Goal: Task Accomplishment & Management: Use online tool/utility

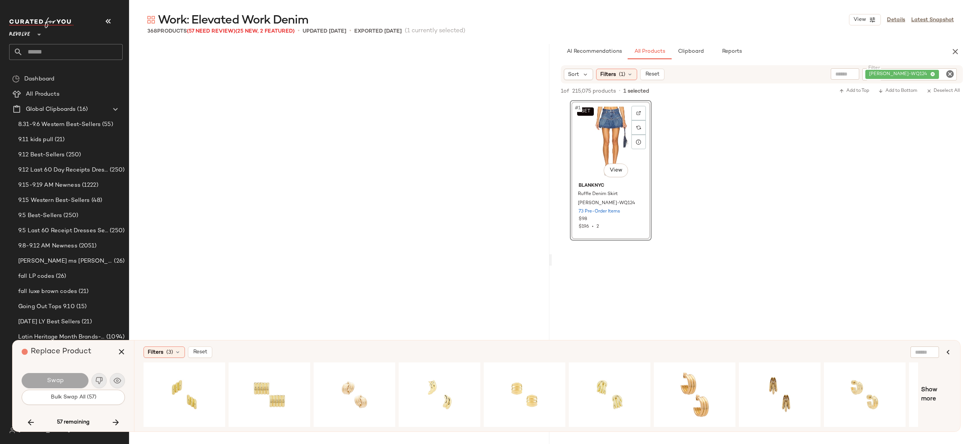
scroll to position [4983, 0]
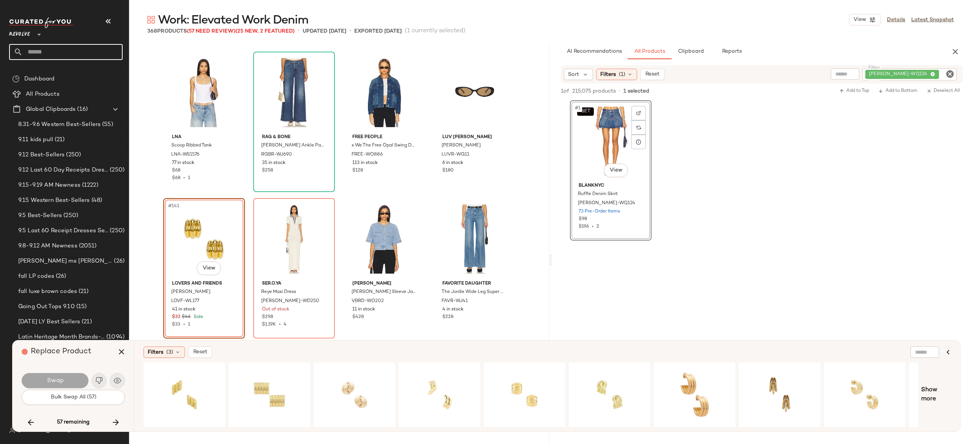
click at [113, 51] on input "text" at bounding box center [73, 52] width 100 height 16
type input "********"
click at [87, 68] on div "Summer Shop: Parisian Chic" at bounding box center [66, 74] width 114 height 16
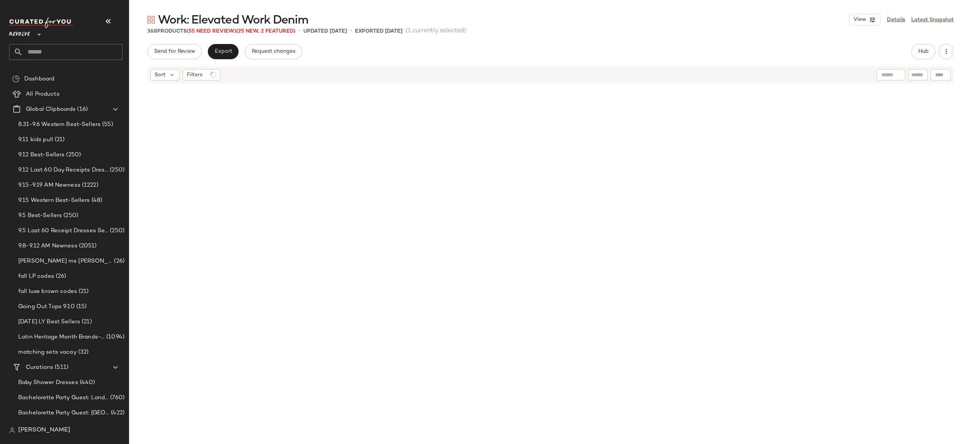
scroll to position [4983, 0]
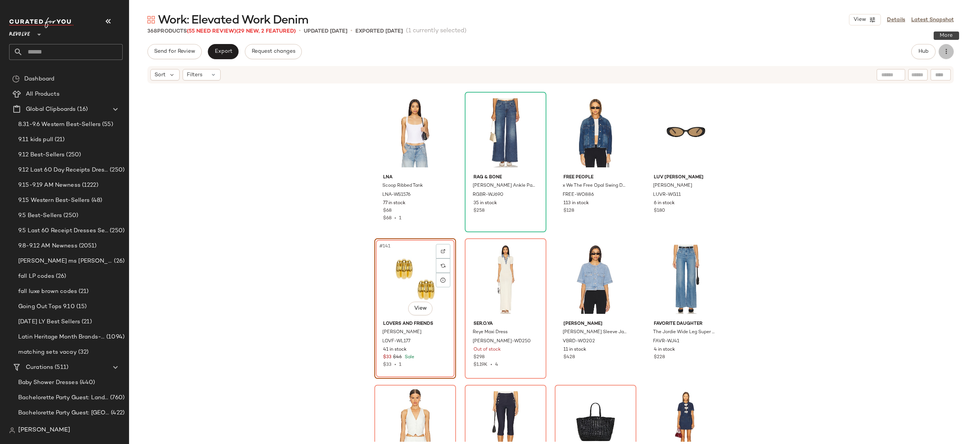
click at [947, 51] on icon "button" at bounding box center [946, 52] width 8 height 8
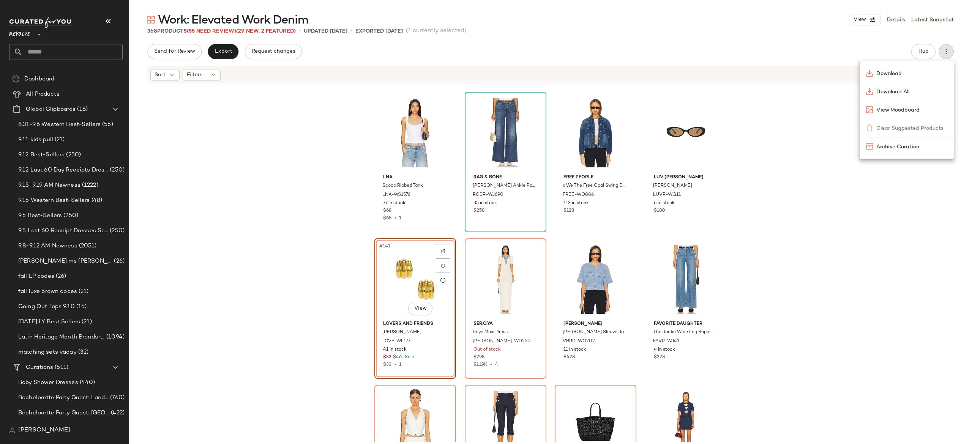
click at [838, 53] on div "Send for Review Export Request changes Hub" at bounding box center [550, 51] width 806 height 15
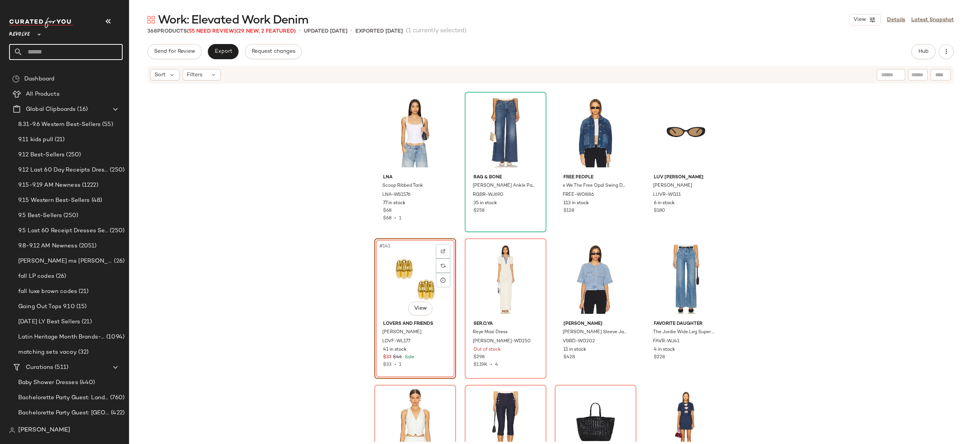
click at [110, 52] on input "text" at bounding box center [73, 52] width 100 height 16
type input "******"
click at [98, 73] on span "an Chic" at bounding box center [108, 74] width 20 height 8
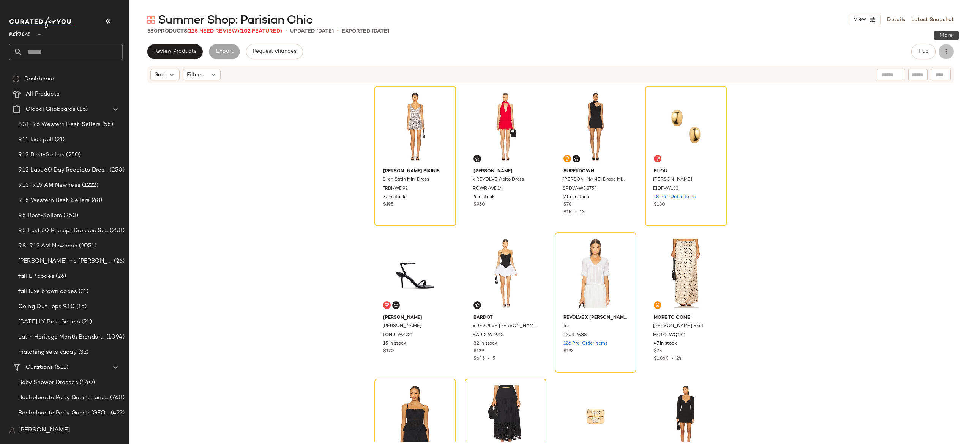
click at [945, 53] on icon "button" at bounding box center [946, 52] width 8 height 8
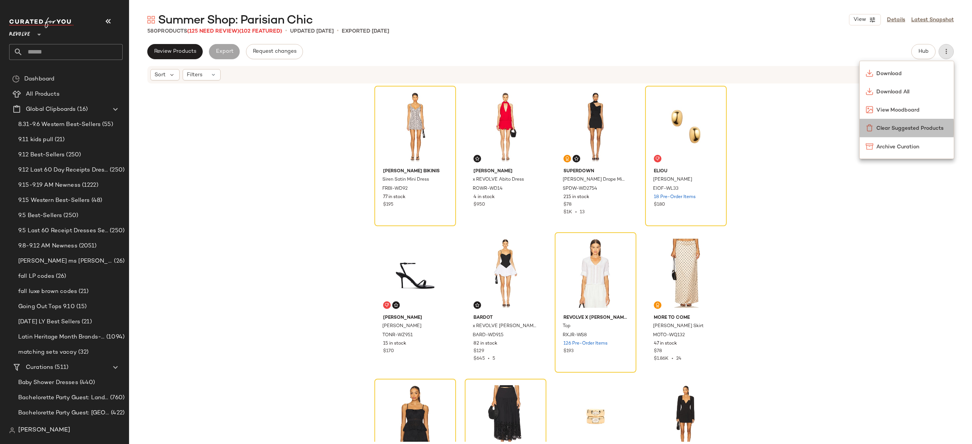
click at [904, 130] on span "Clear Suggested Products" at bounding box center [911, 129] width 71 height 8
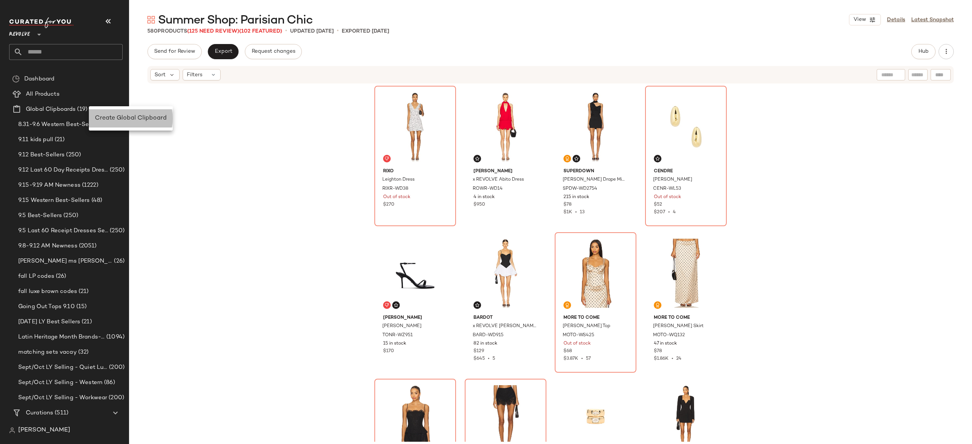
click at [113, 118] on span "Create Global Clipboard" at bounding box center [131, 118] width 72 height 6
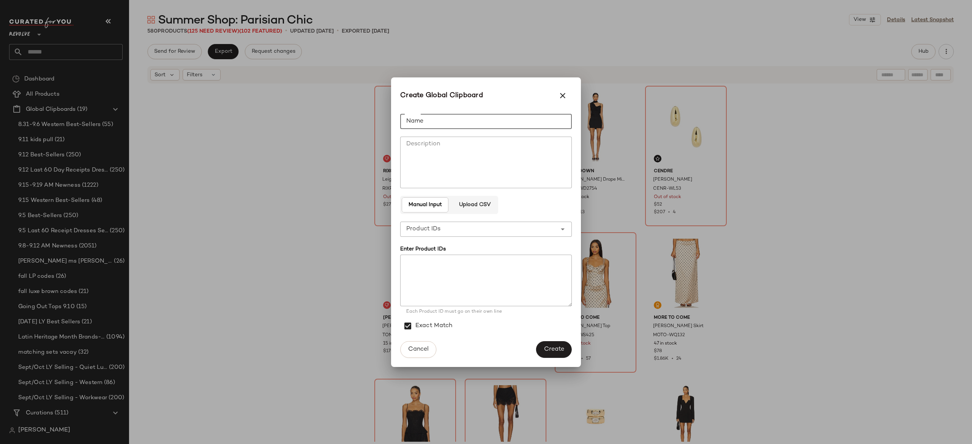
click at [425, 114] on input "Name" at bounding box center [486, 121] width 172 height 15
type input "**********"
click at [479, 262] on textarea at bounding box center [486, 281] width 172 height 52
paste textarea "**********"
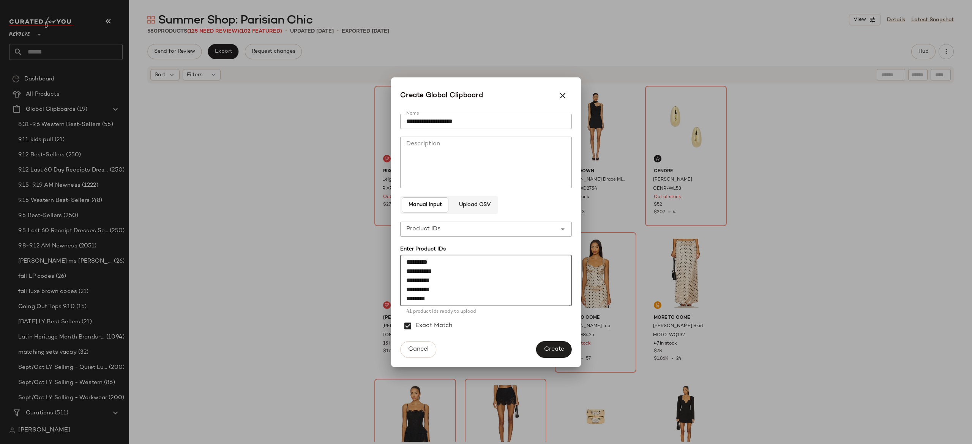
scroll to position [325, 0]
type textarea "**********"
click at [551, 350] on span "Create" at bounding box center [554, 349] width 21 height 7
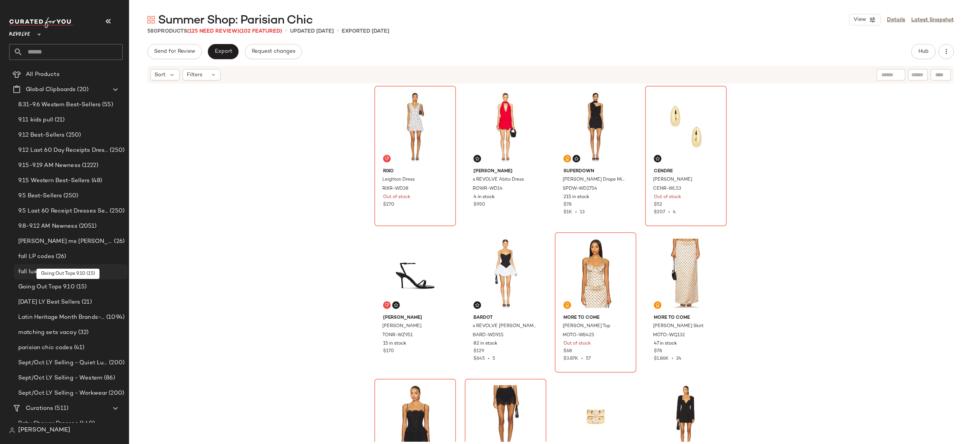
scroll to position [21, 0]
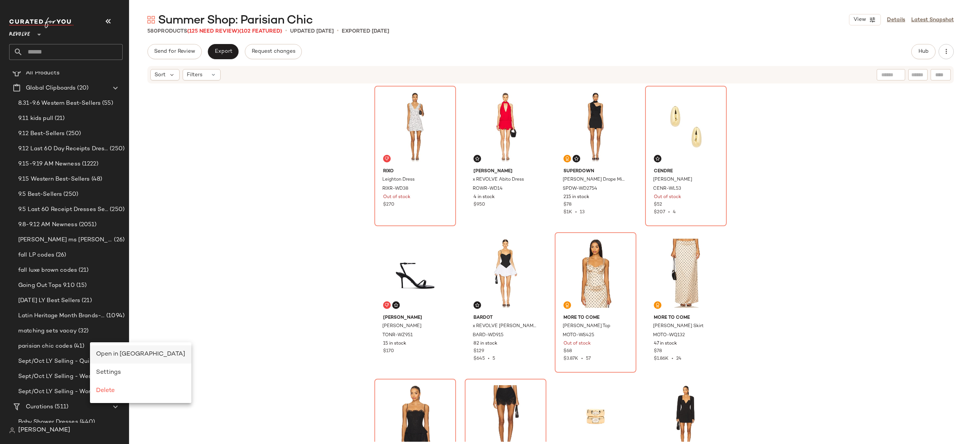
click at [128, 358] on span "Open in Split View" at bounding box center [140, 354] width 89 height 6
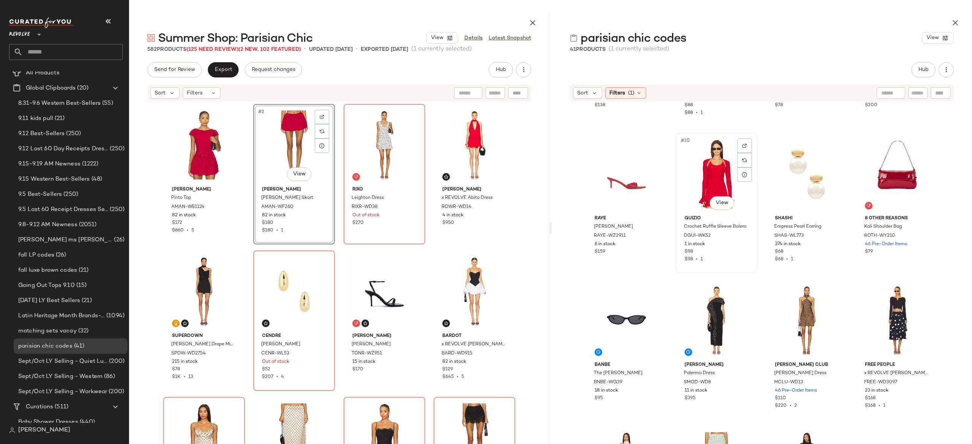
scroll to position [275, 0]
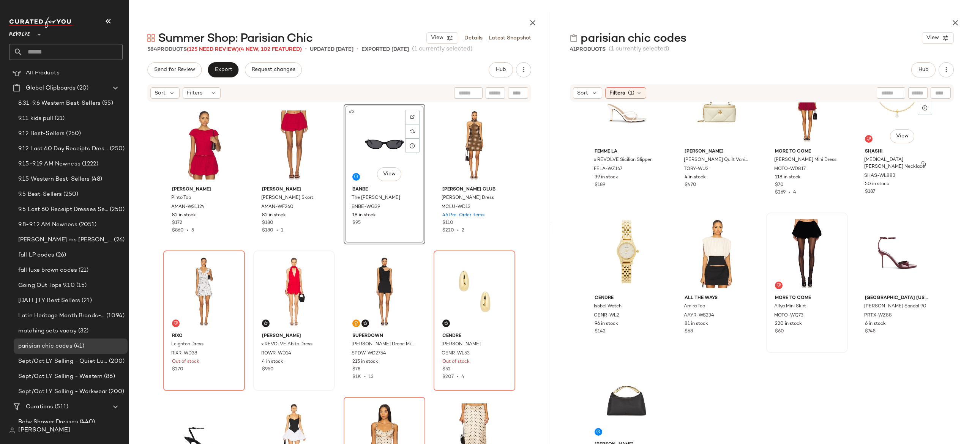
scroll to position [778, 0]
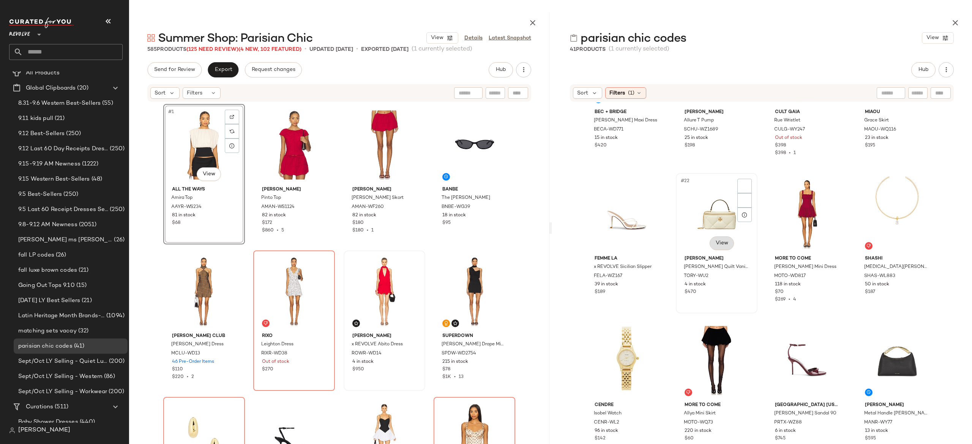
scroll to position [670, 0]
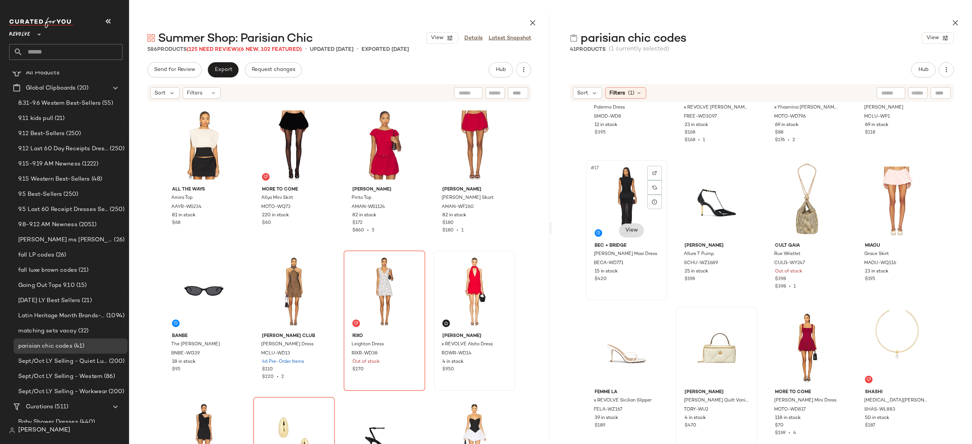
scroll to position [669, 0]
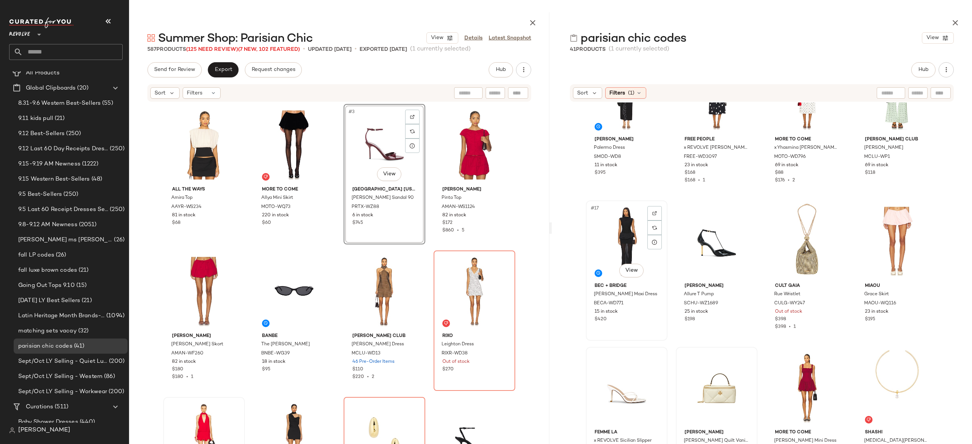
scroll to position [495, 0]
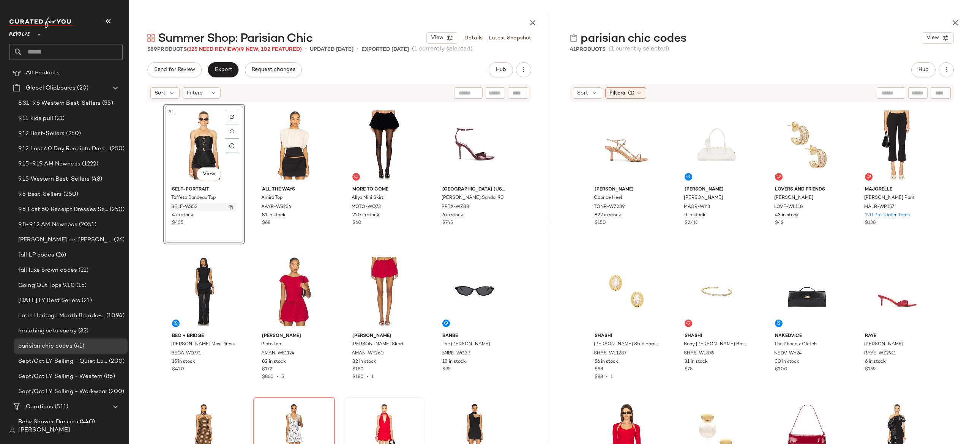
click at [229, 206] on img "button" at bounding box center [231, 207] width 5 height 5
click at [505, 69] on span "Hub" at bounding box center [500, 70] width 11 height 6
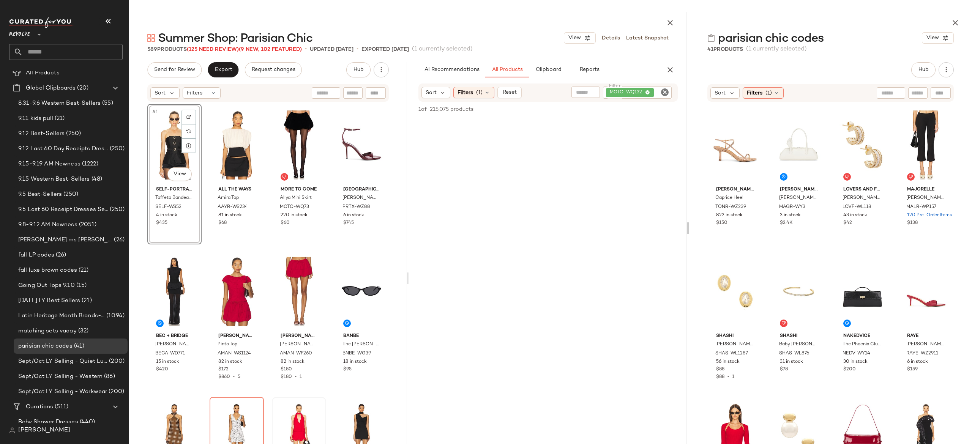
drag, startPoint x: 549, startPoint y: 219, endPoint x: 688, endPoint y: 223, distance: 139.4
click at [688, 223] on div at bounding box center [687, 228] width 3 height 432
click at [634, 95] on div "MOTO-WQ132" at bounding box center [615, 98] width 112 height 23
paste input "*********"
type input "*********"
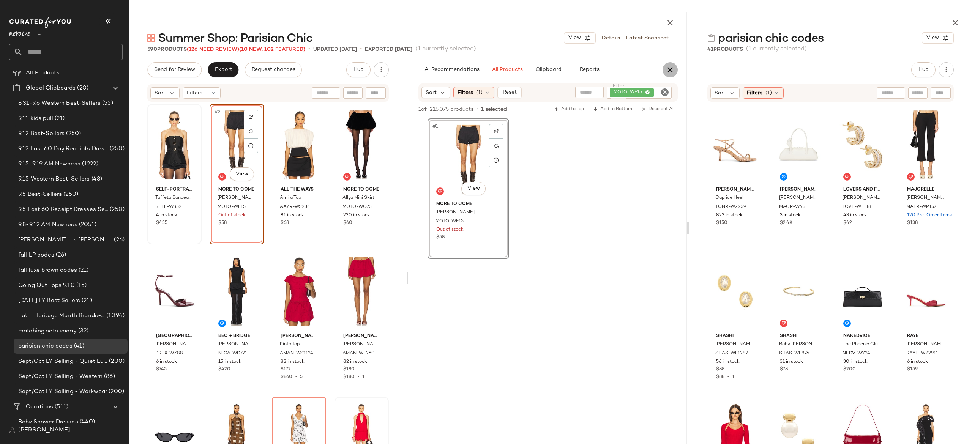
click at [672, 71] on icon "button" at bounding box center [670, 69] width 9 height 9
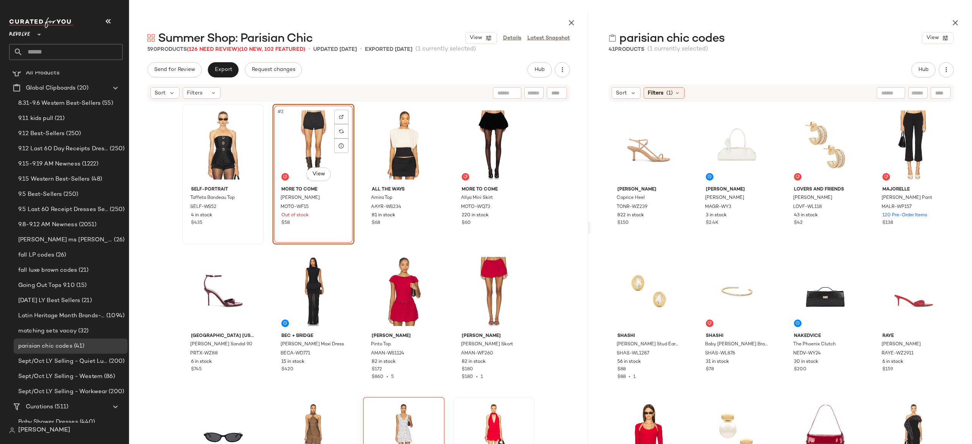
drag, startPoint x: 688, startPoint y: 226, endPoint x: 591, endPoint y: 260, distance: 102.8
click at [591, 260] on div "Summer Shop: Parisian Chic View Details Latest Snapshot 590 Products (126 Need …" at bounding box center [550, 228] width 843 height 432
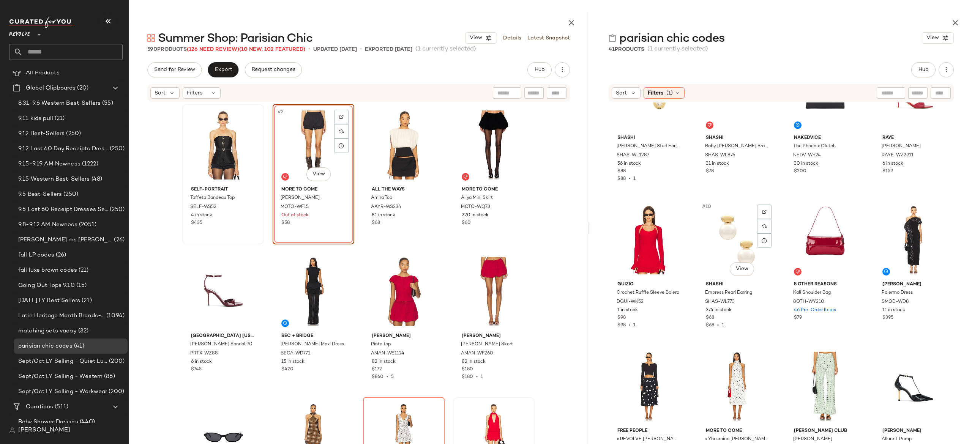
scroll to position [206, 0]
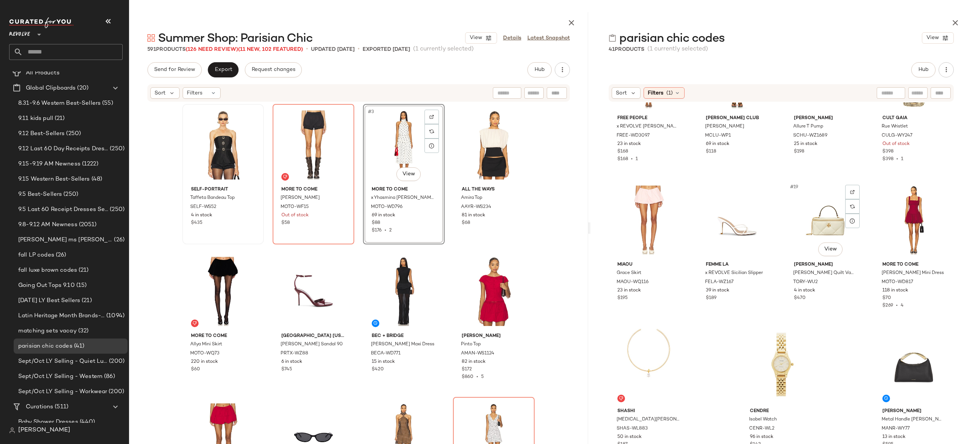
scroll to position [519, 0]
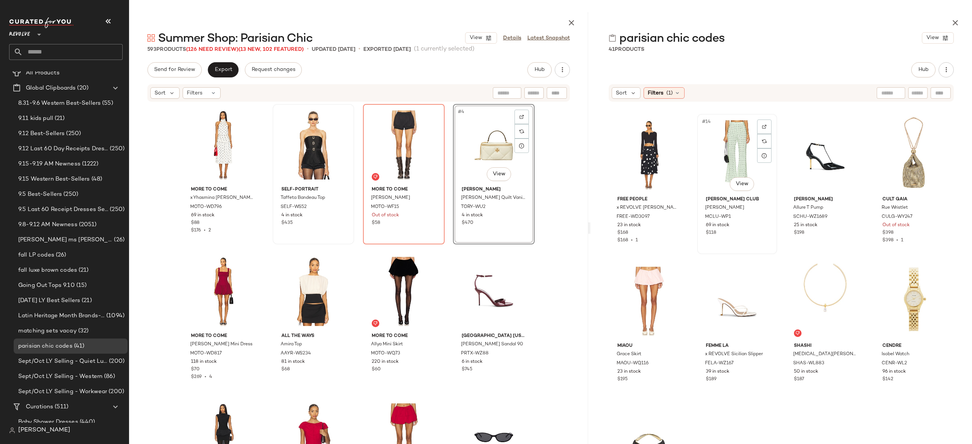
scroll to position [434, 0]
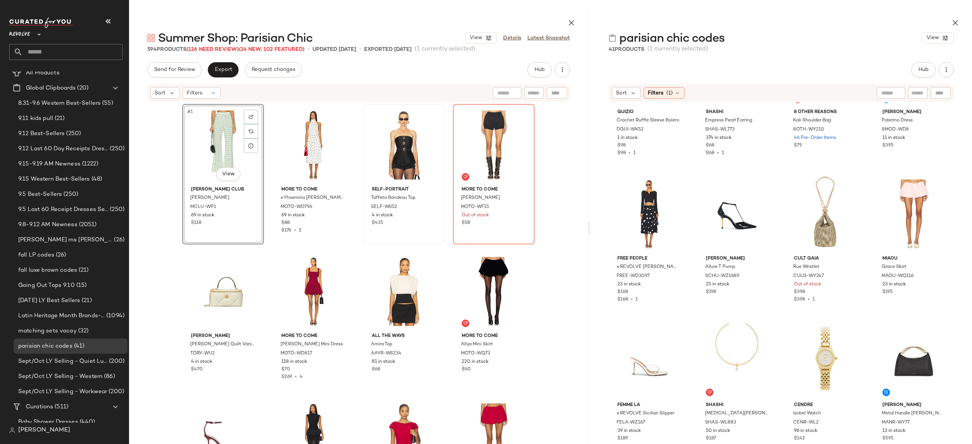
scroll to position [377, 0]
click at [248, 206] on img "button" at bounding box center [250, 207] width 5 height 5
click at [544, 71] on span "Hub" at bounding box center [539, 70] width 11 height 6
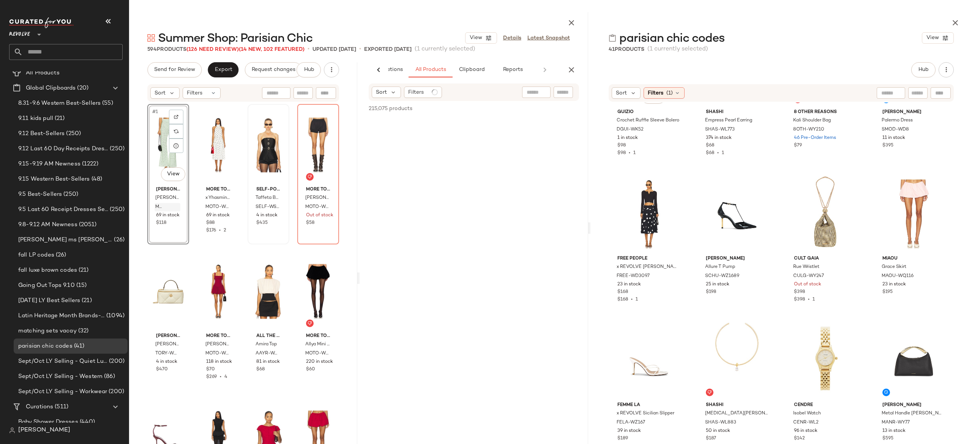
scroll to position [0, 46]
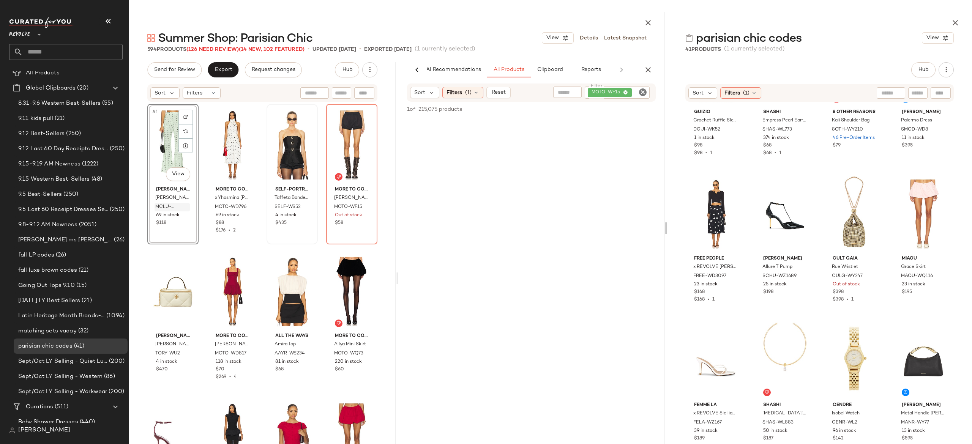
drag, startPoint x: 587, startPoint y: 227, endPoint x: 669, endPoint y: 223, distance: 82.1
click at [667, 223] on div at bounding box center [665, 228] width 3 height 432
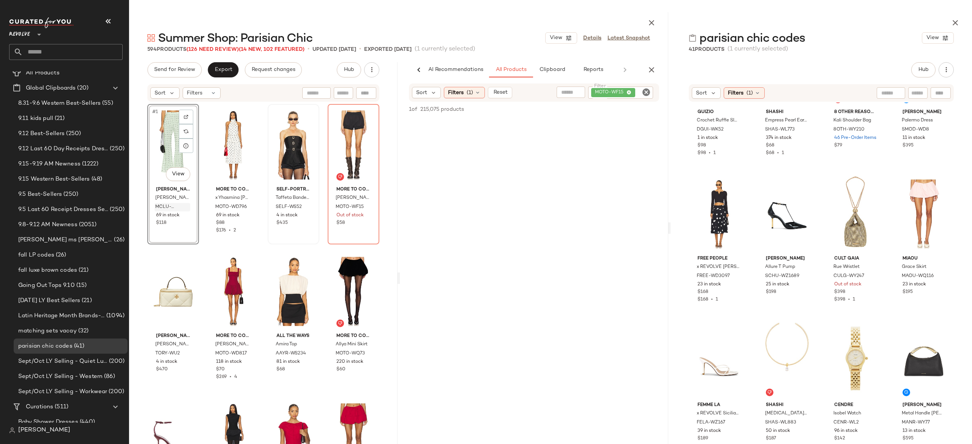
click at [647, 91] on icon "Clear Filter" at bounding box center [646, 92] width 9 height 9
type input "********"
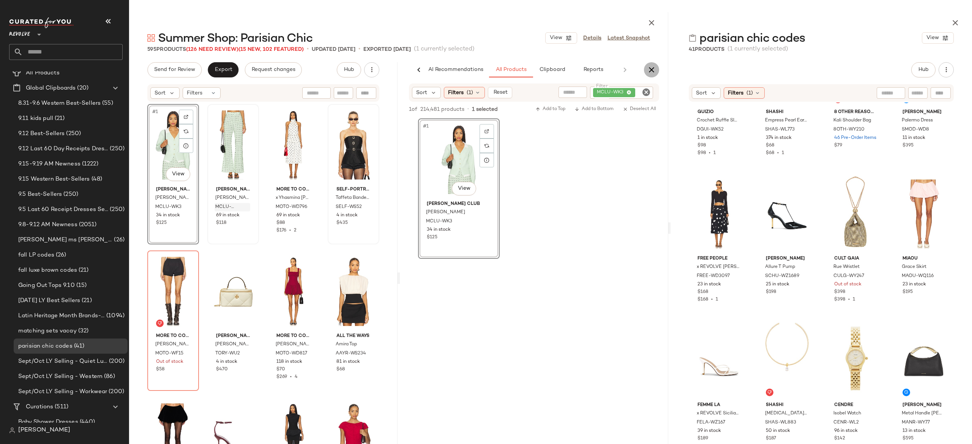
click at [655, 69] on icon "button" at bounding box center [651, 69] width 9 height 9
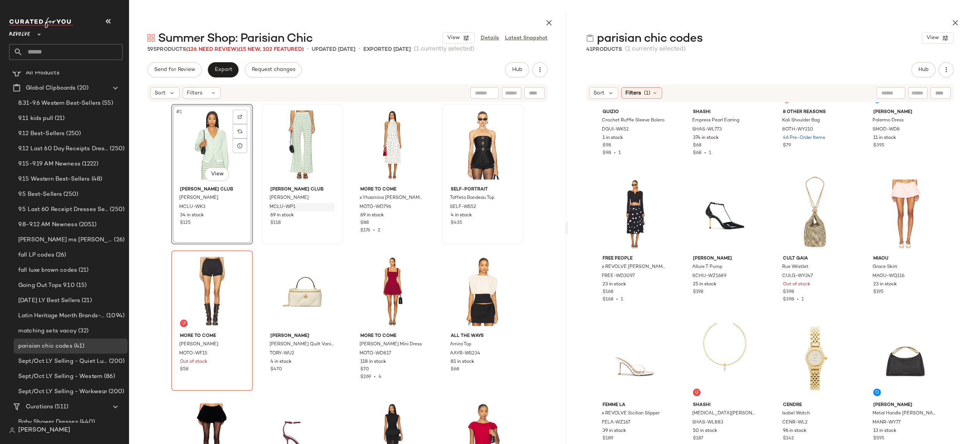
drag, startPoint x: 669, startPoint y: 227, endPoint x: 568, endPoint y: 251, distance: 103.6
click at [568, 251] on div "Summer Shop: Parisian Chic View Details Latest Snapshot 595 Products (126 Need …" at bounding box center [550, 228] width 843 height 432
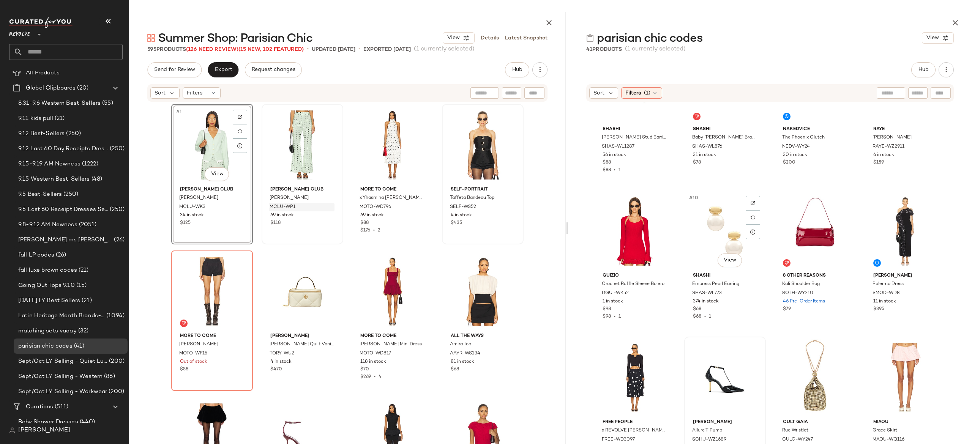
scroll to position [211, 0]
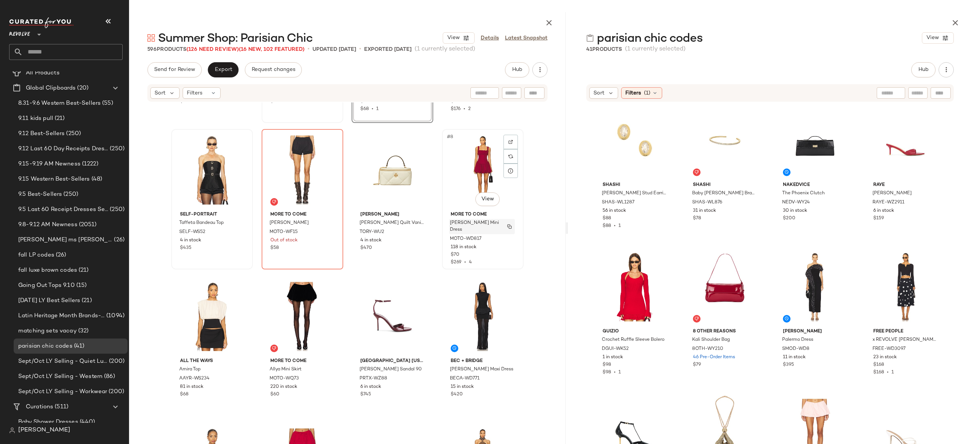
scroll to position [131, 0]
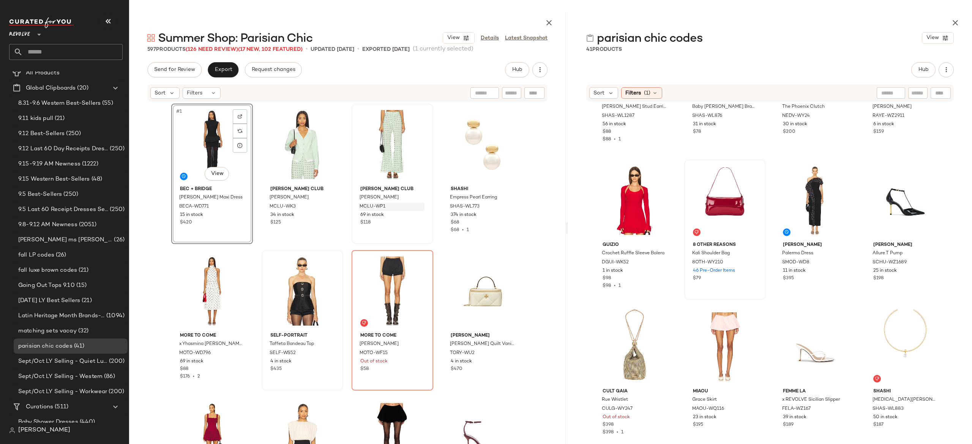
scroll to position [245, 0]
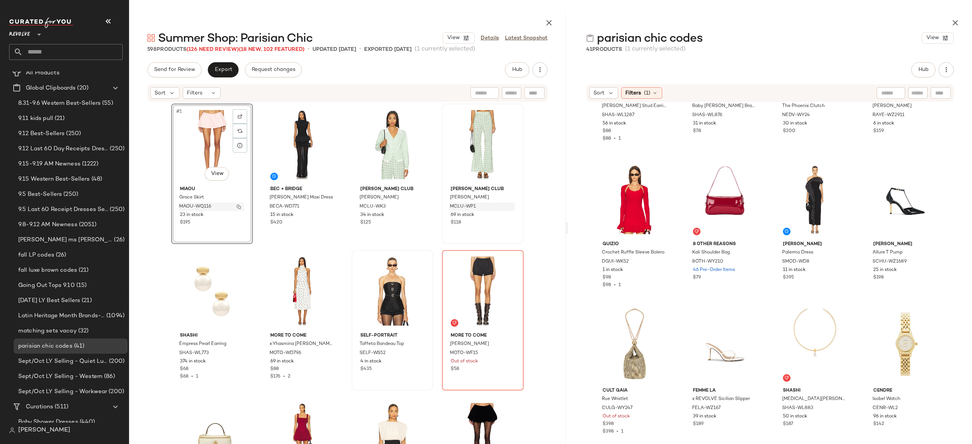
click at [237, 206] on img "button" at bounding box center [239, 207] width 5 height 5
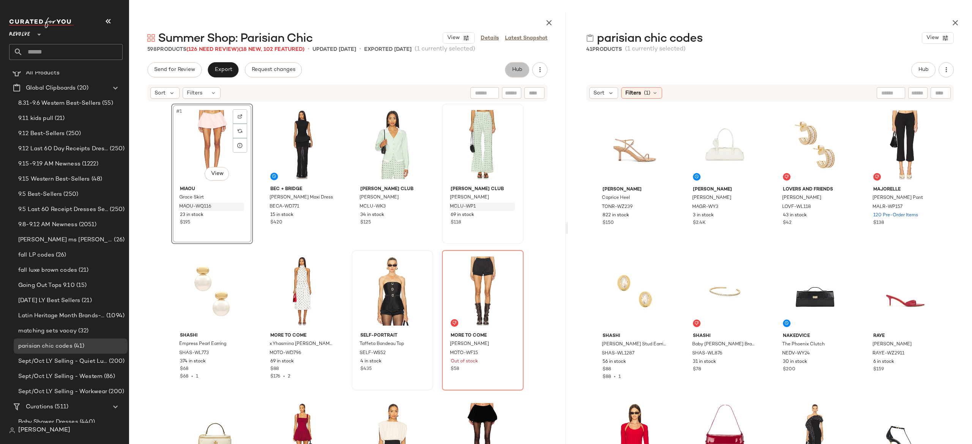
click at [518, 69] on span "Hub" at bounding box center [517, 70] width 11 height 6
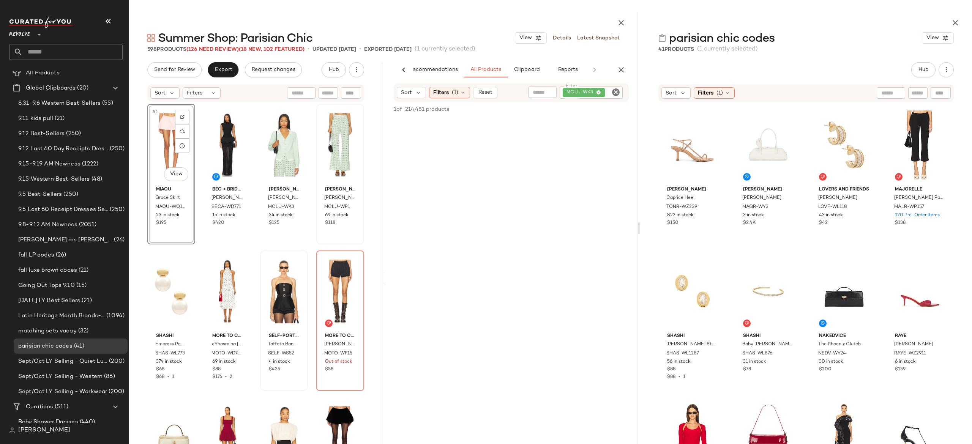
scroll to position [0, 0]
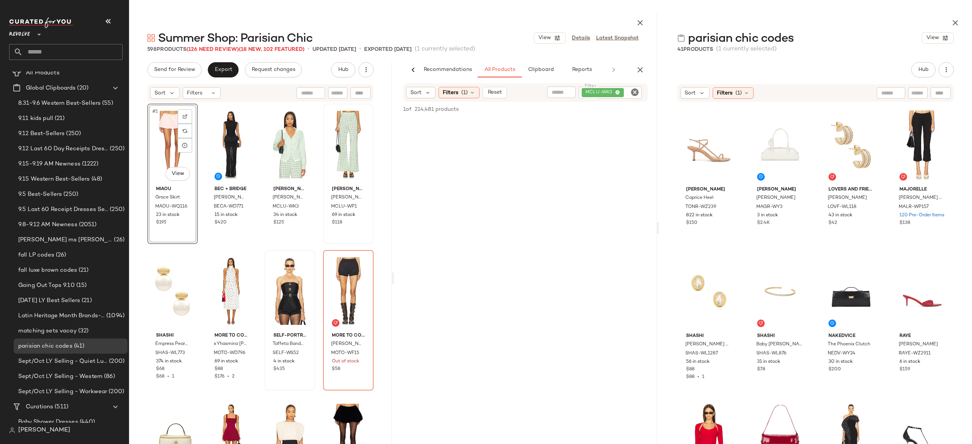
drag, startPoint x: 565, startPoint y: 191, endPoint x: 658, endPoint y: 185, distance: 93.2
click at [658, 185] on div at bounding box center [657, 228] width 3 height 432
click at [635, 94] on icon "Clear Filter" at bounding box center [634, 92] width 9 height 9
paste input "********"
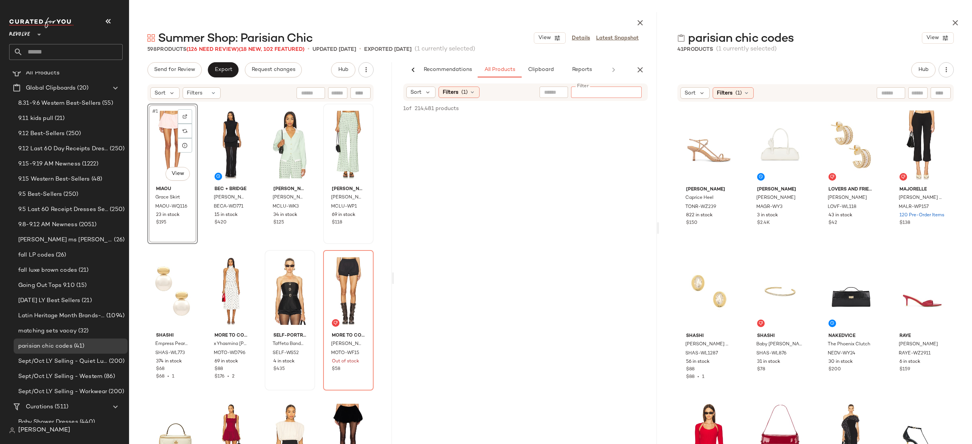
type input "********"
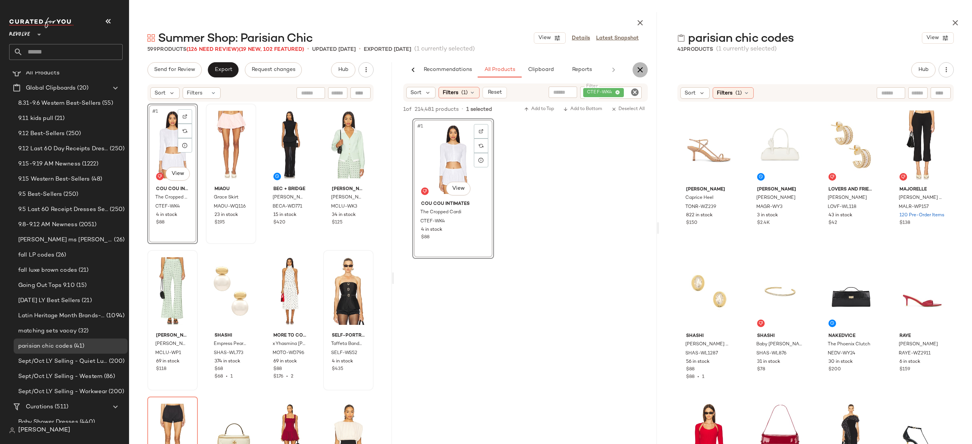
click at [636, 74] on icon "button" at bounding box center [640, 69] width 9 height 9
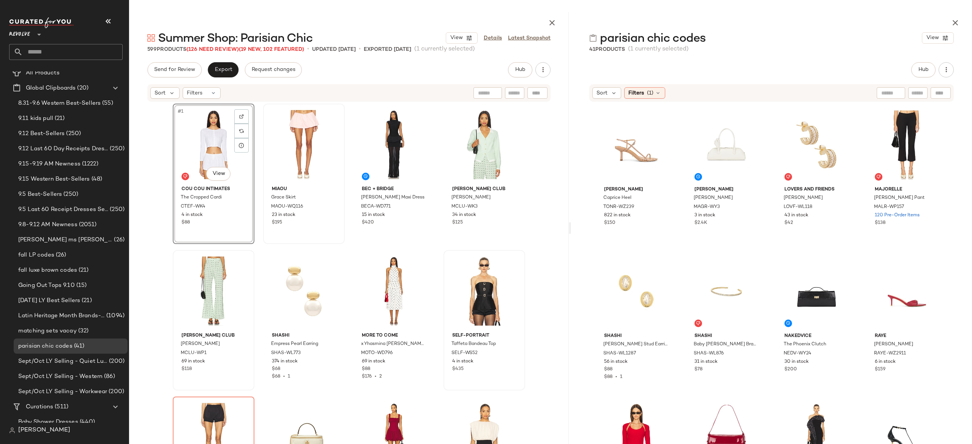
drag, startPoint x: 658, startPoint y: 227, endPoint x: 571, endPoint y: 241, distance: 87.6
click at [571, 241] on div "Summer Shop: Parisian Chic View Details Latest Snapshot 599 Products (126 Need …" at bounding box center [550, 228] width 843 height 432
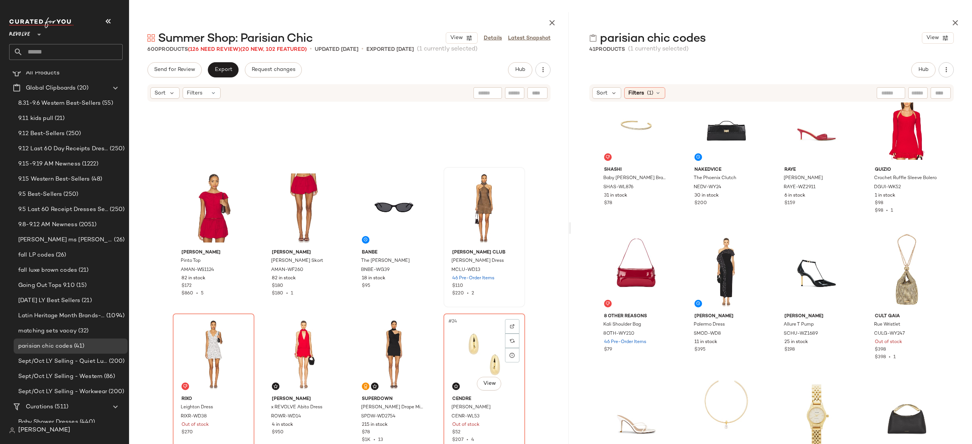
scroll to position [523, 0]
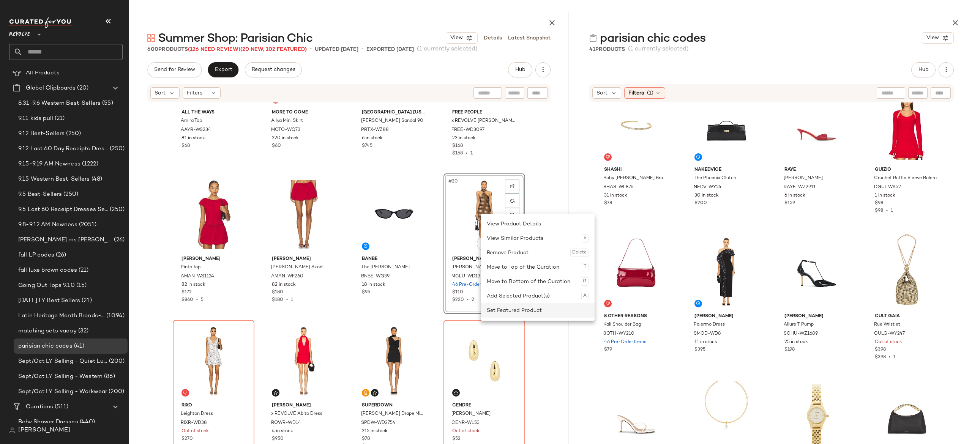
click at [505, 308] on div "Set Featured Product" at bounding box center [538, 310] width 102 height 14
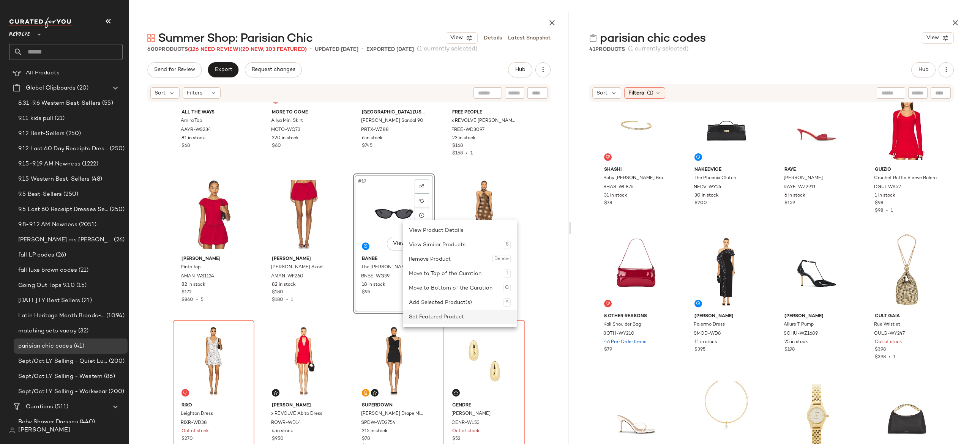
click at [424, 315] on div "Set Featured Product" at bounding box center [460, 317] width 102 height 14
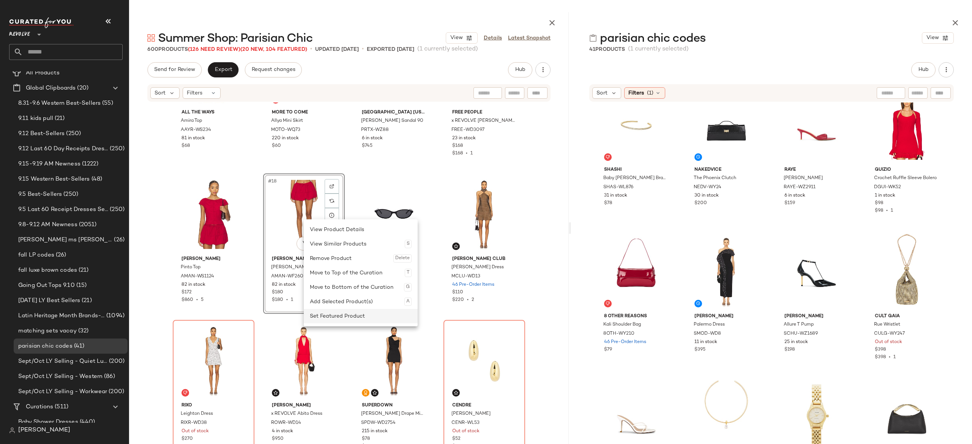
click at [326, 312] on div "Set Featured Product" at bounding box center [361, 316] width 102 height 14
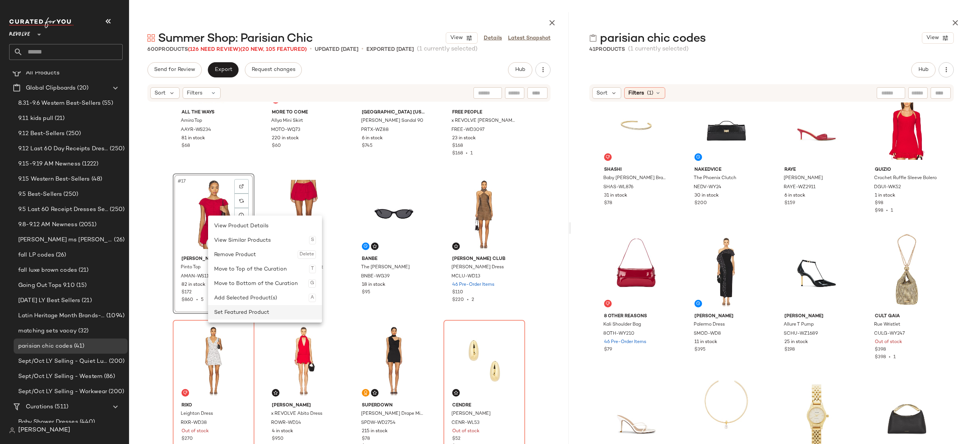
click at [237, 311] on div "Set Featured Product" at bounding box center [265, 312] width 102 height 14
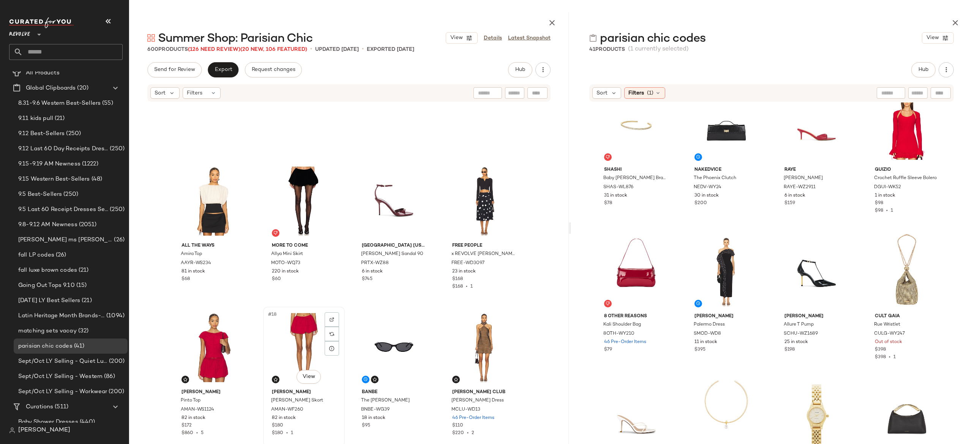
scroll to position [389, 0]
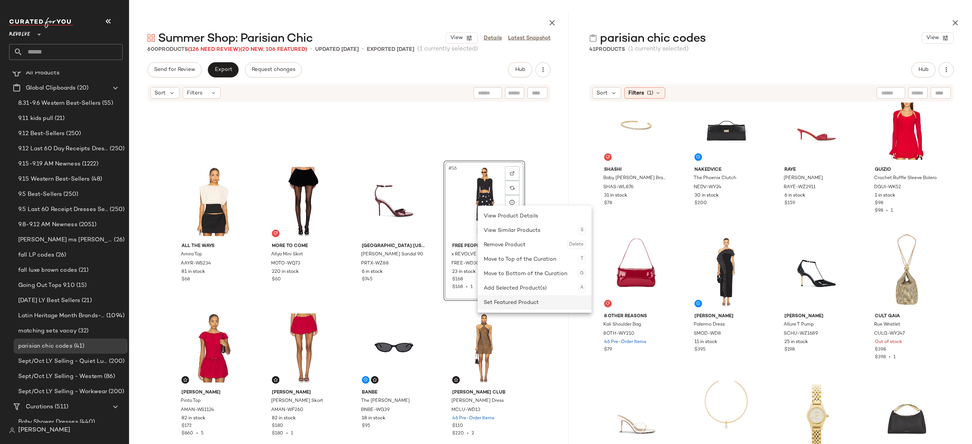
click at [506, 301] on div "Set Featured Product" at bounding box center [535, 302] width 102 height 14
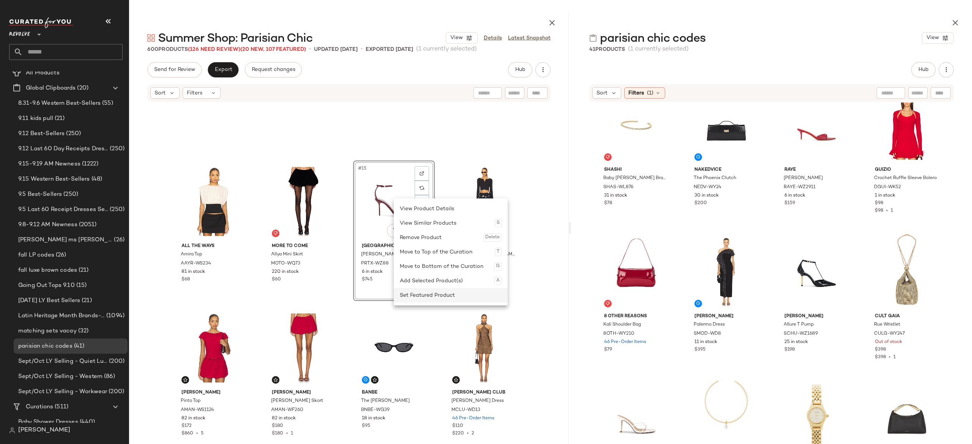
click at [422, 291] on div "Set Featured Product" at bounding box center [451, 295] width 102 height 14
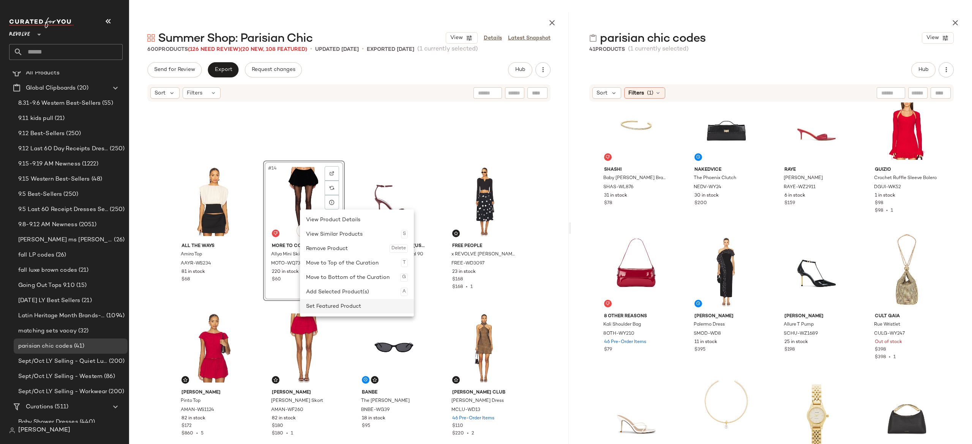
click at [327, 303] on div "Set Featured Product" at bounding box center [357, 306] width 102 height 14
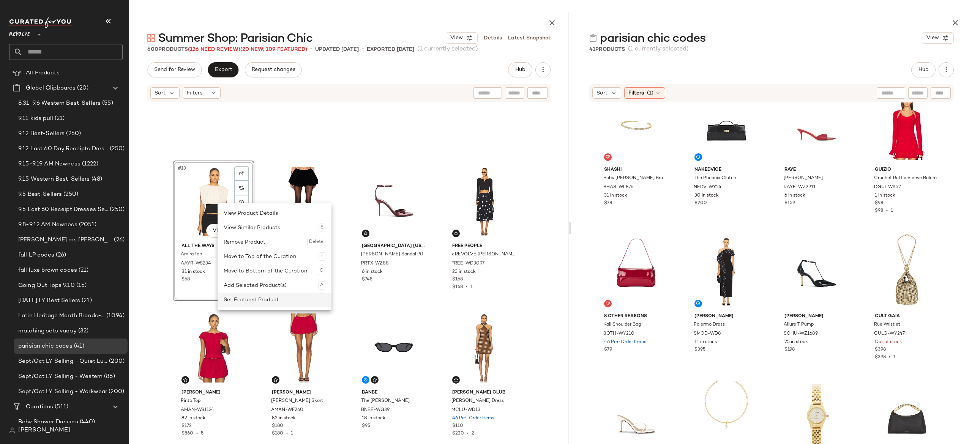
click at [249, 299] on div "Set Featured Product" at bounding box center [275, 300] width 102 height 14
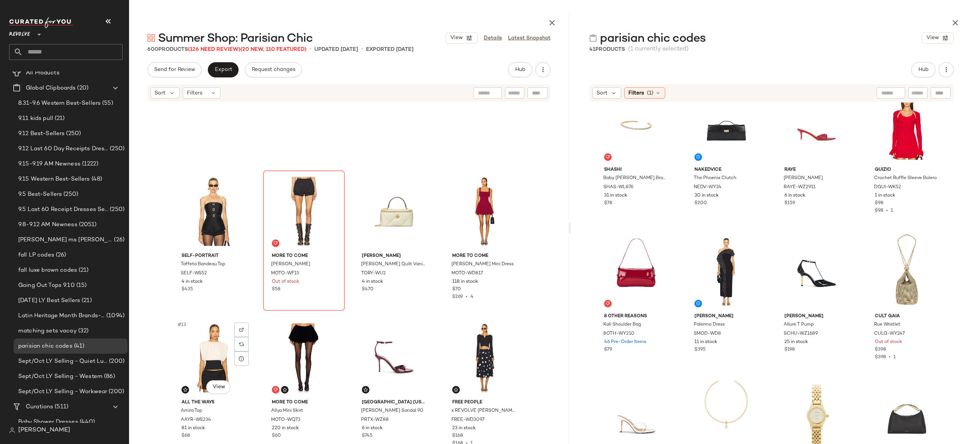
scroll to position [228, 0]
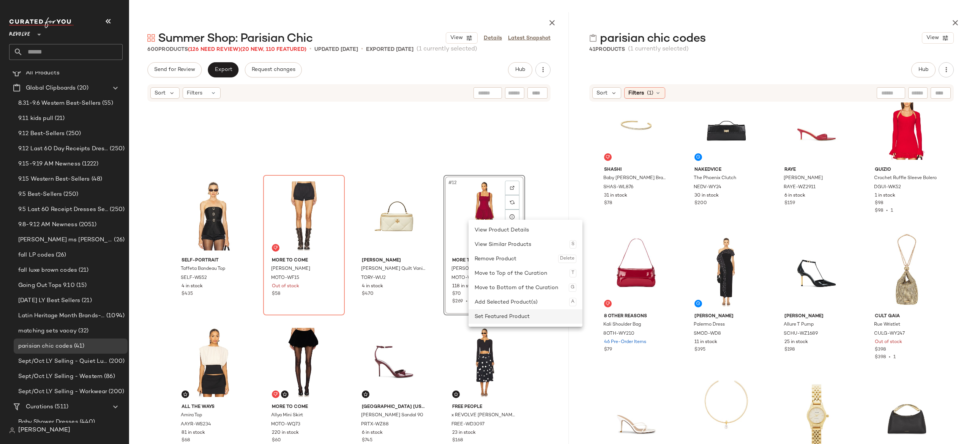
click at [490, 313] on div "Set Featured Product" at bounding box center [526, 316] width 102 height 14
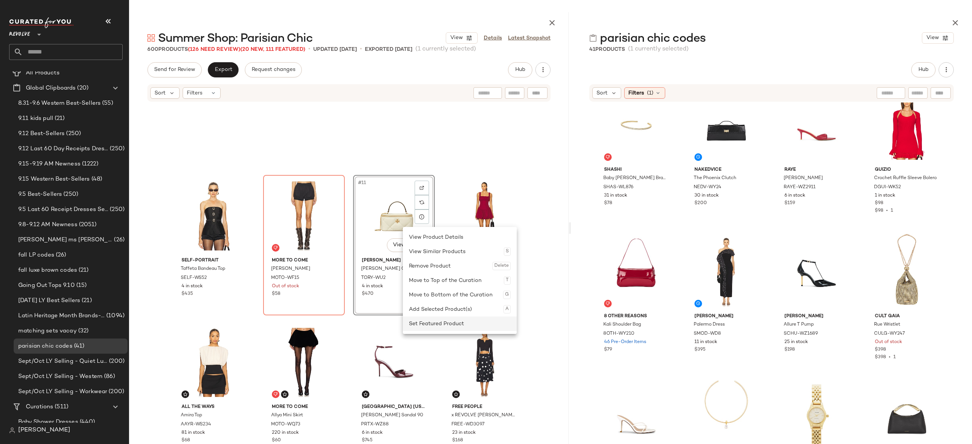
click at [435, 322] on div "Set Featured Product" at bounding box center [460, 324] width 102 height 14
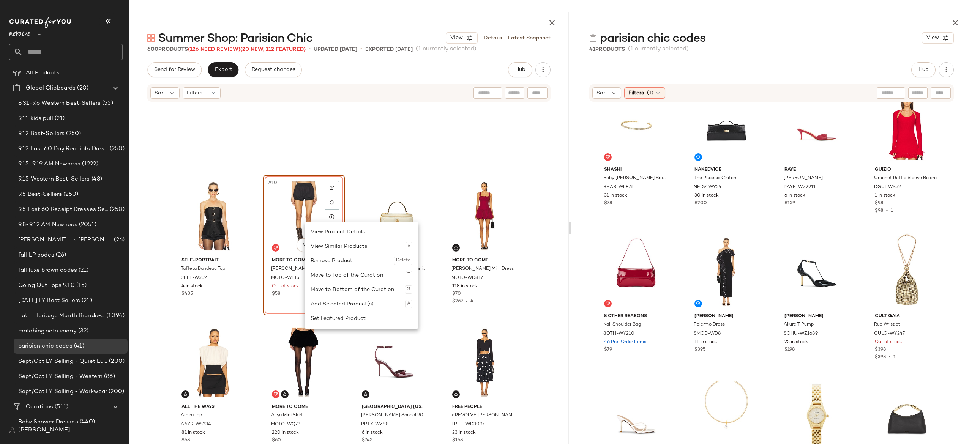
click at [346, 196] on div "self-portrait Taffeta Bandeau Top SELF-WS52 4 in stock $435 #10 View MORE TO CO…" at bounding box center [349, 54] width 352 height 356
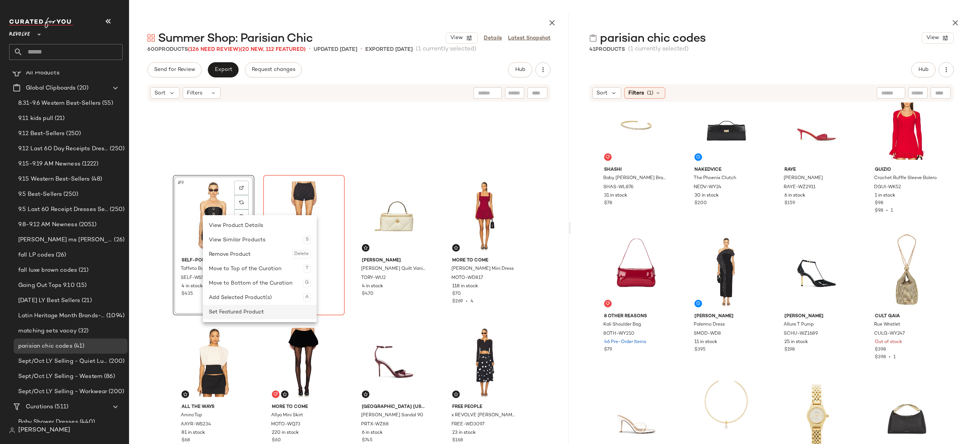
click at [227, 314] on div "Set Featured Product" at bounding box center [260, 312] width 102 height 14
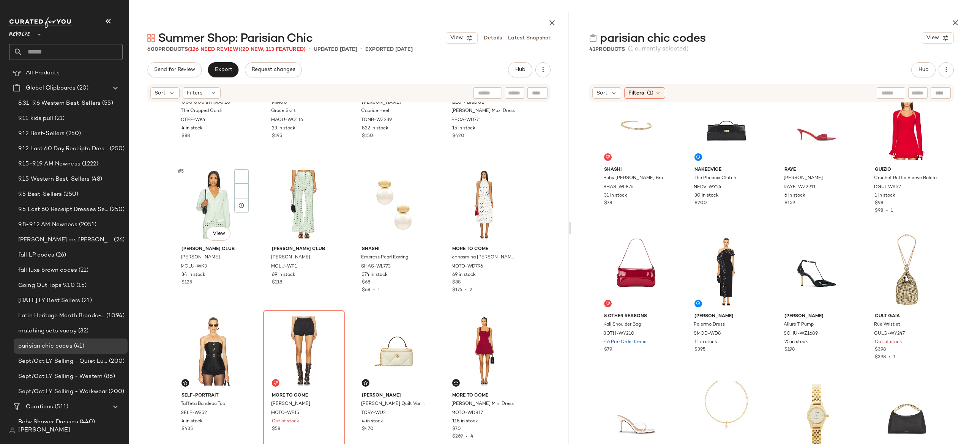
scroll to position [57, 0]
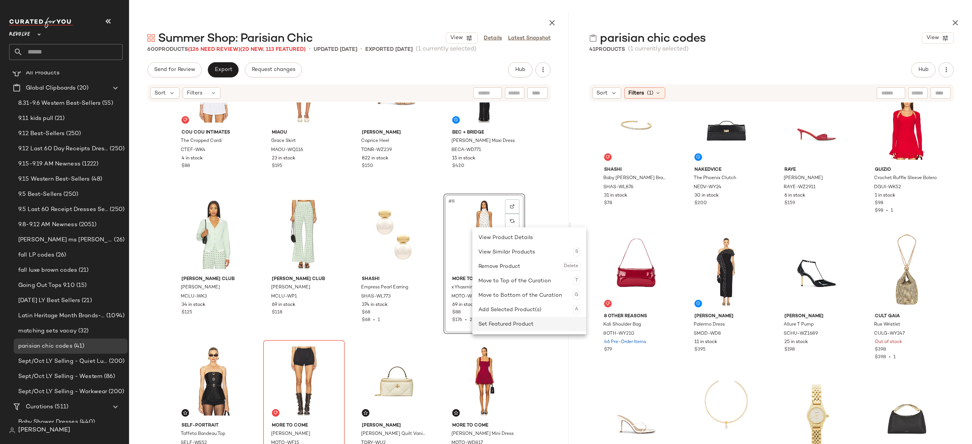
click at [497, 323] on div "Set Featured Product" at bounding box center [529, 324] width 102 height 14
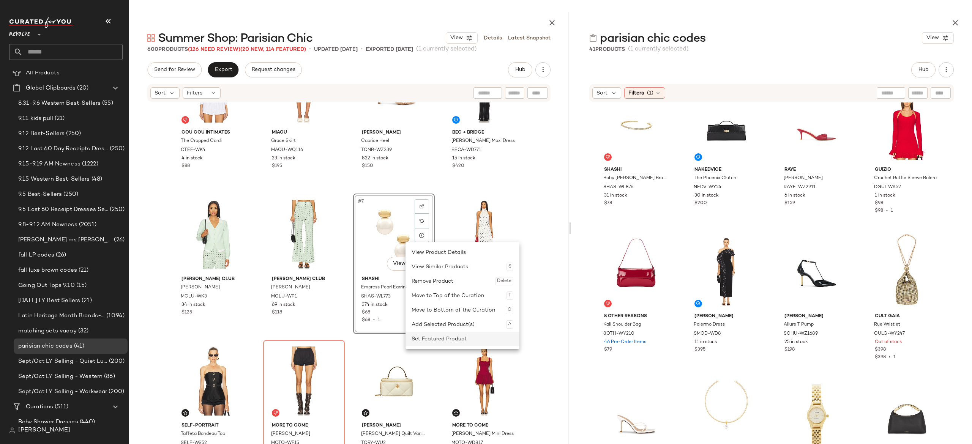
click at [427, 334] on div "Set Featured Product" at bounding box center [463, 339] width 102 height 14
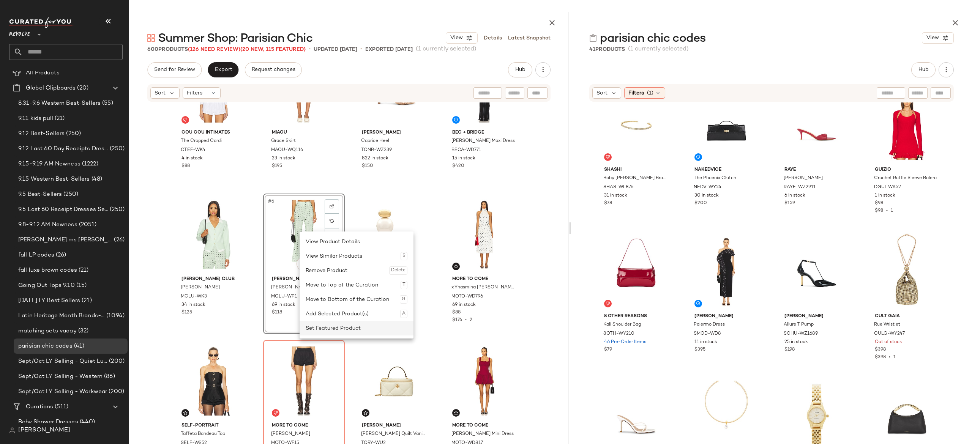
click at [327, 324] on div "Set Featured Product" at bounding box center [357, 328] width 102 height 14
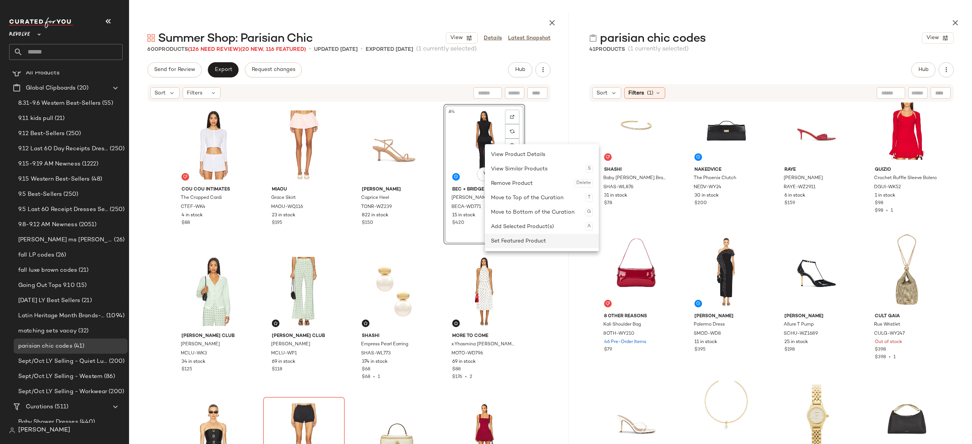
click at [503, 240] on div "Set Featured Product" at bounding box center [542, 241] width 102 height 14
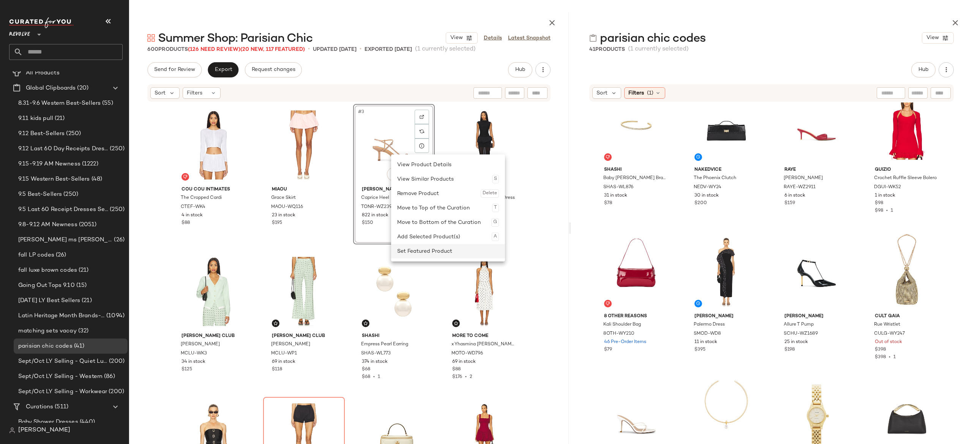
click at [419, 247] on div "Set Featured Product" at bounding box center [448, 251] width 102 height 14
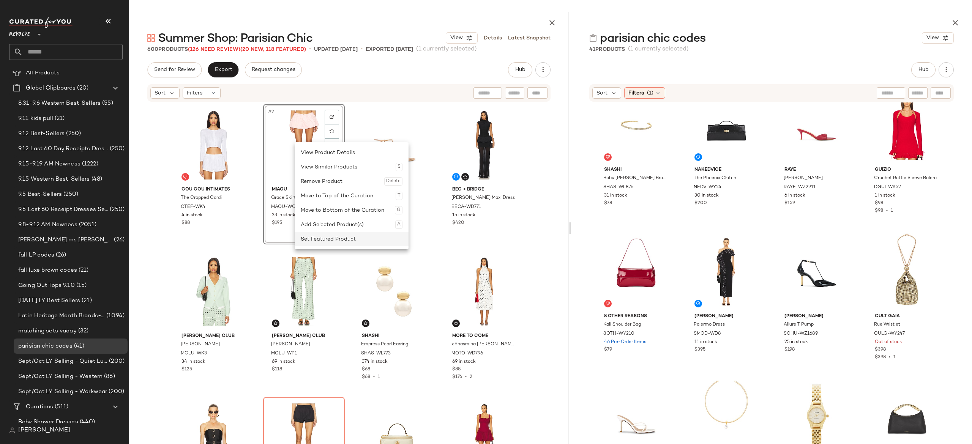
click at [327, 235] on div "Set Featured Product" at bounding box center [352, 239] width 102 height 14
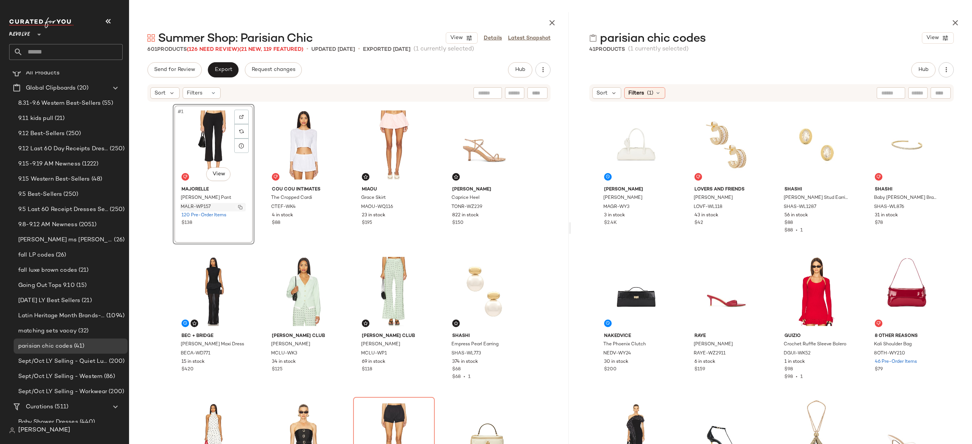
click at [235, 206] on button "button" at bounding box center [240, 207] width 11 height 7
click at [524, 72] on span "Hub" at bounding box center [520, 70] width 11 height 6
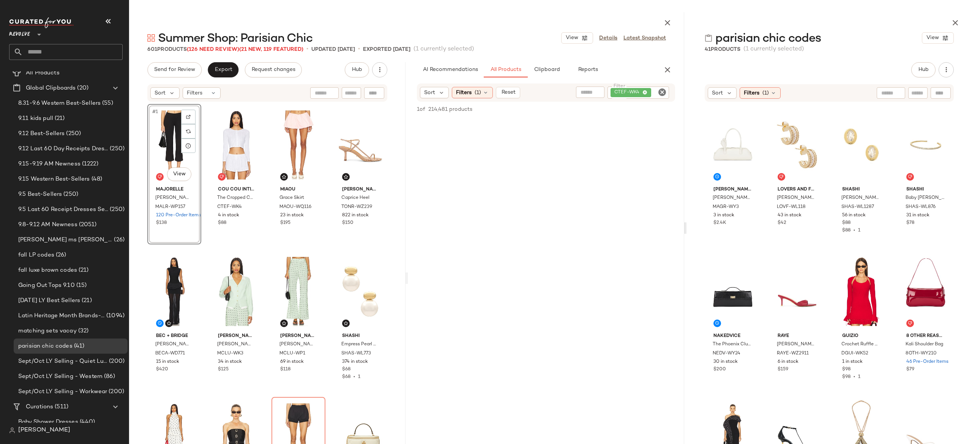
drag, startPoint x: 568, startPoint y: 229, endPoint x: 686, endPoint y: 217, distance: 118.7
click at [686, 217] on div at bounding box center [685, 228] width 3 height 432
click at [660, 90] on icon "Clear Filter" at bounding box center [662, 92] width 9 height 9
paste input "**********"
type input "**********"
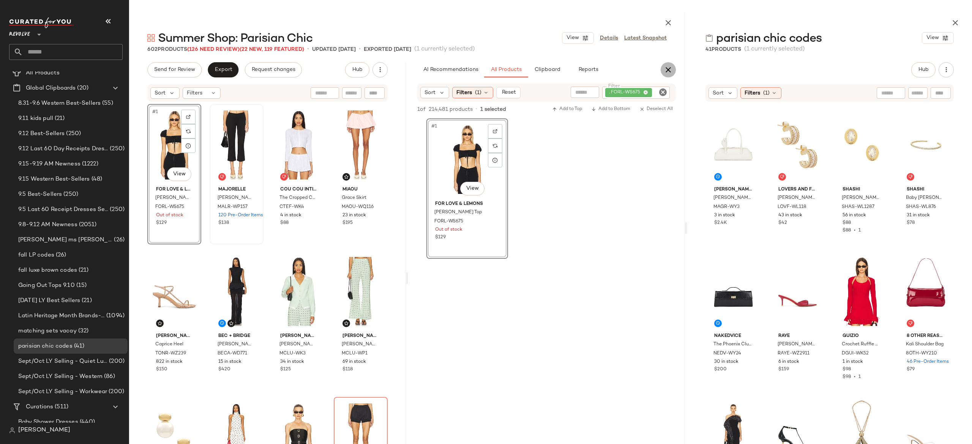
click at [669, 71] on icon "button" at bounding box center [668, 69] width 9 height 9
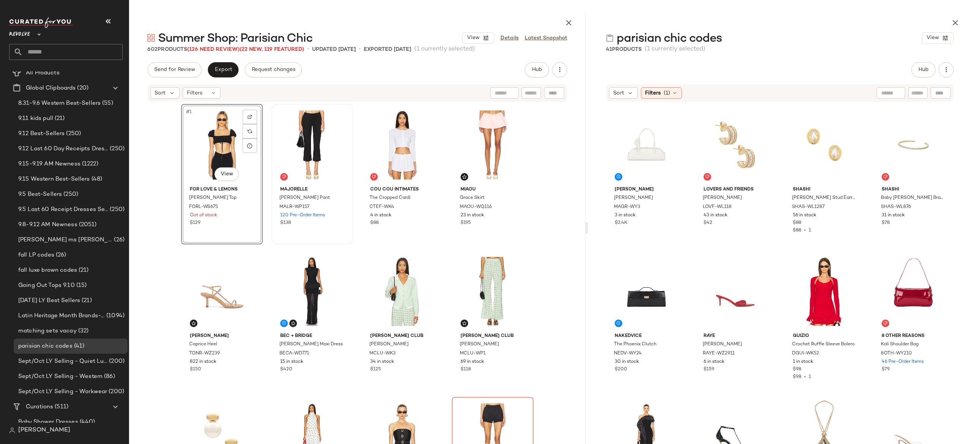
drag, startPoint x: 685, startPoint y: 228, endPoint x: 584, endPoint y: 244, distance: 102.3
click at [584, 244] on div "Summer Shop: Parisian Chic View Details Latest Snapshot 602 Products (126 Need …" at bounding box center [550, 228] width 843 height 432
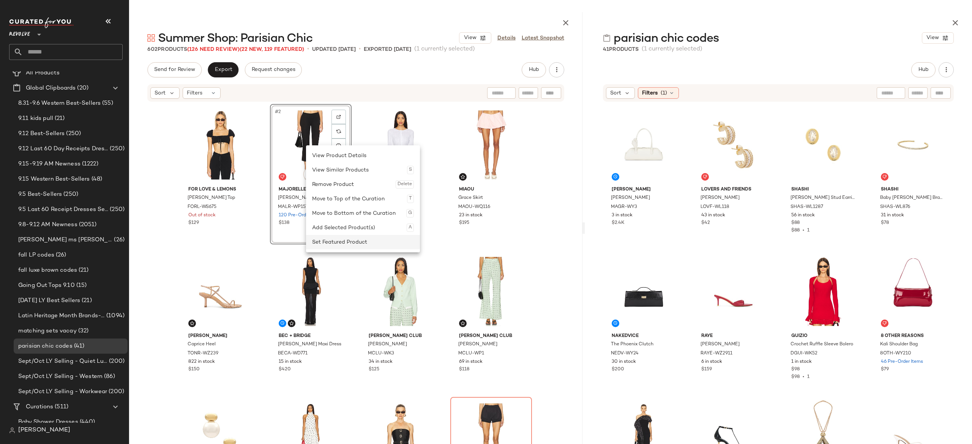
click at [338, 241] on div "Set Featured Product" at bounding box center [363, 242] width 102 height 14
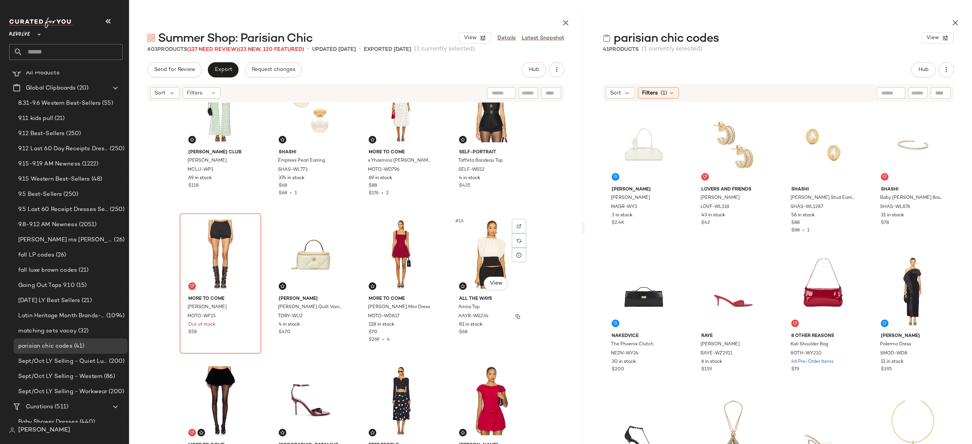
scroll to position [337, 0]
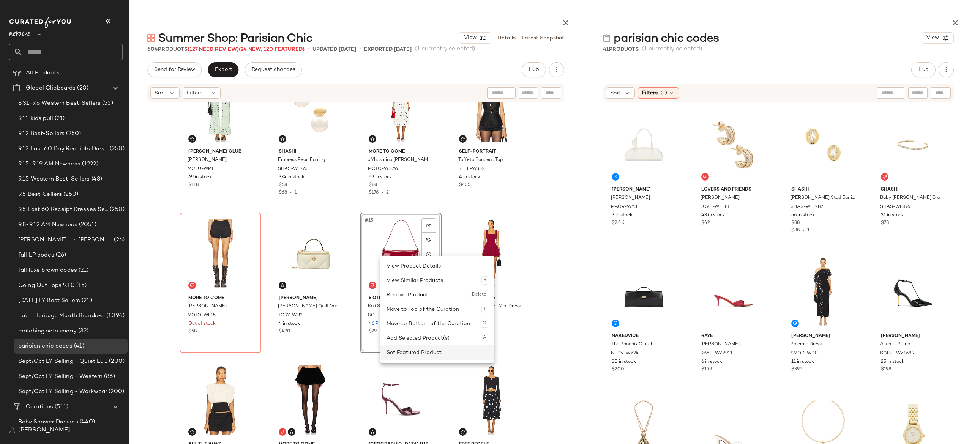
click at [413, 349] on div "Set Featured Product" at bounding box center [438, 353] width 102 height 14
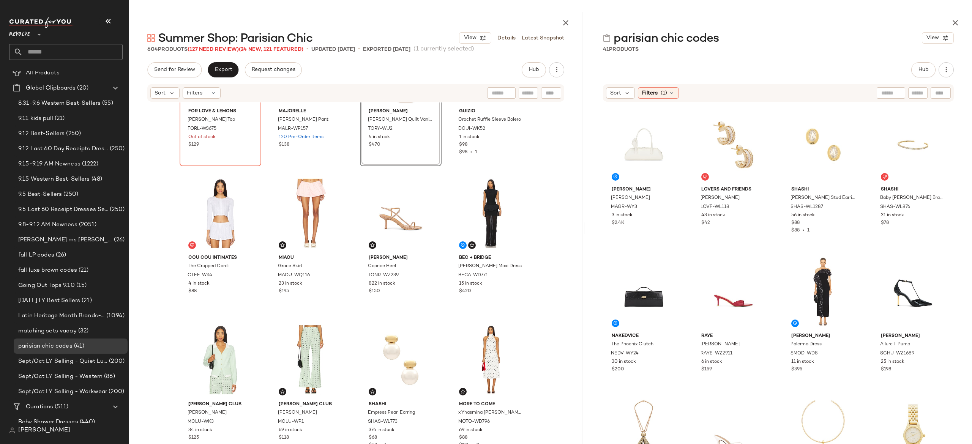
scroll to position [77, 0]
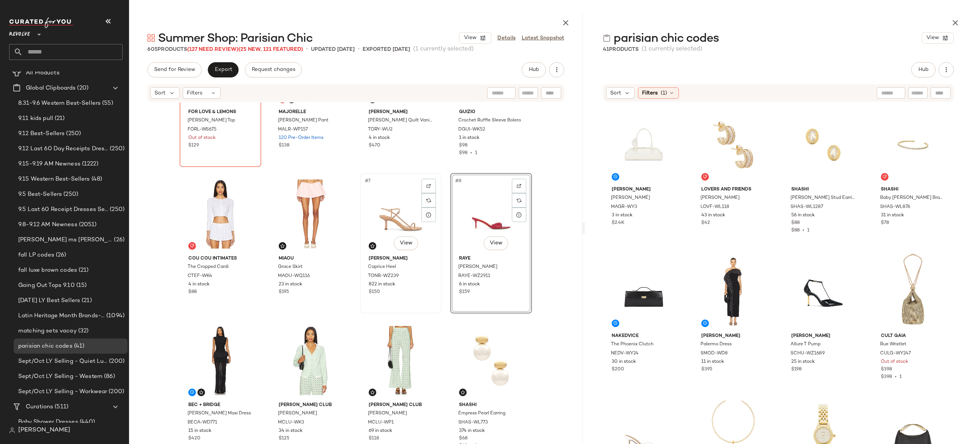
click at [404, 216] on div "#7 View" at bounding box center [401, 214] width 76 height 77
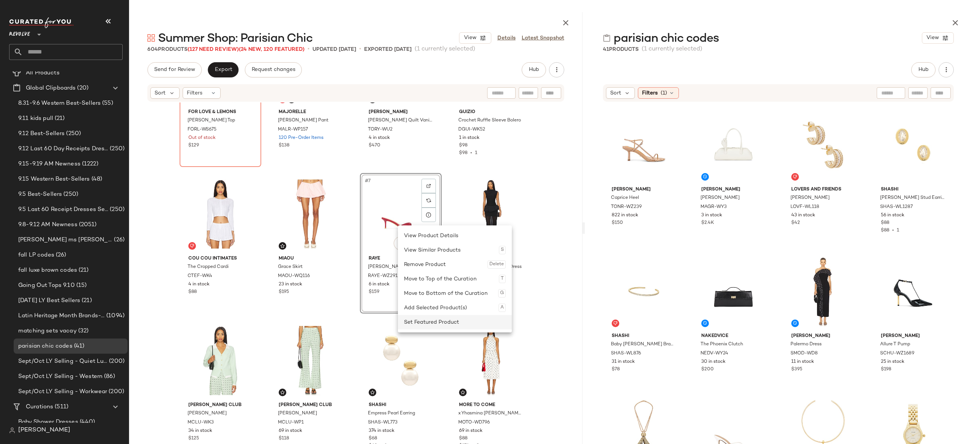
click at [424, 320] on div "Set Featured Product" at bounding box center [455, 322] width 102 height 14
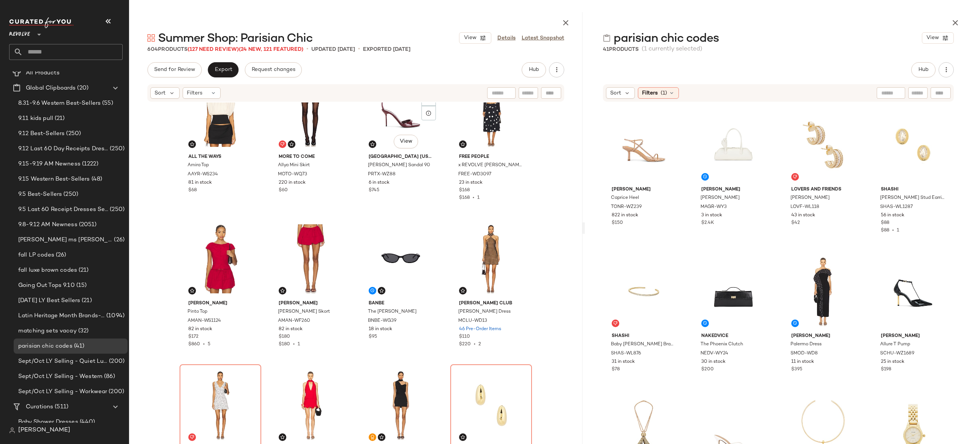
scroll to position [636, 0]
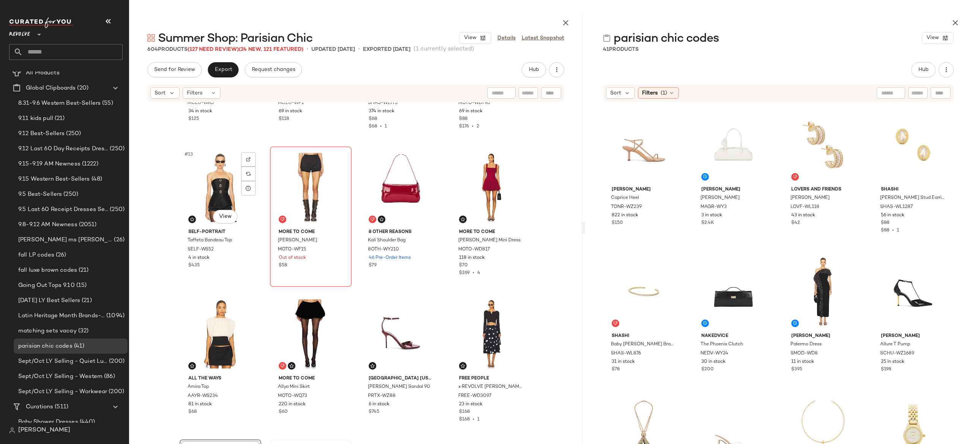
scroll to position [402, 0]
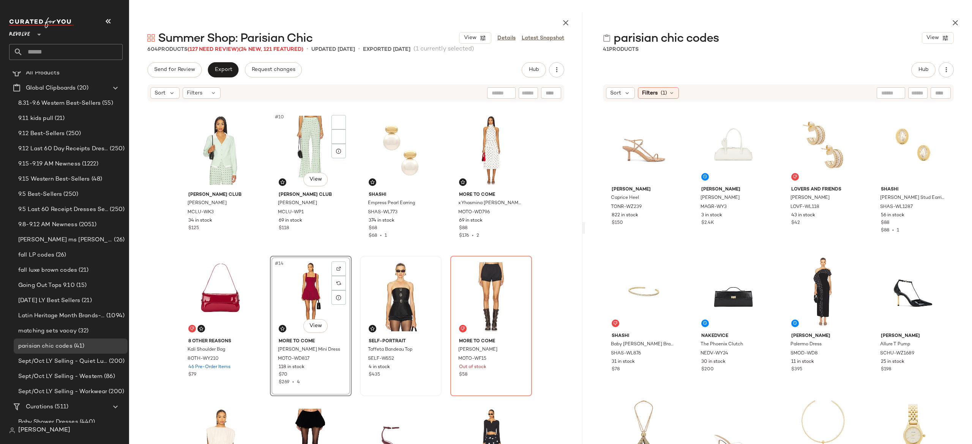
scroll to position [293, 0]
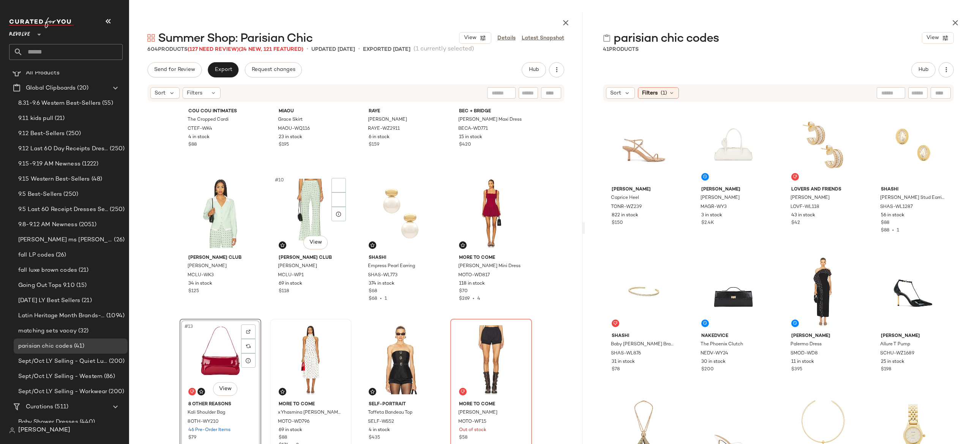
scroll to position [225, 0]
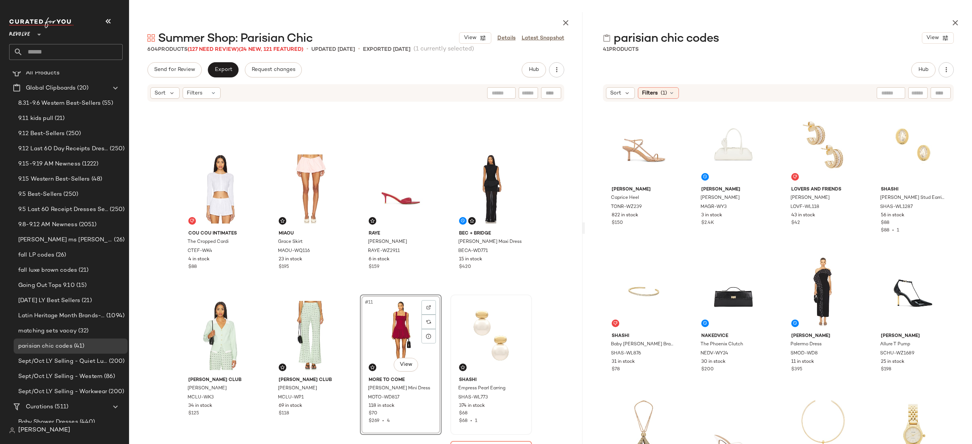
scroll to position [92, 0]
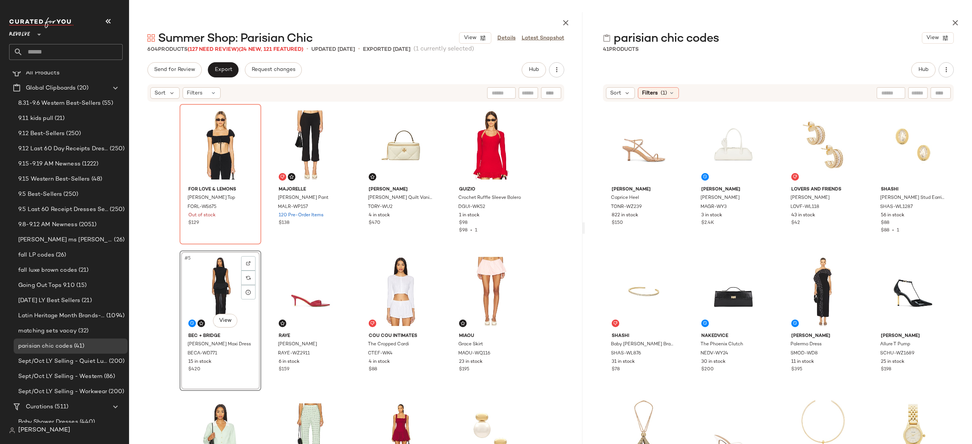
click at [441, 229] on div "For Love & Lemons Cindy Crop Top FORL-WS675 Out of stock $129 MAJORELLE Claudia…" at bounding box center [356, 282] width 352 height 356
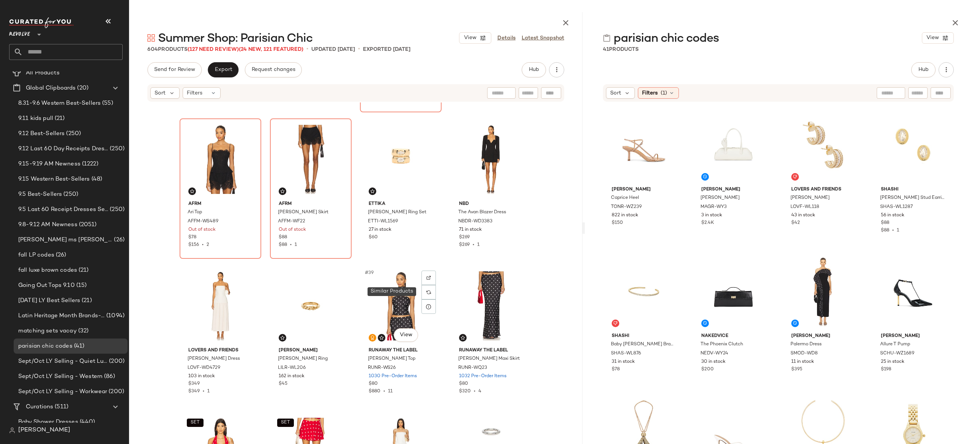
scroll to position [1167, 0]
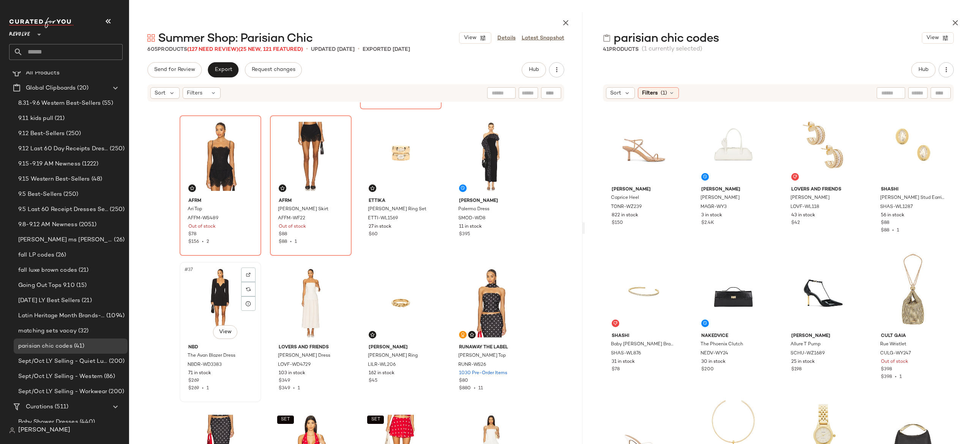
click at [214, 298] on div "#37 View" at bounding box center [220, 303] width 76 height 77
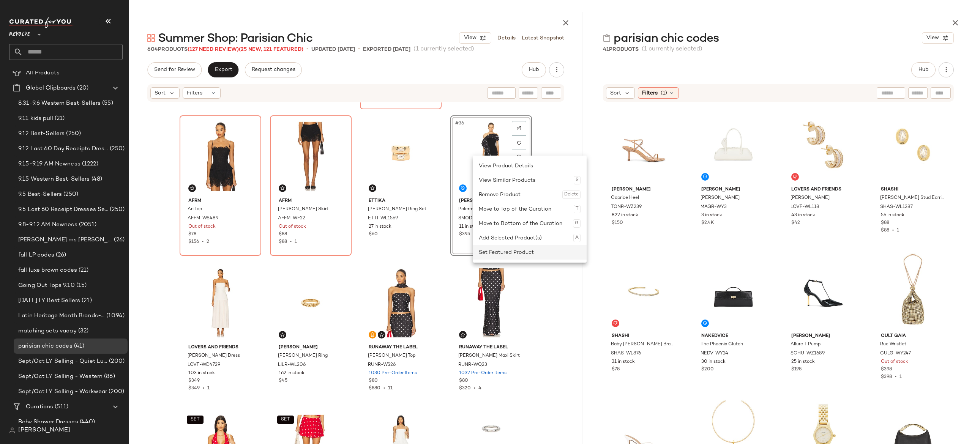
click at [503, 249] on div "Set Featured Product" at bounding box center [530, 252] width 102 height 14
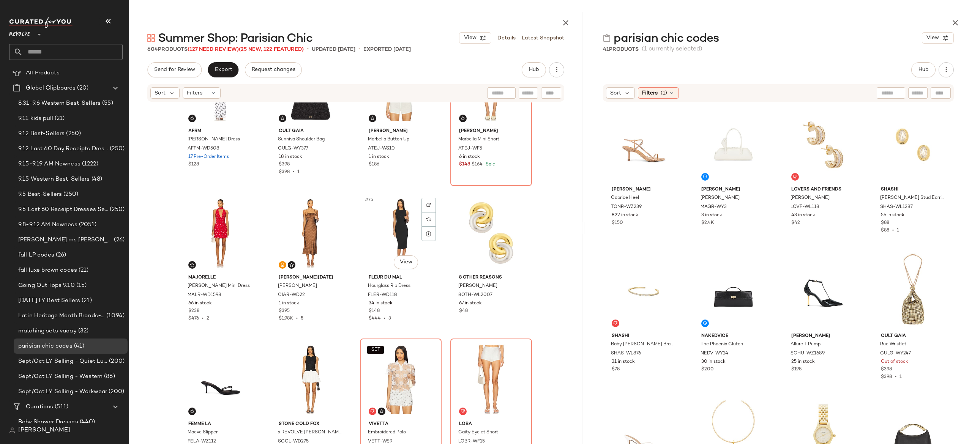
scroll to position [2557, 0]
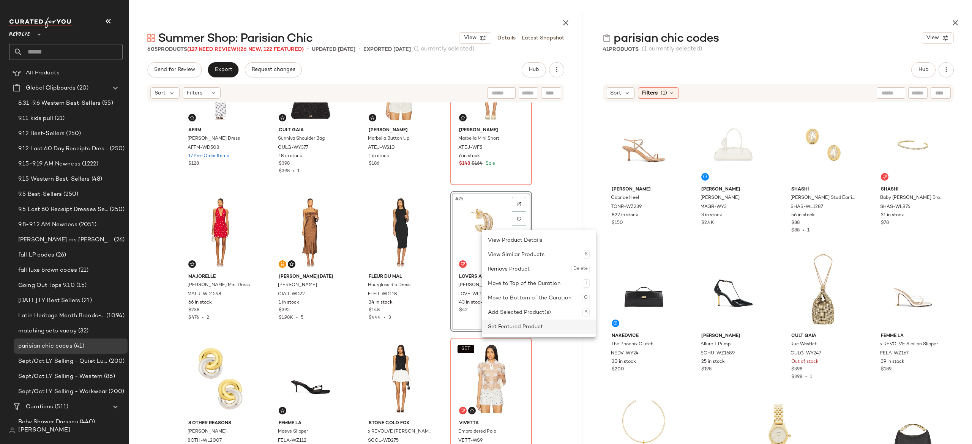
click at [502, 325] on div "Set Featured Product" at bounding box center [539, 327] width 102 height 14
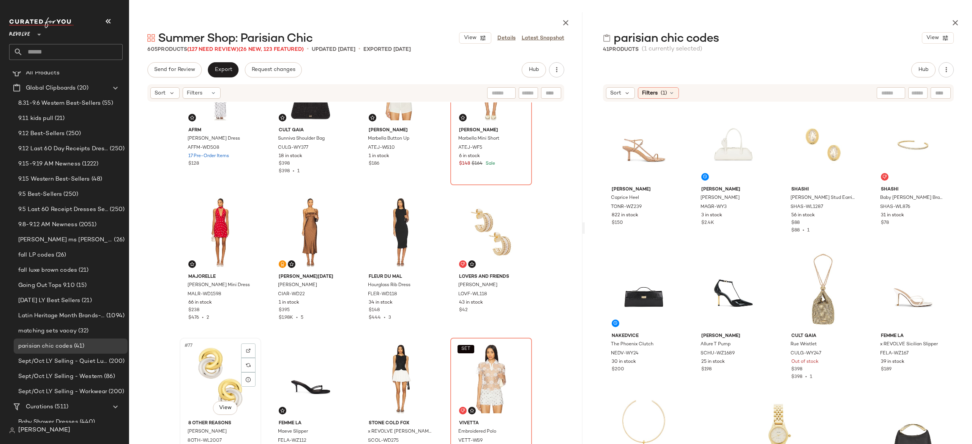
click at [211, 375] on div "#77 View" at bounding box center [220, 379] width 76 height 77
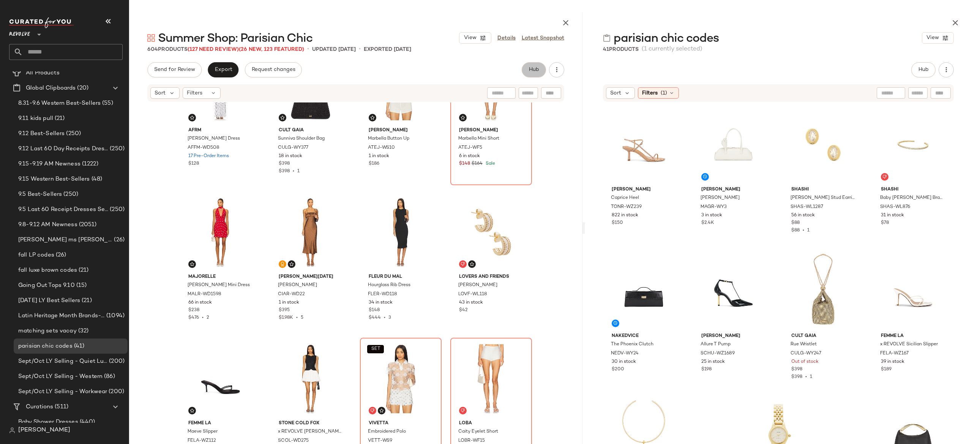
click at [535, 69] on span "Hub" at bounding box center [534, 70] width 11 height 6
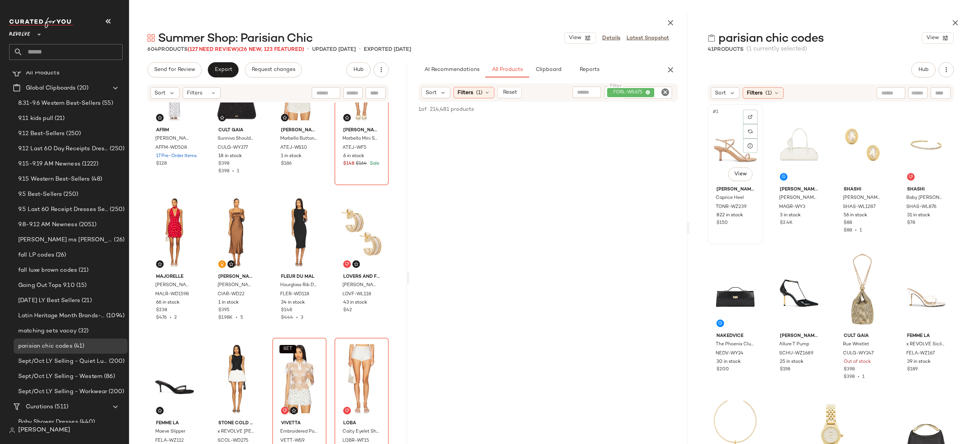
drag, startPoint x: 582, startPoint y: 228, endPoint x: 720, endPoint y: 229, distance: 138.2
click at [720, 229] on div "Summer Shop: Parisian Chic View Details Latest Snapshot 604 Products (127 Need …" at bounding box center [550, 228] width 843 height 432
click at [556, 67] on span "Clipboard" at bounding box center [548, 70] width 26 height 6
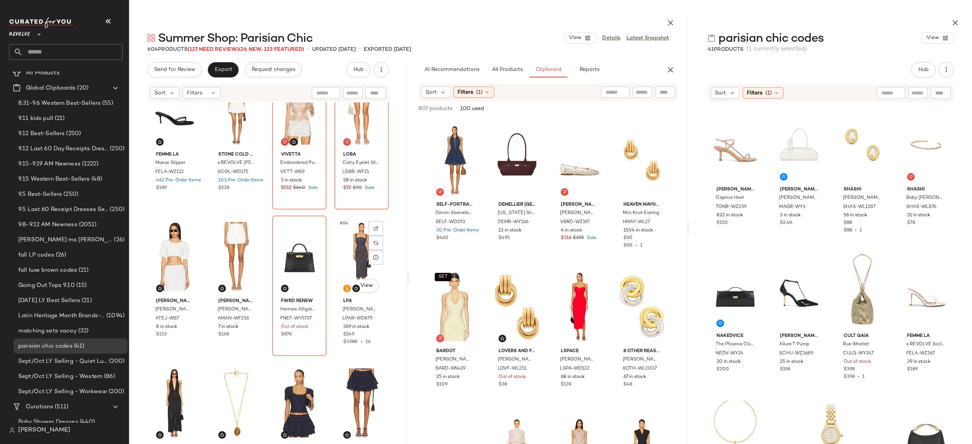
scroll to position [2829, 0]
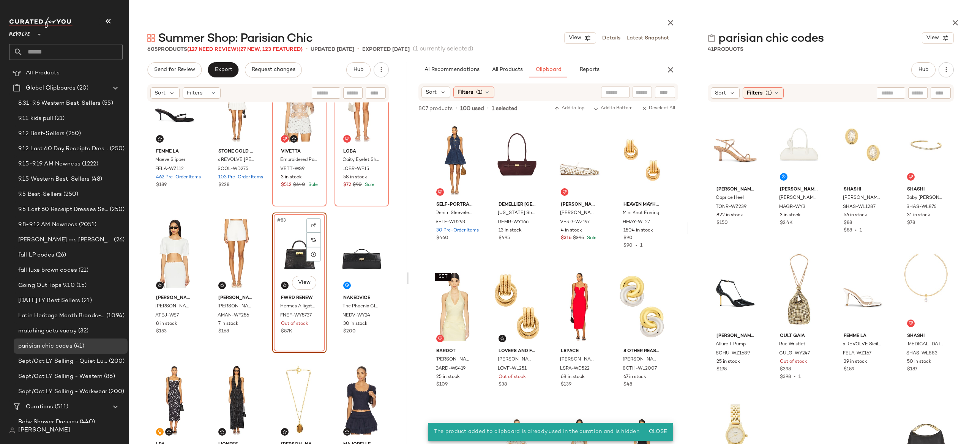
click at [295, 249] on div "#83 View" at bounding box center [299, 253] width 49 height 77
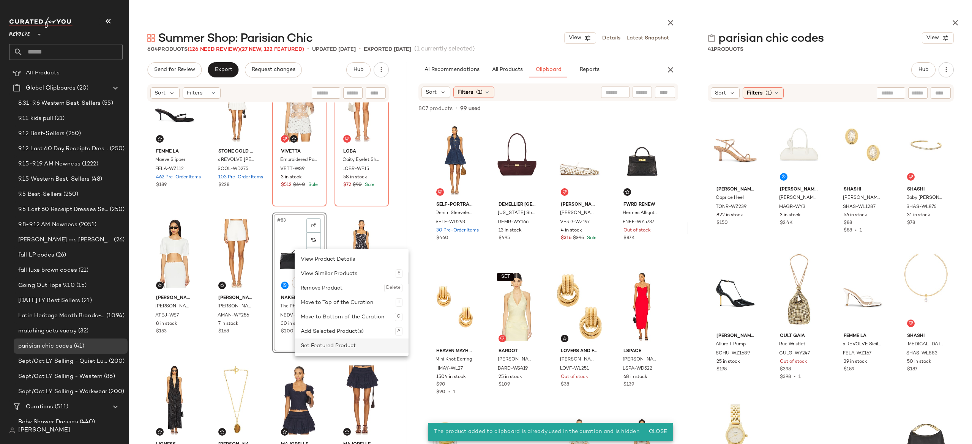
click at [326, 349] on div "Set Featured Product" at bounding box center [352, 346] width 102 height 14
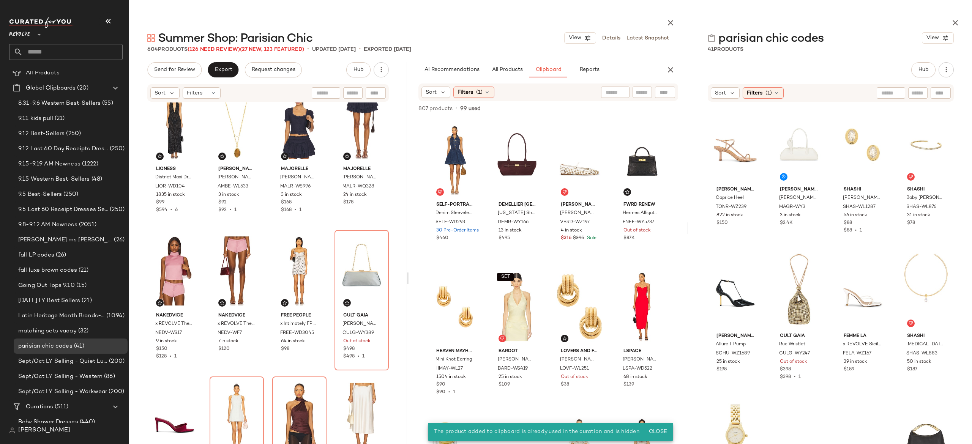
scroll to position [3147, 0]
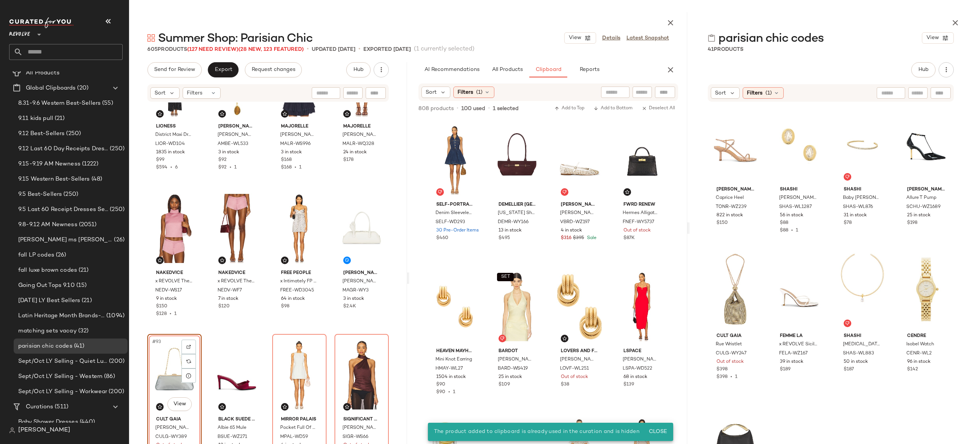
click at [178, 355] on div "#93 View" at bounding box center [174, 375] width 49 height 77
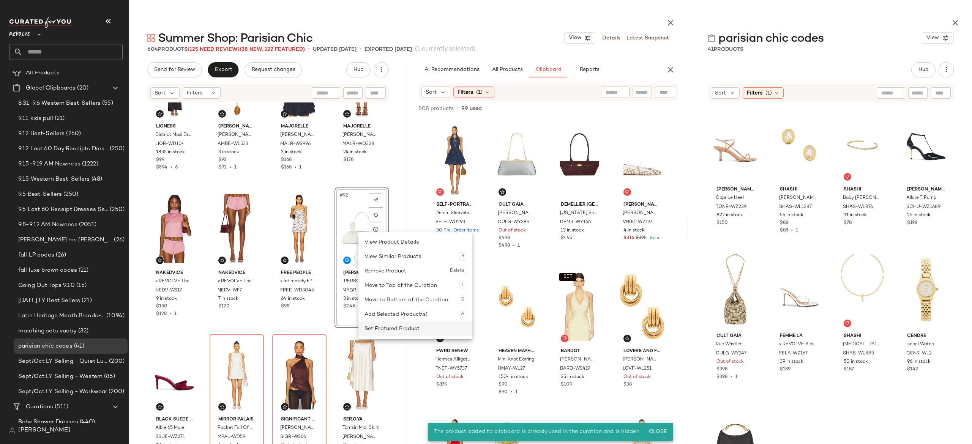
click at [383, 329] on div "Set Featured Product" at bounding box center [416, 329] width 102 height 14
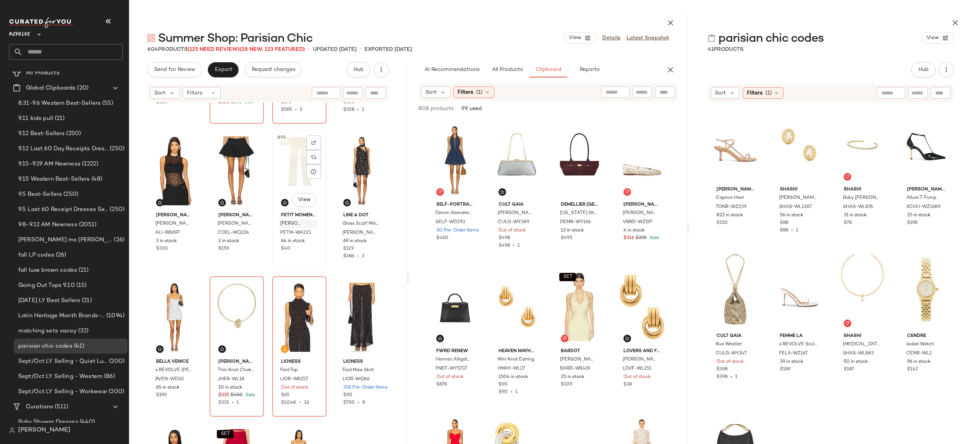
scroll to position [3500, 0]
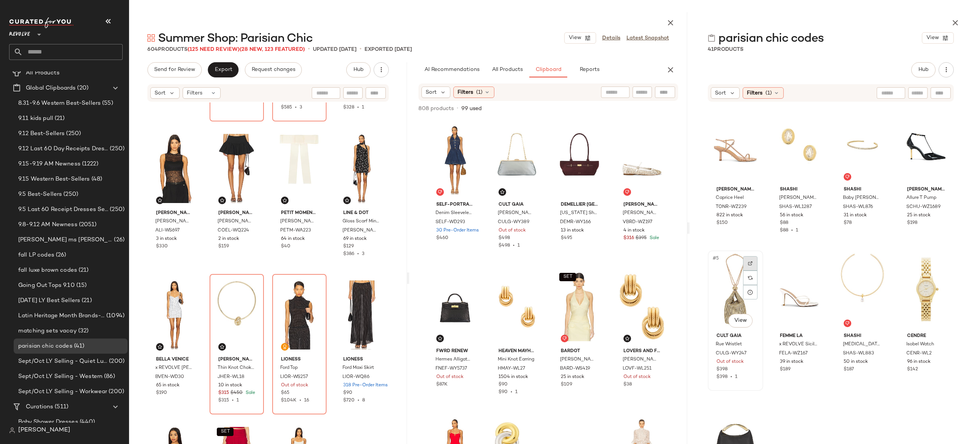
click at [749, 264] on img at bounding box center [750, 263] width 5 height 5
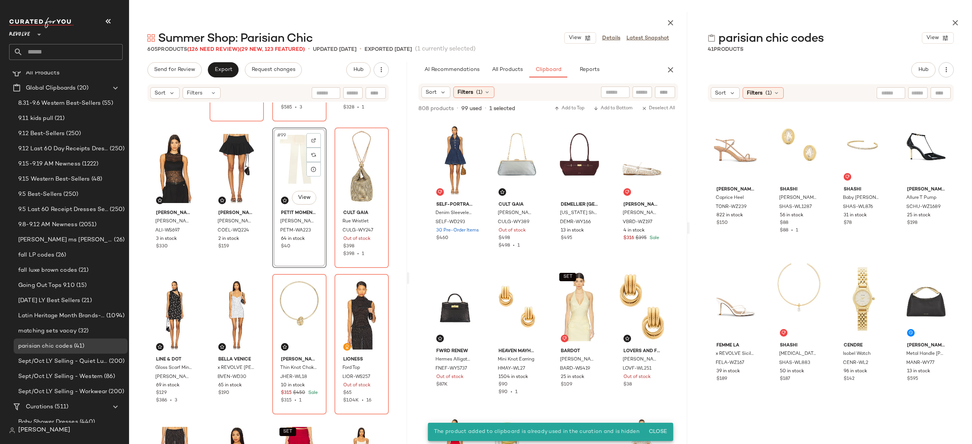
click at [295, 171] on div "#99 View" at bounding box center [299, 168] width 49 height 77
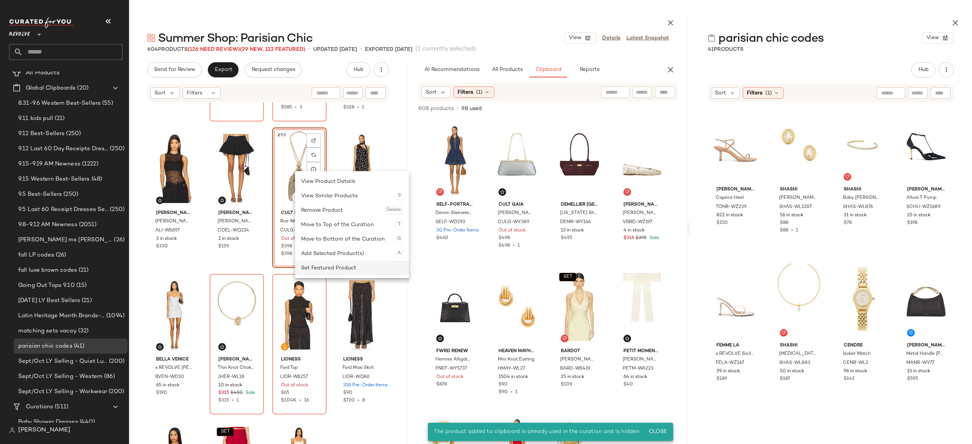
click at [317, 267] on div "Set Featured Product" at bounding box center [352, 268] width 102 height 14
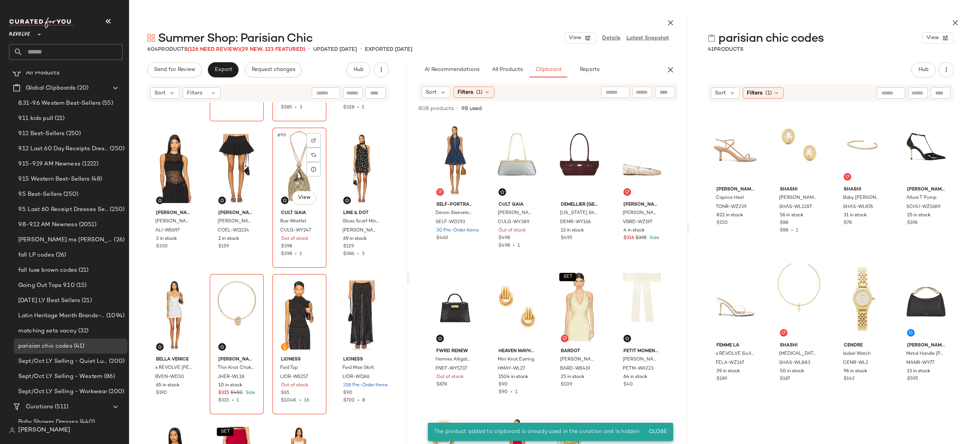
scroll to position [3550, 0]
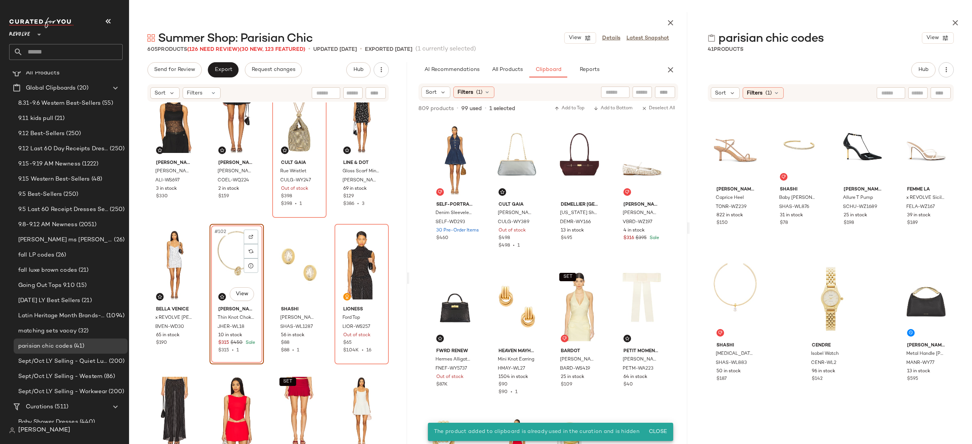
click at [230, 269] on div "#102 View" at bounding box center [236, 265] width 49 height 77
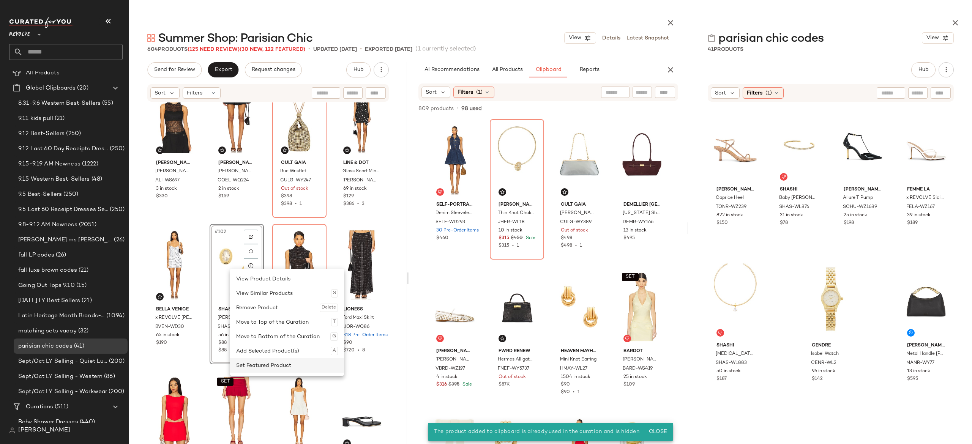
click at [260, 362] on div "Set Featured Product" at bounding box center [287, 365] width 102 height 14
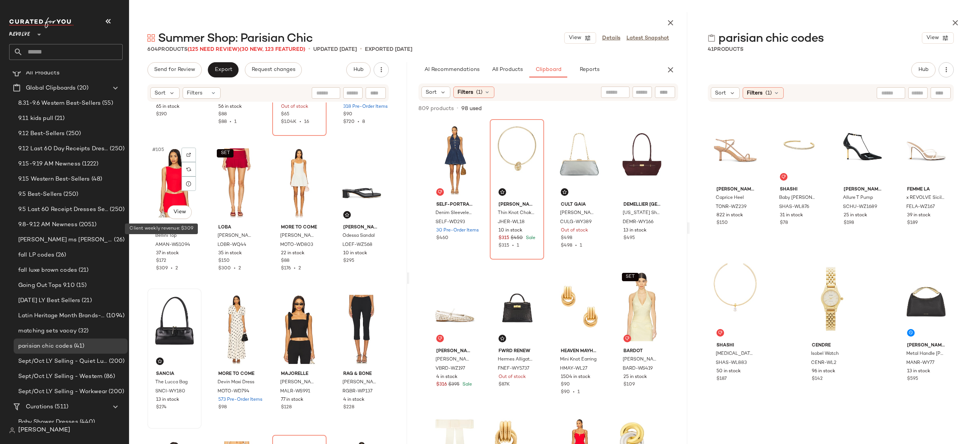
scroll to position [3778, 0]
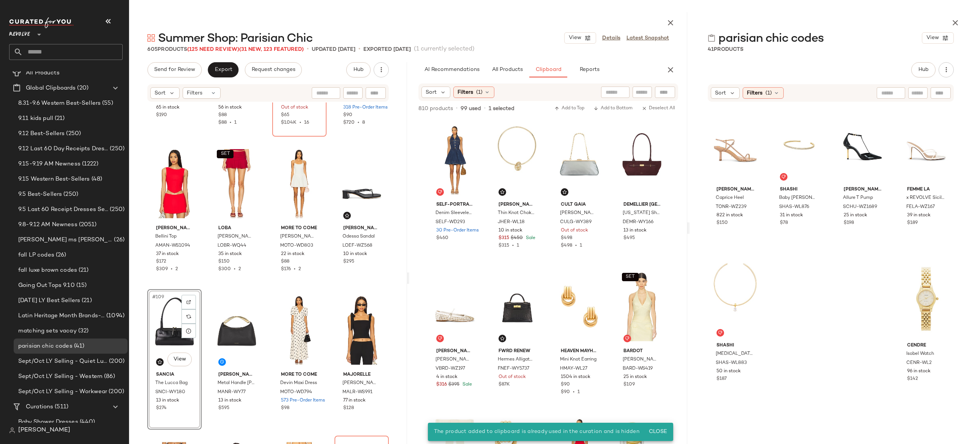
click at [167, 333] on div "#109 View" at bounding box center [174, 330] width 49 height 77
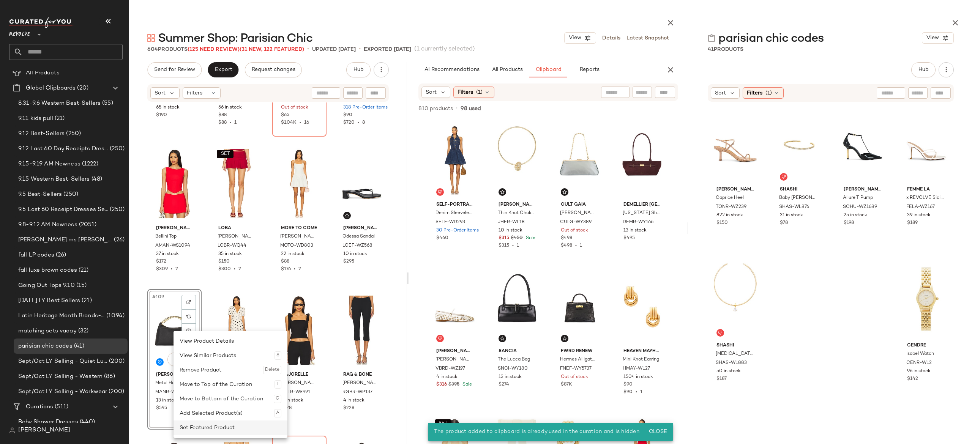
click at [204, 426] on div "Set Featured Product" at bounding box center [231, 428] width 102 height 14
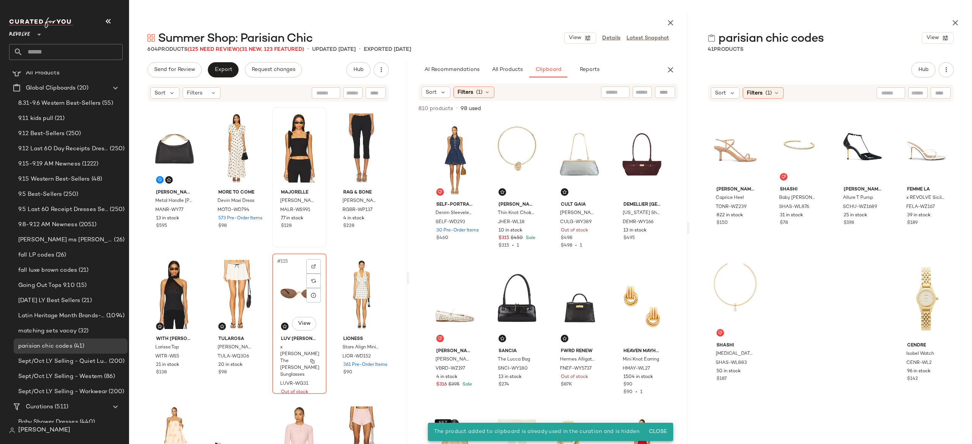
scroll to position [4032, 0]
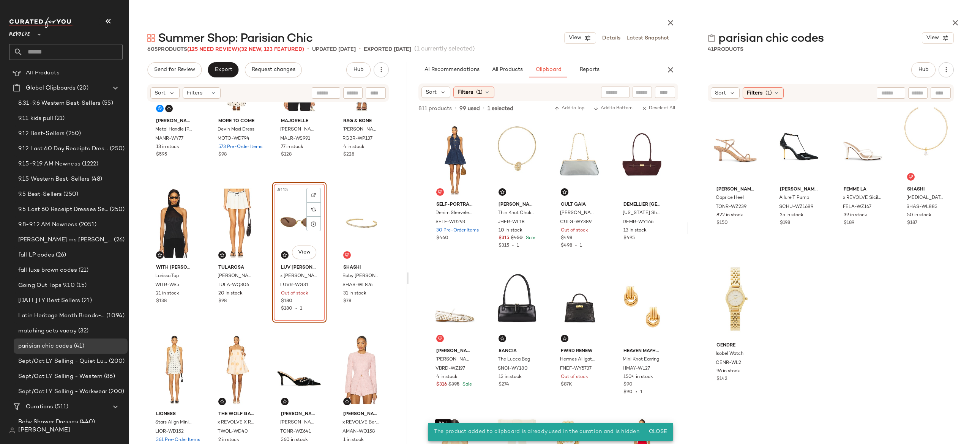
click at [290, 230] on div "#115 View" at bounding box center [299, 223] width 49 height 77
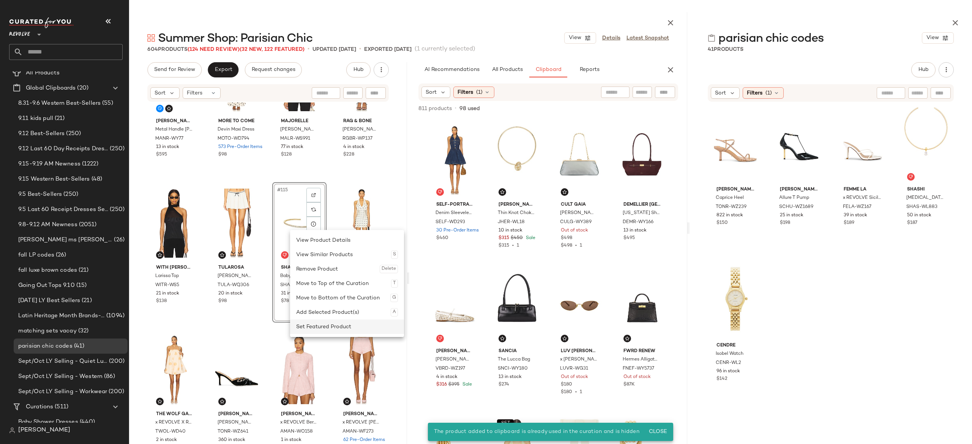
click at [313, 323] on div "Set Featured Product" at bounding box center [347, 327] width 102 height 14
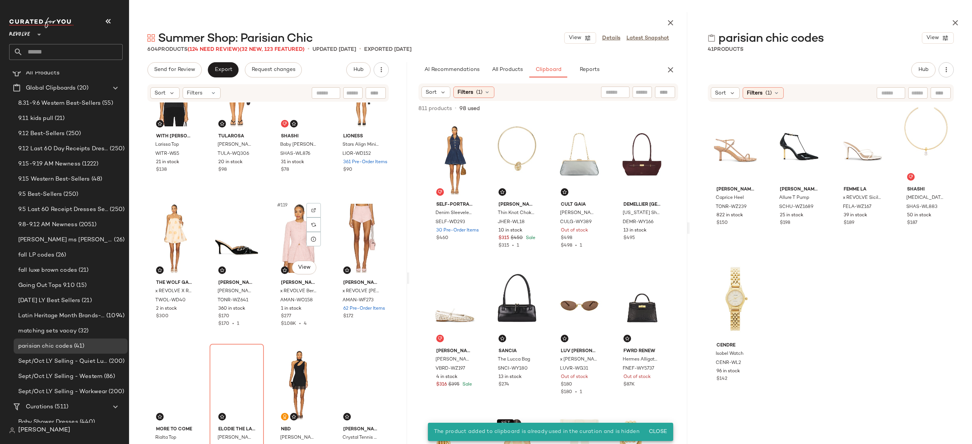
scroll to position [4164, 0]
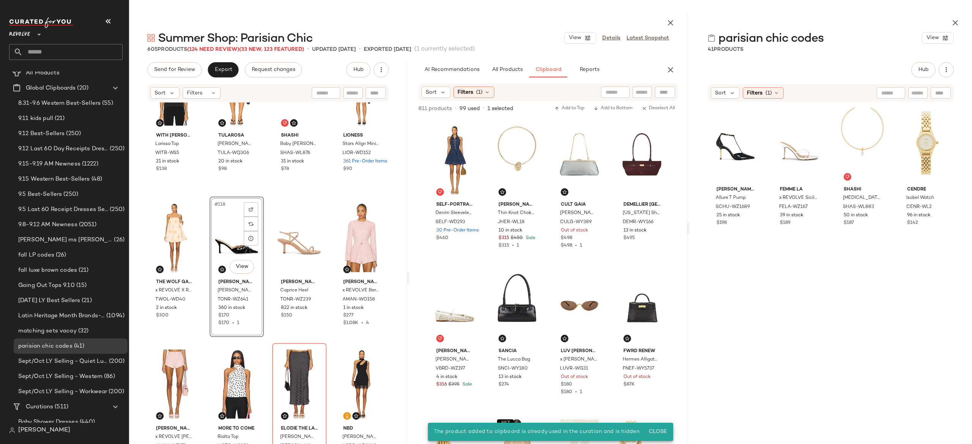
click at [231, 245] on div "#118 View" at bounding box center [236, 237] width 49 height 77
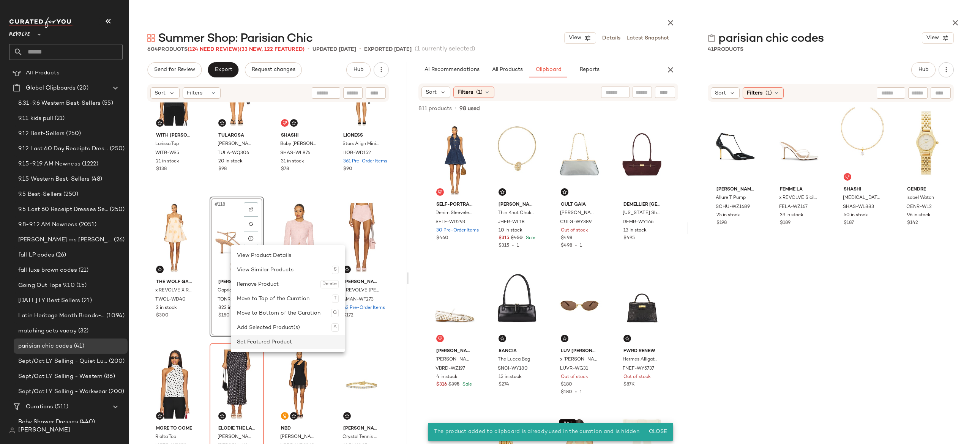
click at [266, 337] on div "Set Featured Product" at bounding box center [288, 342] width 102 height 14
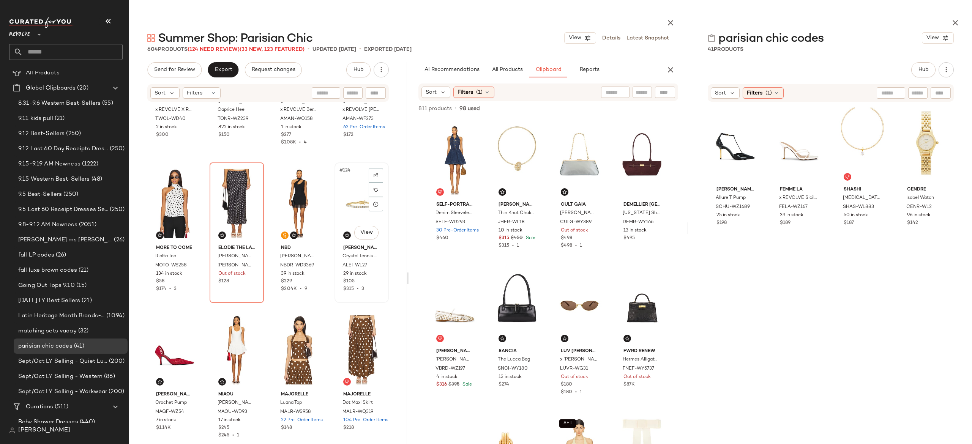
scroll to position [4332, 0]
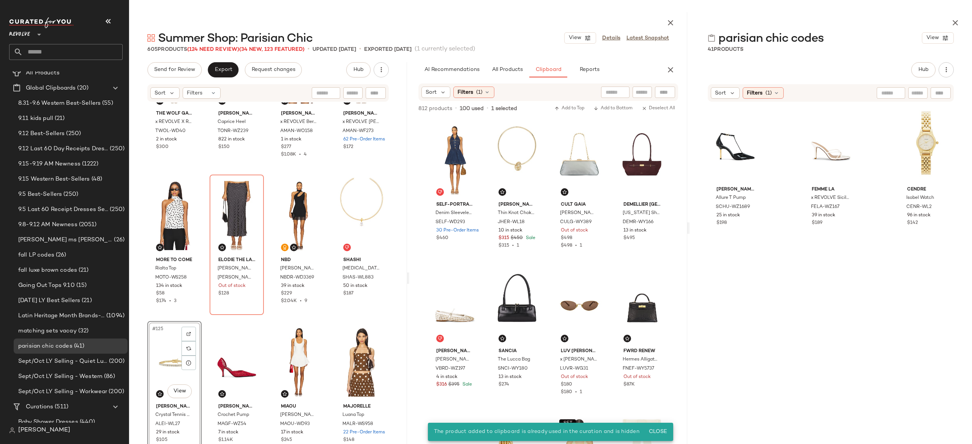
click at [169, 361] on div "#125 View" at bounding box center [174, 362] width 49 height 77
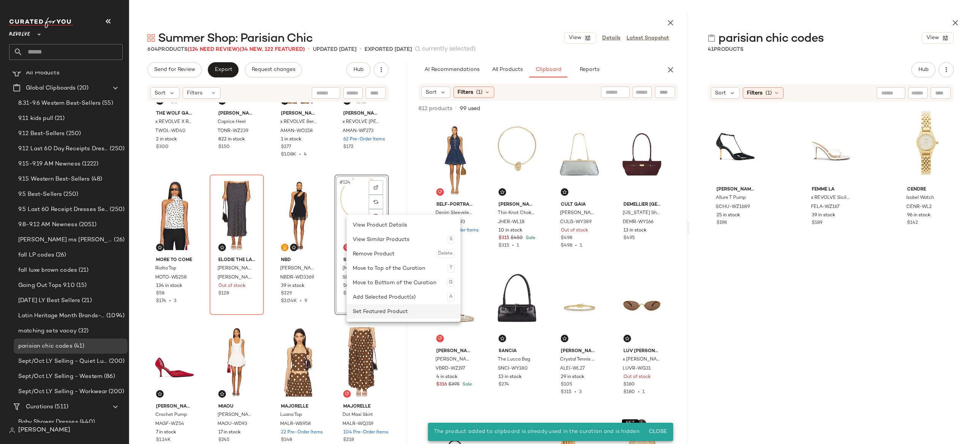
click at [371, 308] on div "Set Featured Product" at bounding box center [404, 312] width 102 height 14
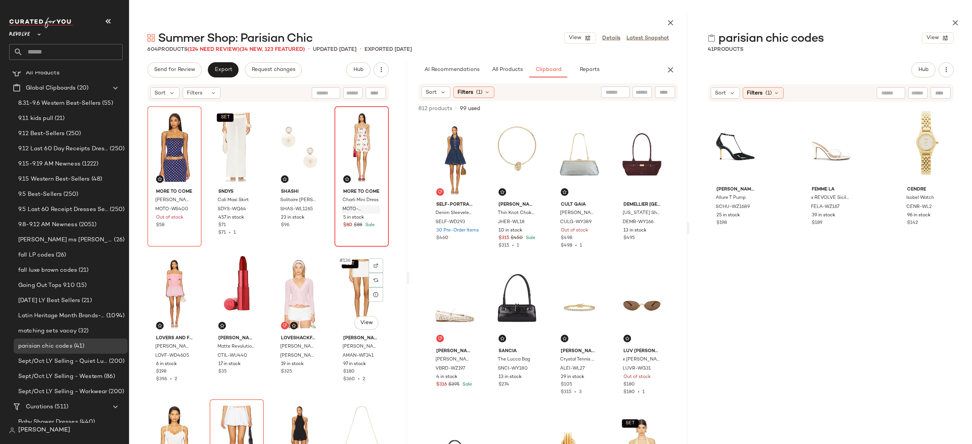
scroll to position [4693, 0]
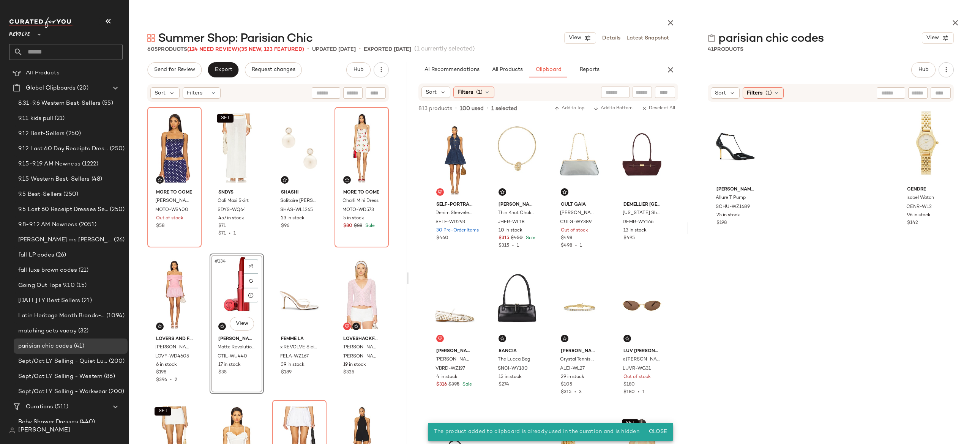
click at [226, 297] on div "#134 View" at bounding box center [236, 294] width 49 height 77
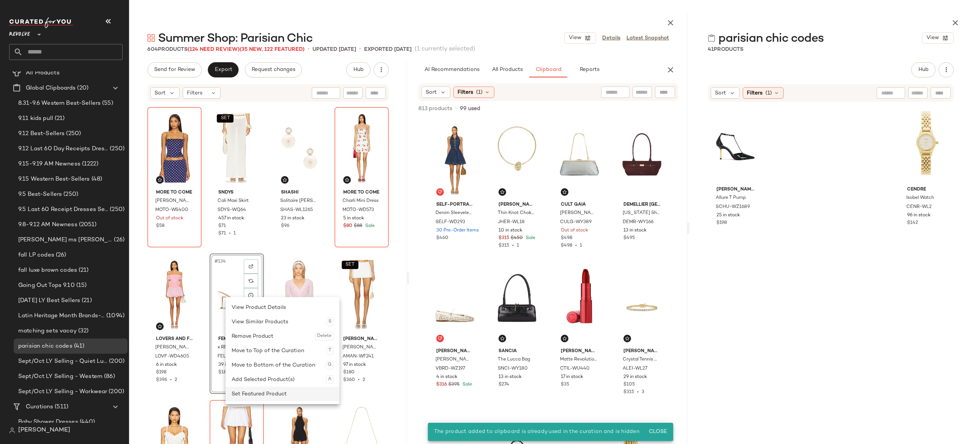
click at [254, 389] on div "Set Featured Product" at bounding box center [283, 394] width 102 height 14
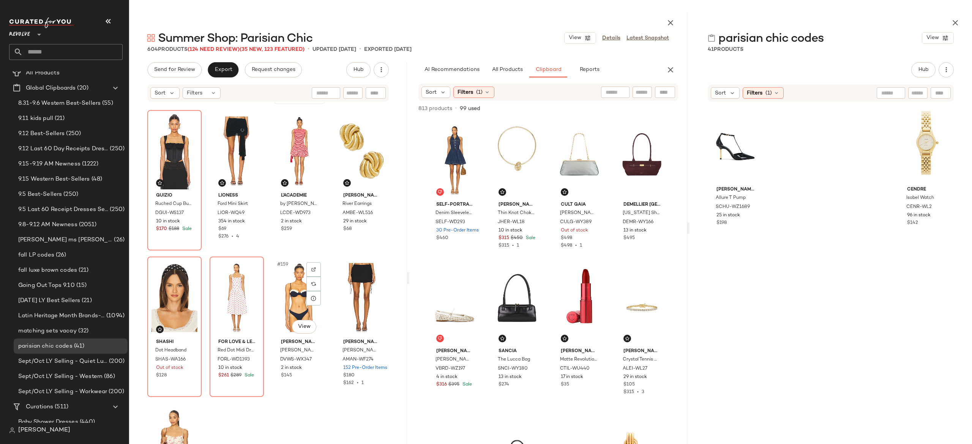
scroll to position [5570, 0]
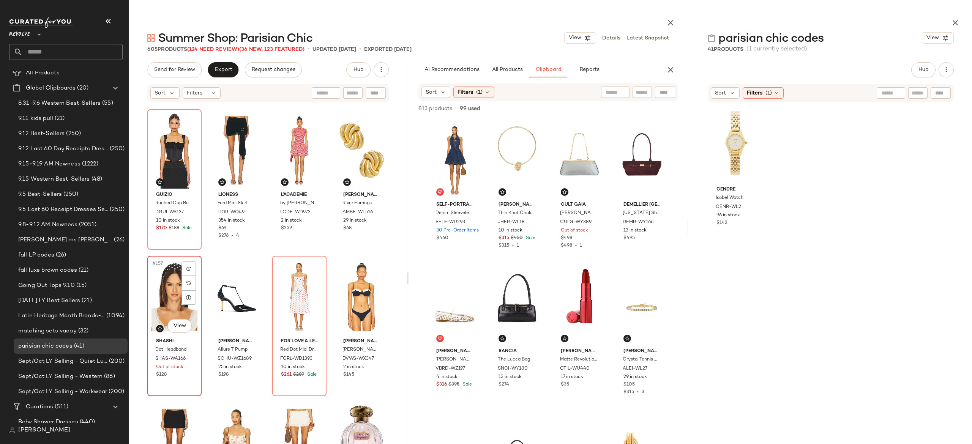
click at [164, 303] on div "#157 View" at bounding box center [174, 297] width 49 height 77
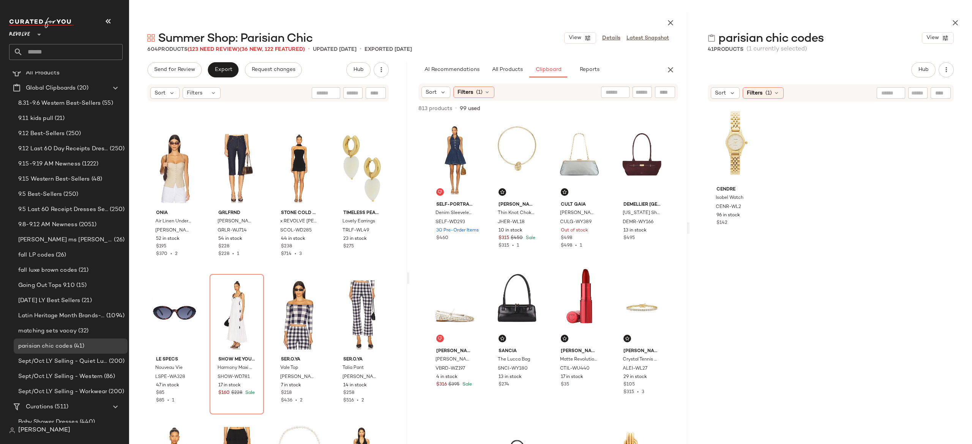
scroll to position [6137, 0]
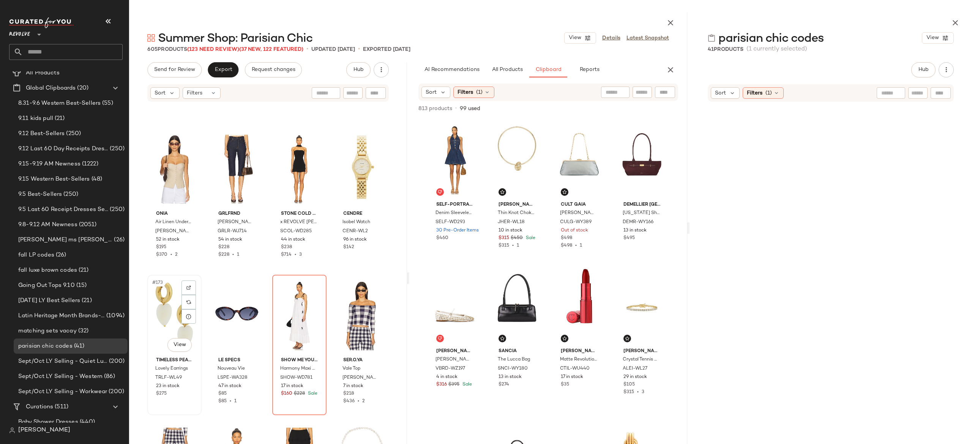
click at [169, 322] on div "#173 View" at bounding box center [174, 316] width 49 height 77
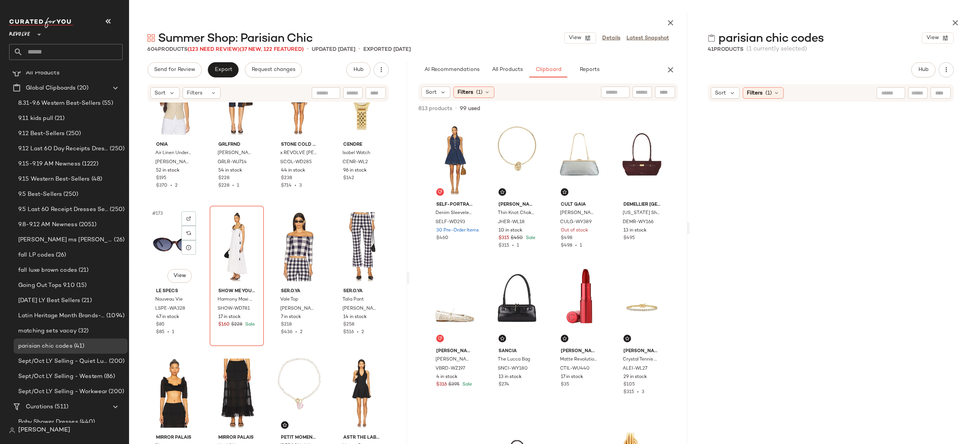
scroll to position [6227, 0]
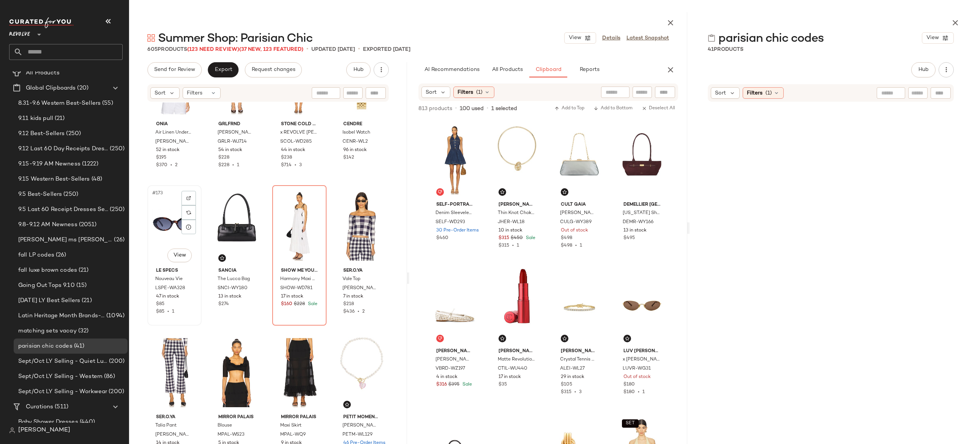
click at [172, 237] on div "#173 View" at bounding box center [174, 226] width 49 height 77
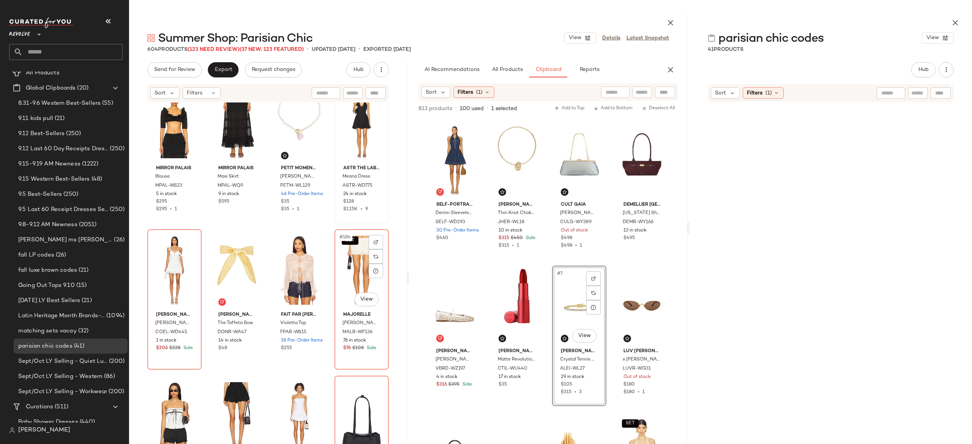
scroll to position [6525, 0]
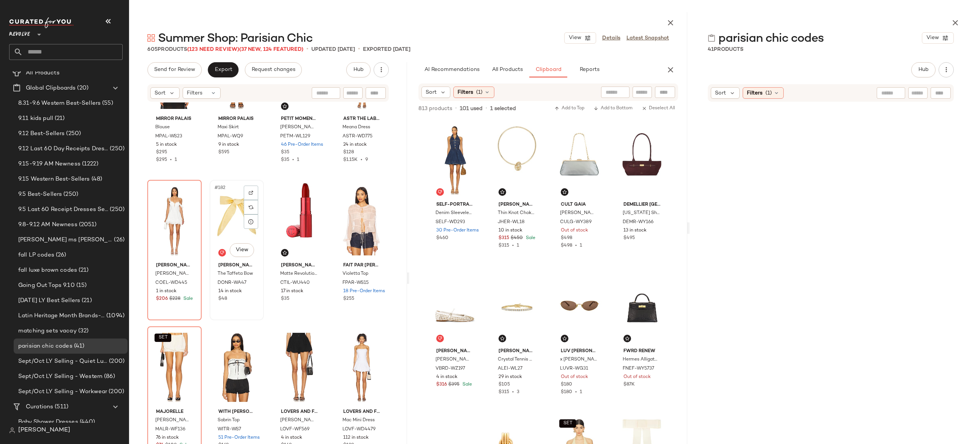
click at [232, 229] on div "#182 View" at bounding box center [236, 221] width 49 height 77
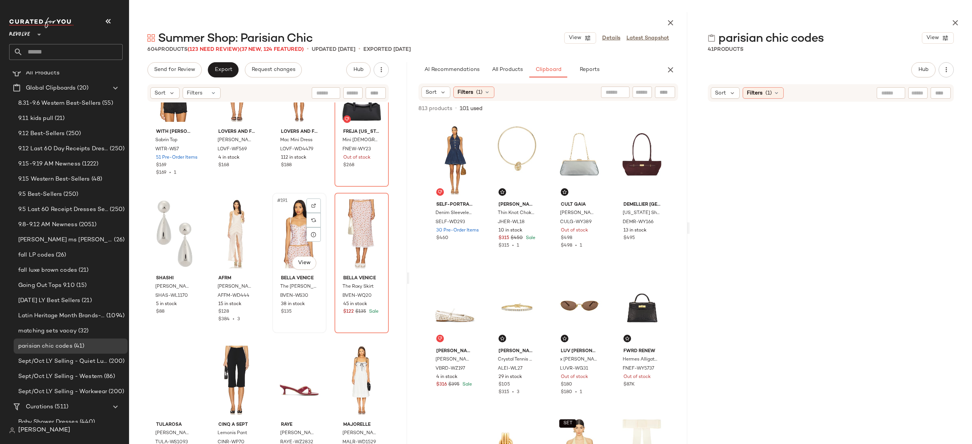
scroll to position [6807, 0]
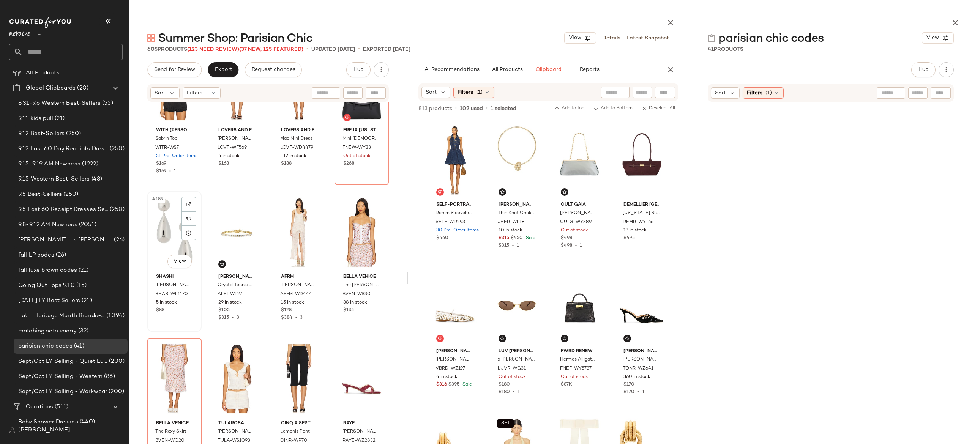
click at [176, 248] on div "#189 View" at bounding box center [174, 232] width 49 height 77
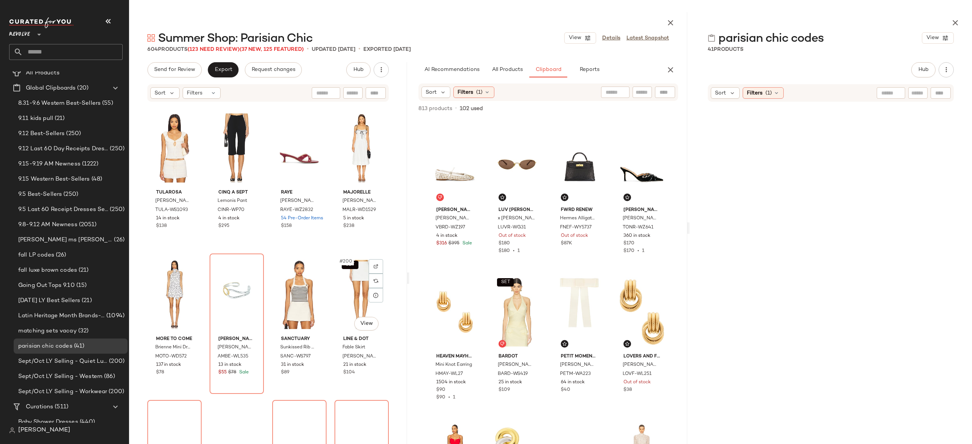
scroll to position [7041, 0]
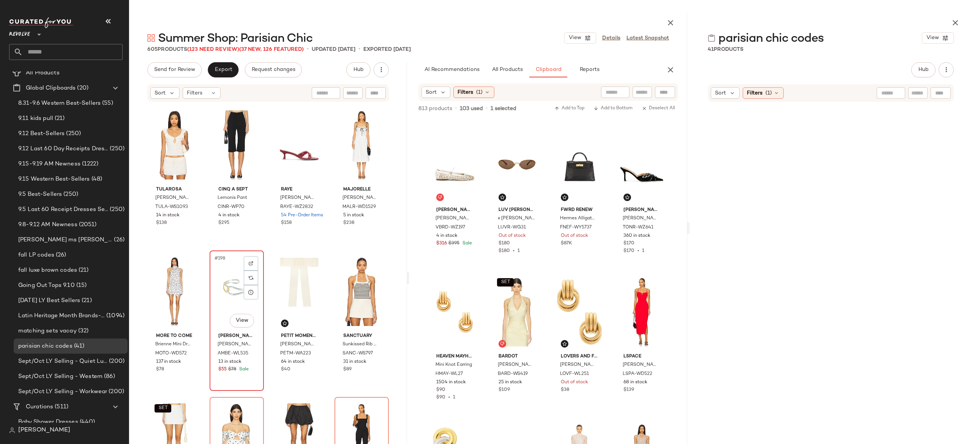
click at [227, 299] on div "#198 View" at bounding box center [236, 291] width 49 height 77
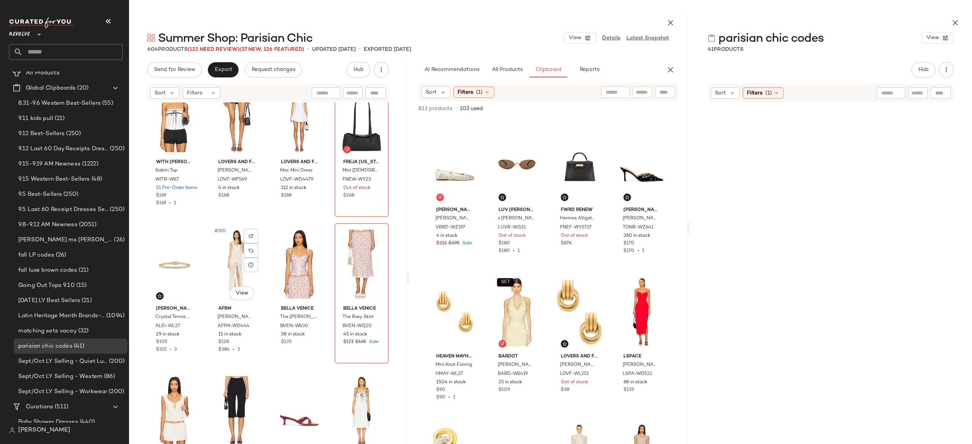
scroll to position [6774, 0]
click at [956, 25] on icon "button" at bounding box center [955, 22] width 9 height 9
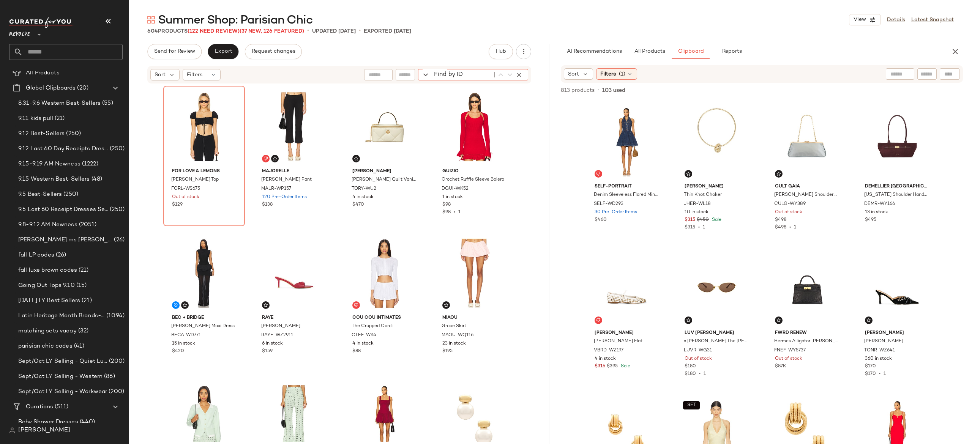
click at [525, 74] on div "Find by ID Find by ID" at bounding box center [473, 74] width 110 height 11
type input "*"
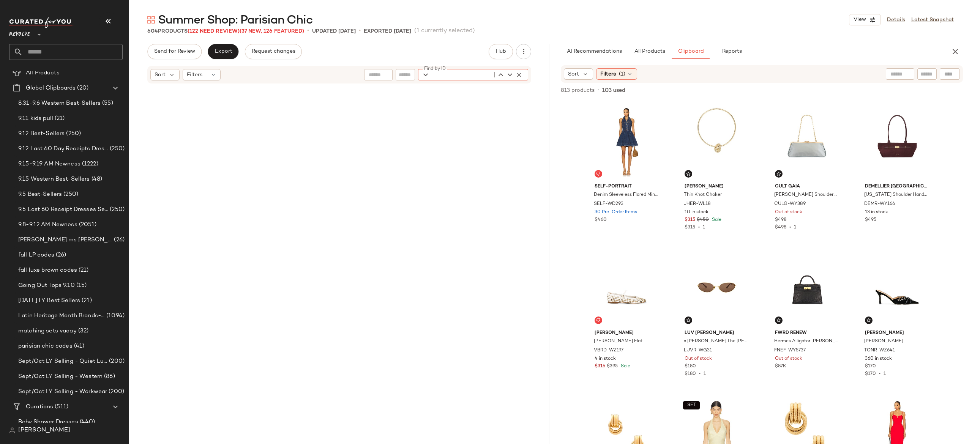
scroll to position [2785, 0]
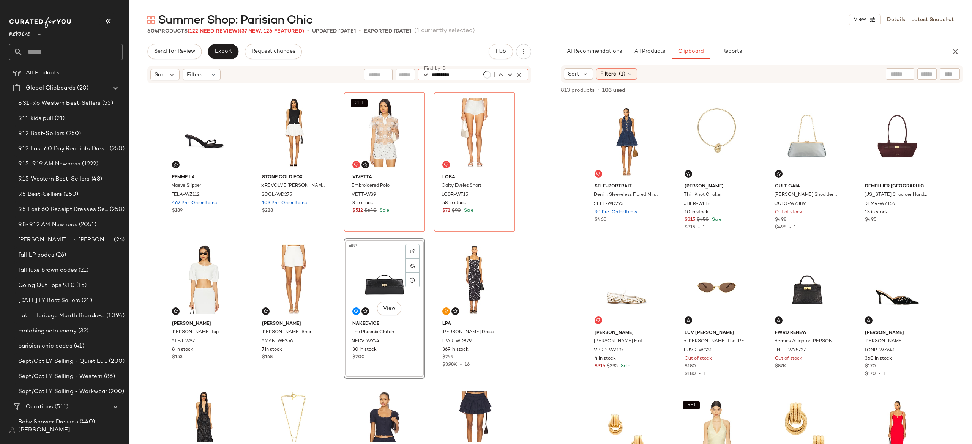
type input "*********"
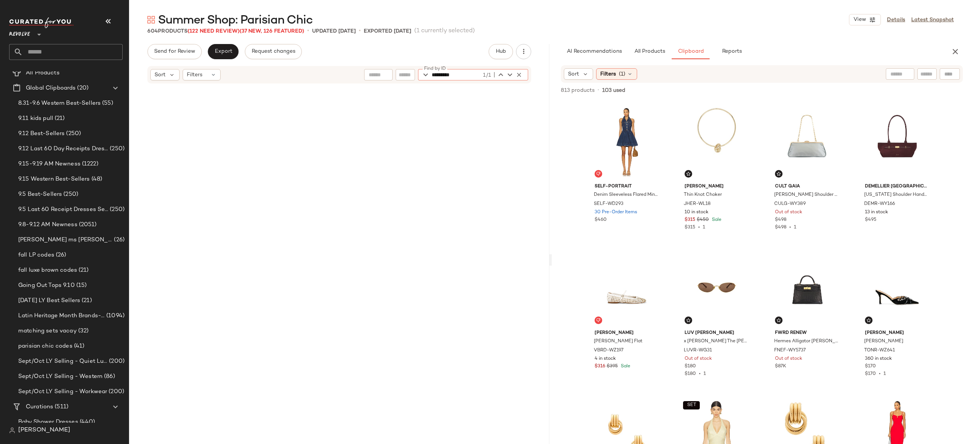
scroll to position [733, 0]
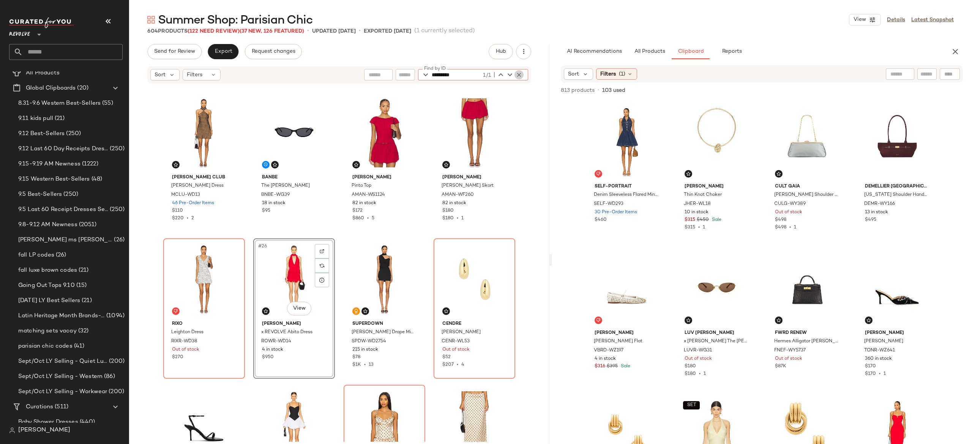
click at [518, 72] on icon "button" at bounding box center [519, 74] width 7 height 7
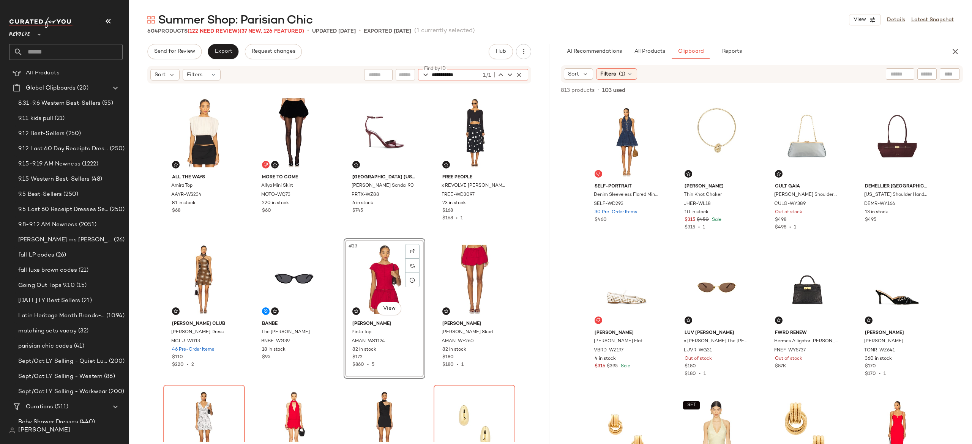
type input "**********"
click at [518, 75] on icon "button" at bounding box center [519, 74] width 7 height 7
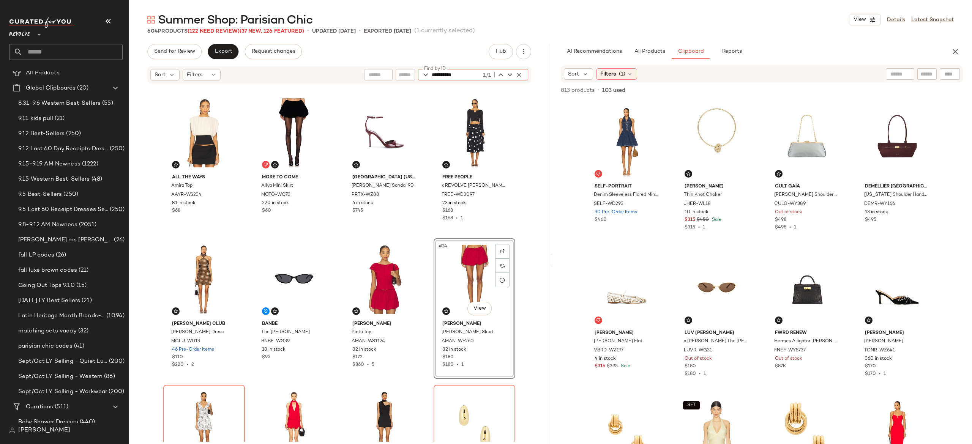
type input "**********"
click at [518, 75] on icon "button" at bounding box center [519, 74] width 7 height 7
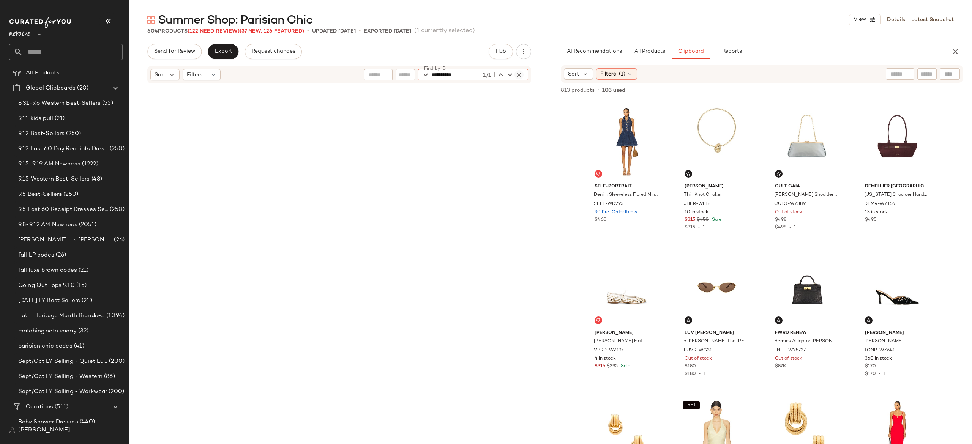
scroll to position [4104, 0]
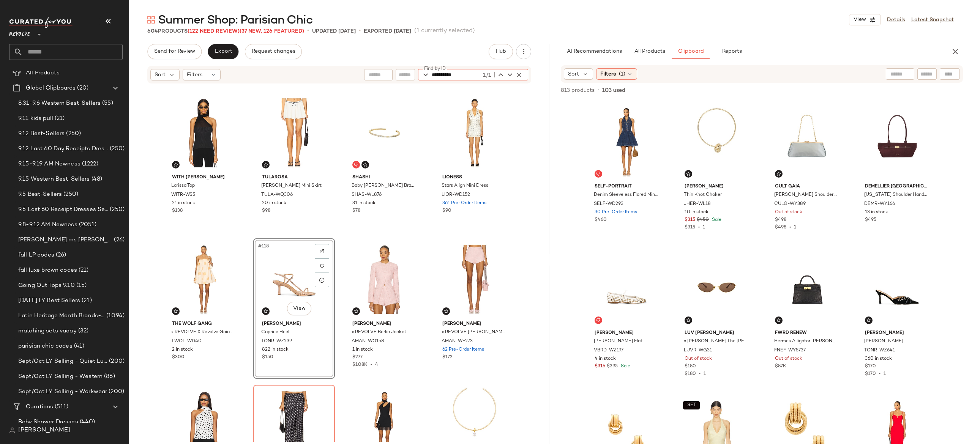
type input "**********"
click at [516, 74] on icon "button" at bounding box center [519, 74] width 7 height 7
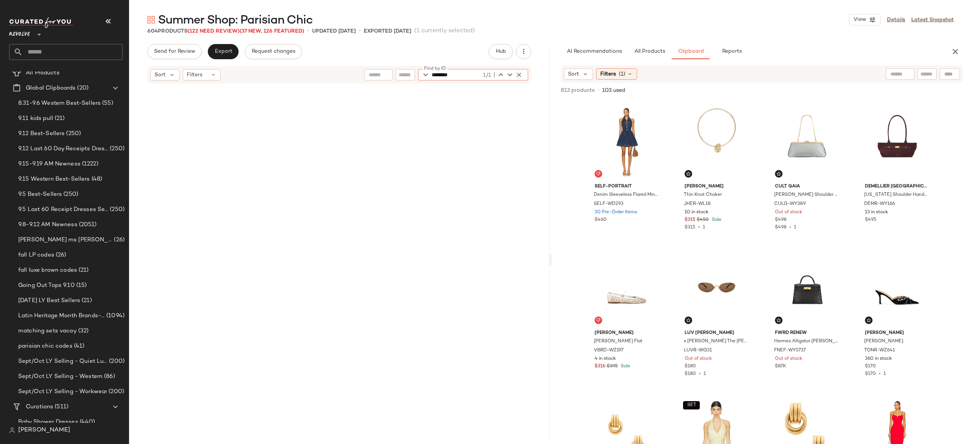
scroll to position [3078, 0]
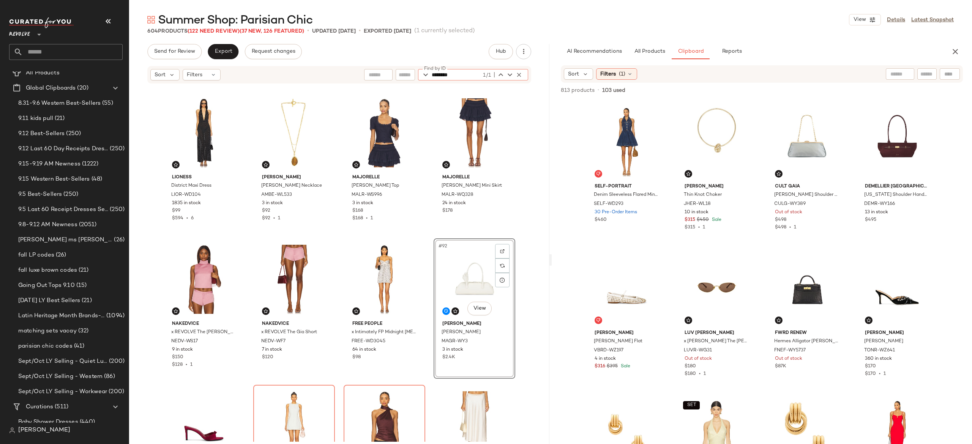
type input "********"
click at [519, 73] on icon "button" at bounding box center [519, 74] width 7 height 7
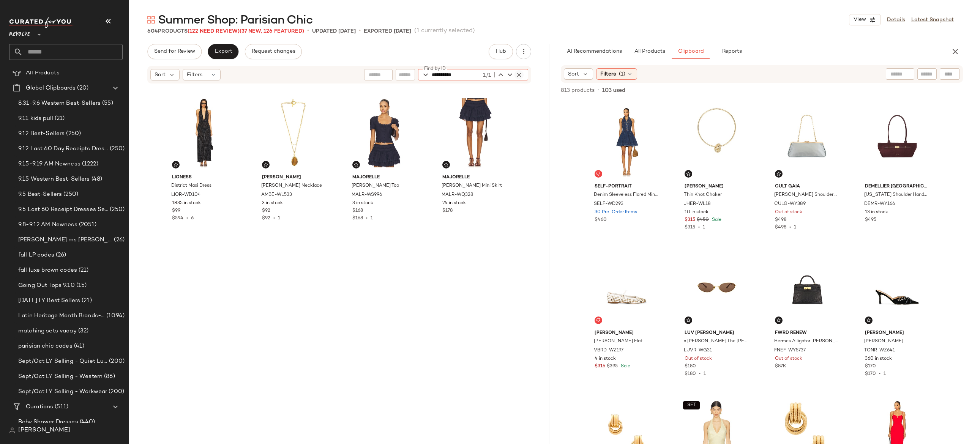
scroll to position [2492, 0]
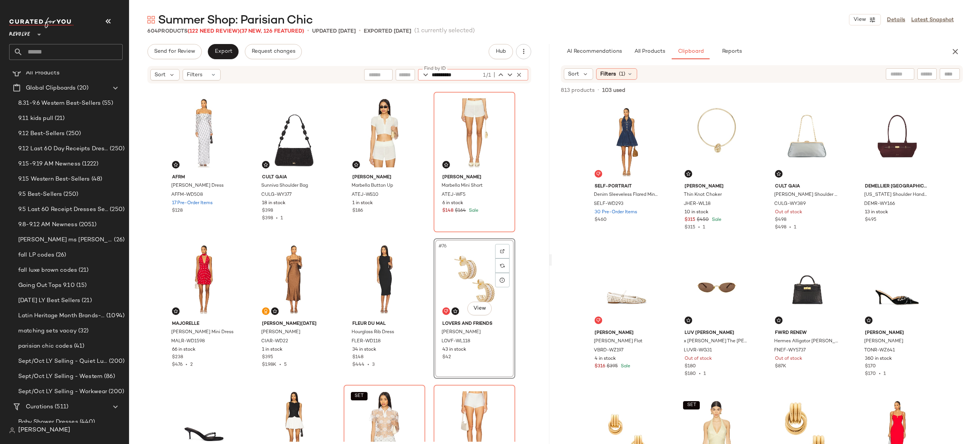
type input "**********"
click at [518, 72] on icon "button" at bounding box center [519, 74] width 7 height 7
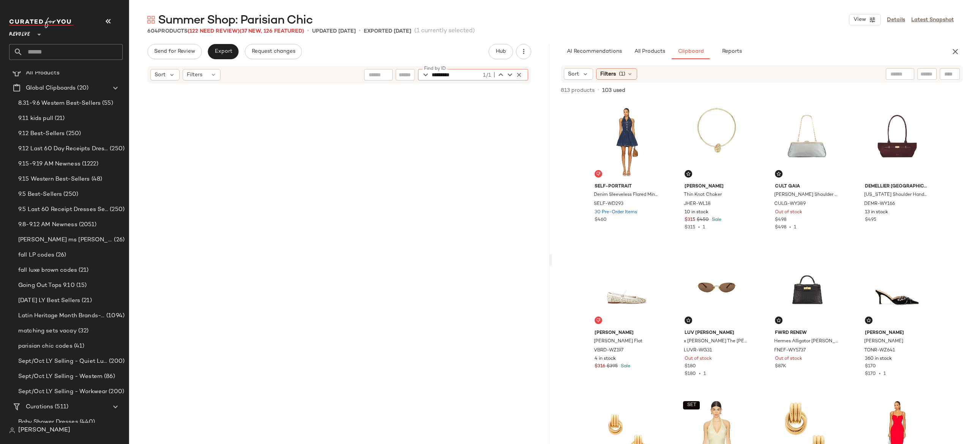
scroll to position [293, 0]
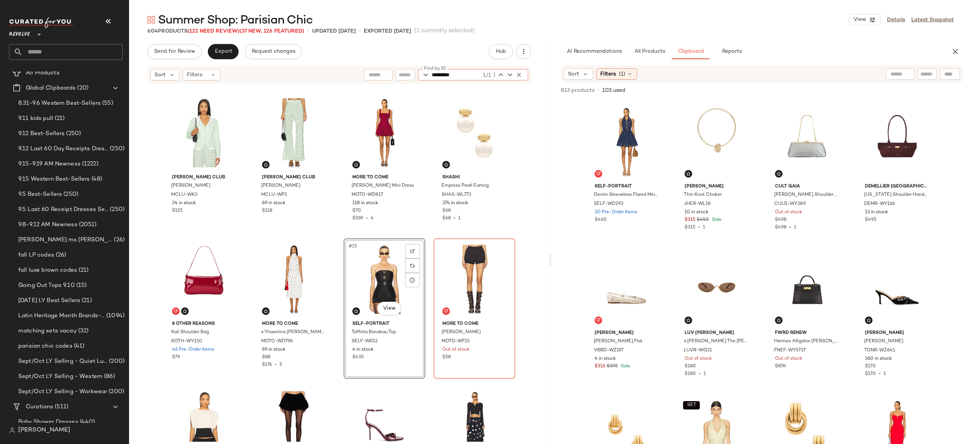
type input "*********"
click at [519, 73] on icon "button" at bounding box center [519, 74] width 7 height 7
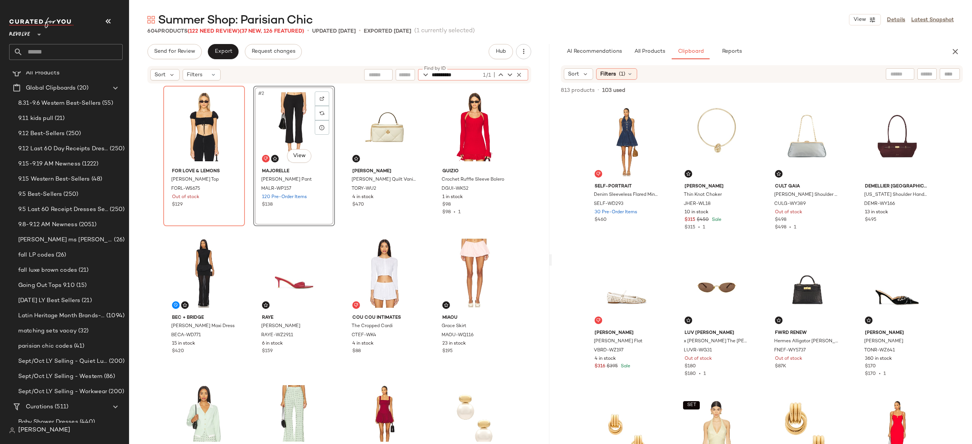
type input "**********"
click at [519, 74] on icon "button" at bounding box center [519, 74] width 7 height 7
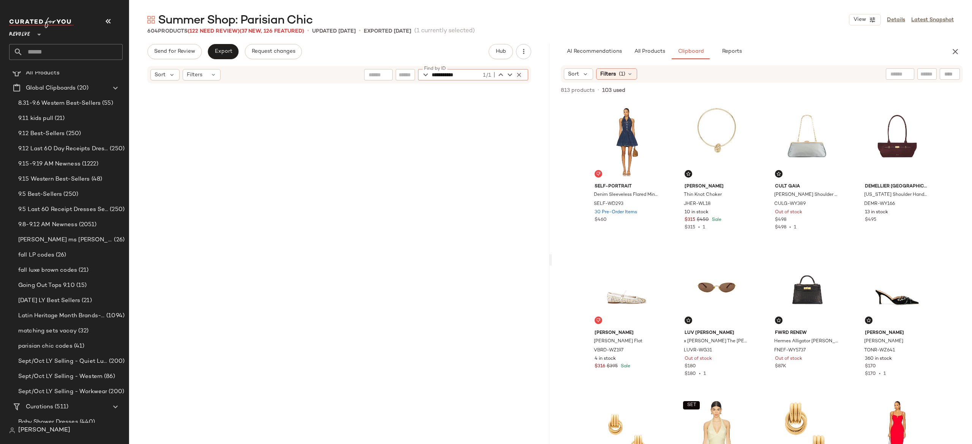
scroll to position [3517, 0]
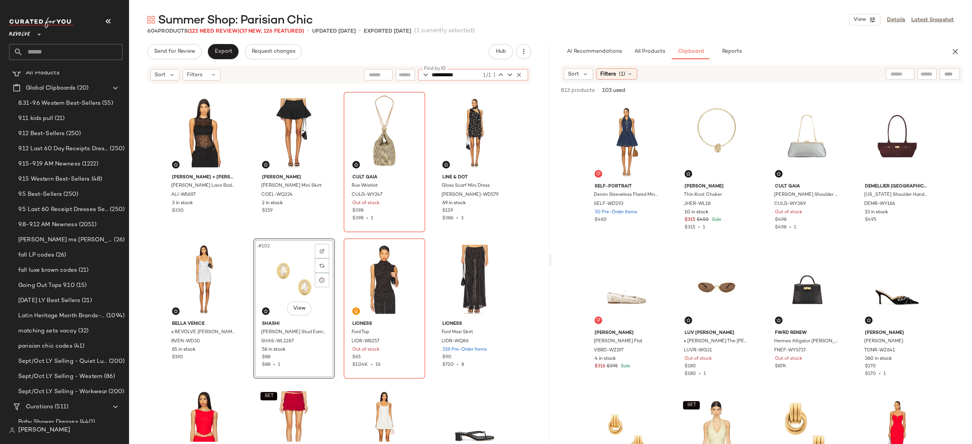
type input "**********"
click at [520, 73] on icon "button" at bounding box center [519, 74] width 7 height 7
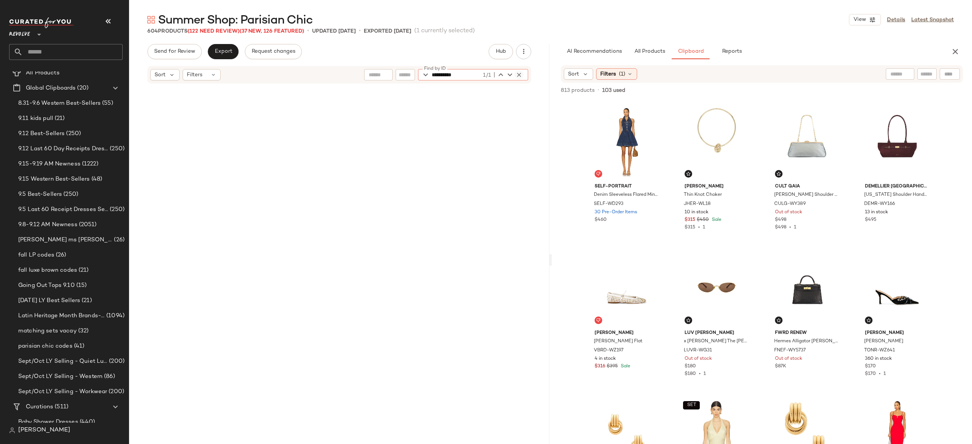
scroll to position [3957, 0]
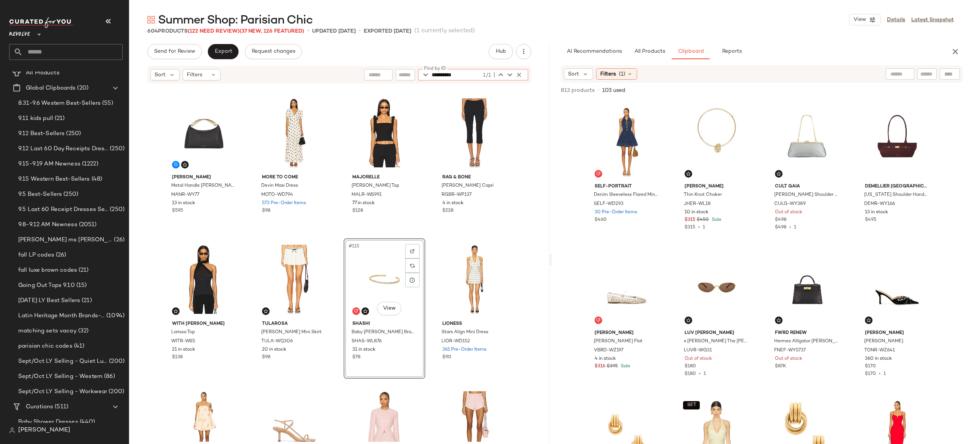
type input "**********"
click at [519, 71] on icon "button" at bounding box center [519, 74] width 7 height 7
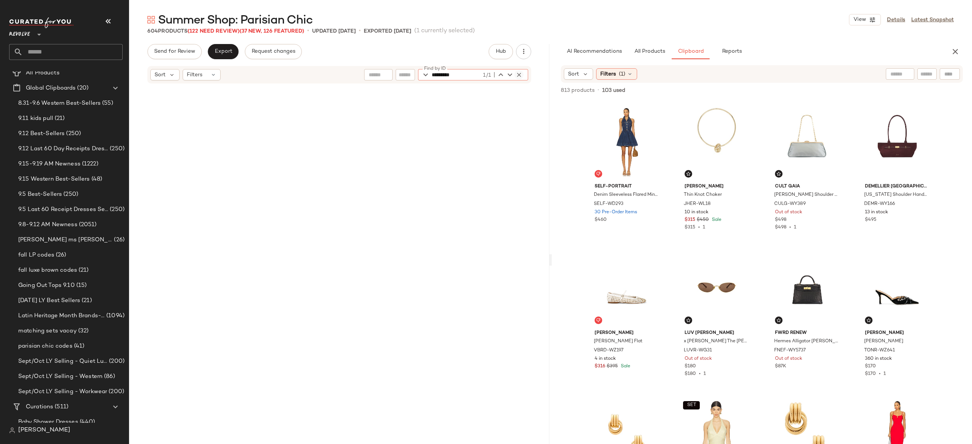
scroll to position [2785, 0]
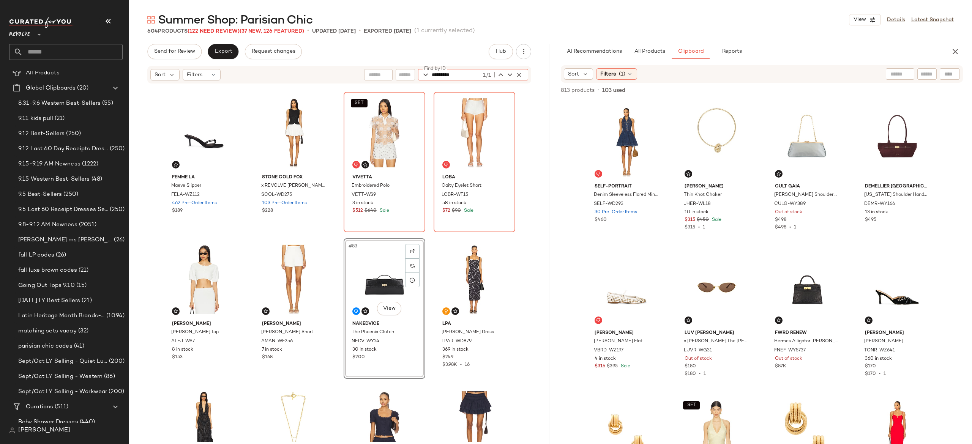
type input "*********"
click at [516, 72] on icon "button" at bounding box center [519, 74] width 7 height 7
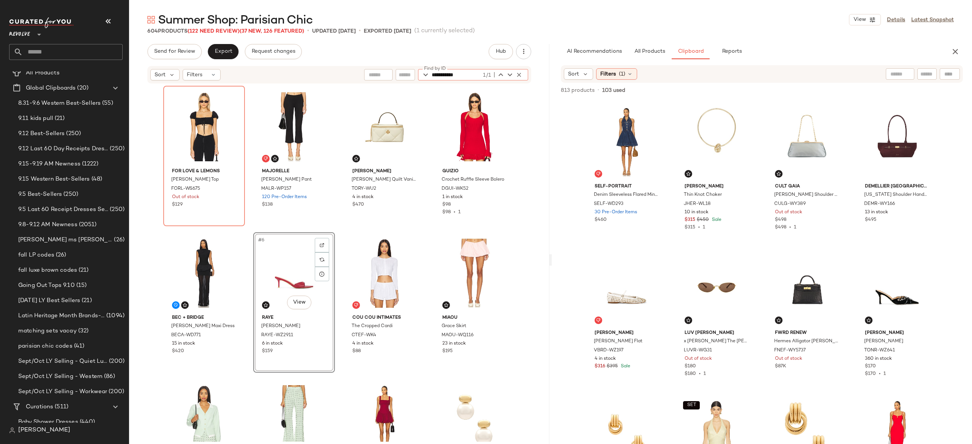
type input "**********"
drag, startPoint x: 520, startPoint y: 70, endPoint x: 513, endPoint y: 75, distance: 8.7
click at [513, 75] on div "1/1" at bounding box center [502, 74] width 42 height 9
click at [513, 75] on icon "button" at bounding box center [509, 74] width 9 height 9
click at [520, 74] on icon "button" at bounding box center [519, 74] width 7 height 7
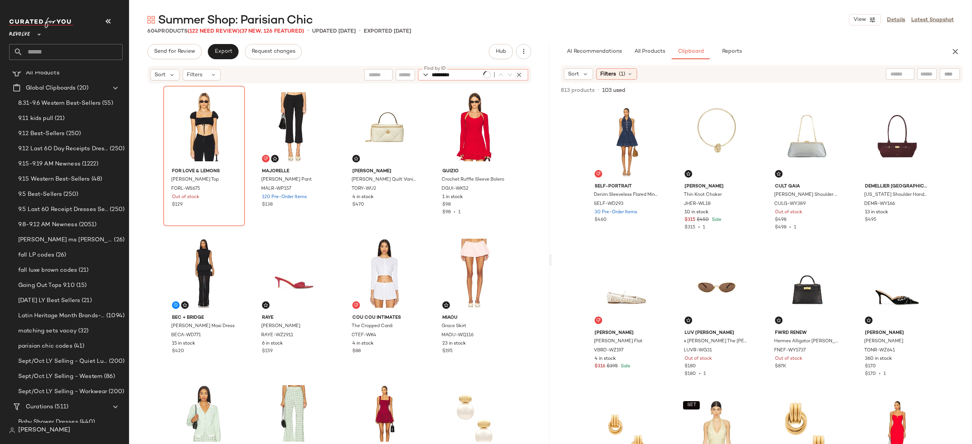
type input "*********"
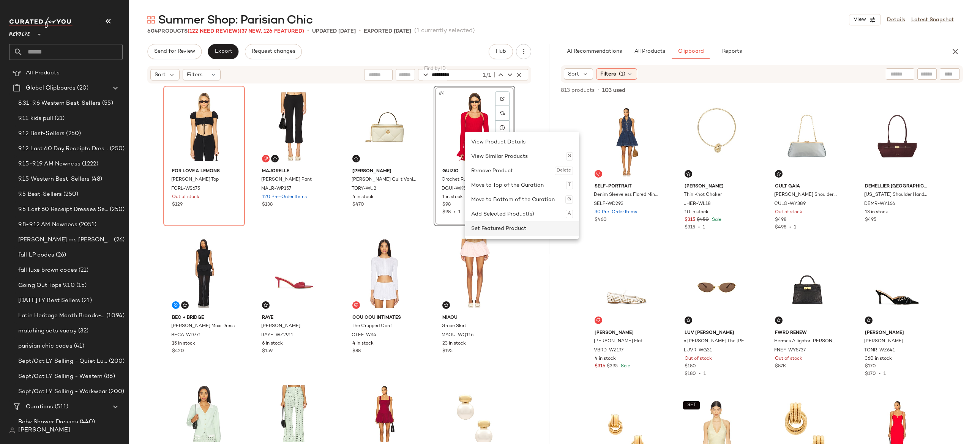
click at [489, 226] on div "Set Featured Product" at bounding box center [522, 228] width 102 height 14
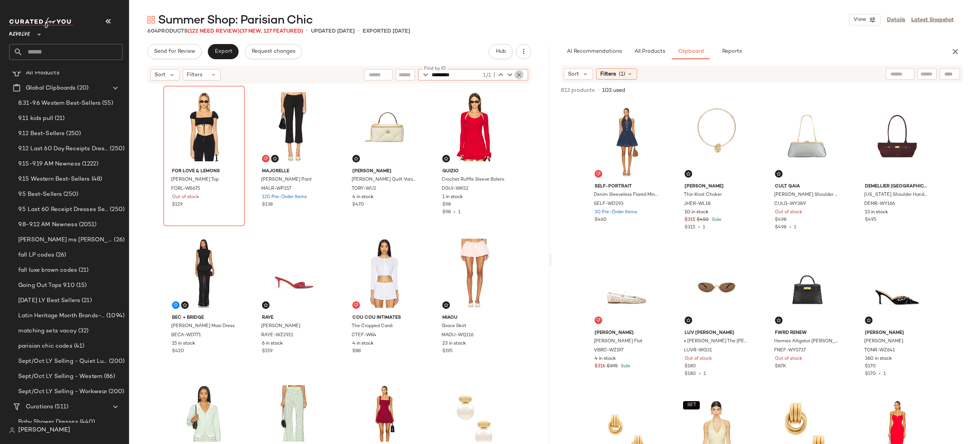
click at [518, 71] on icon "button" at bounding box center [519, 74] width 7 height 7
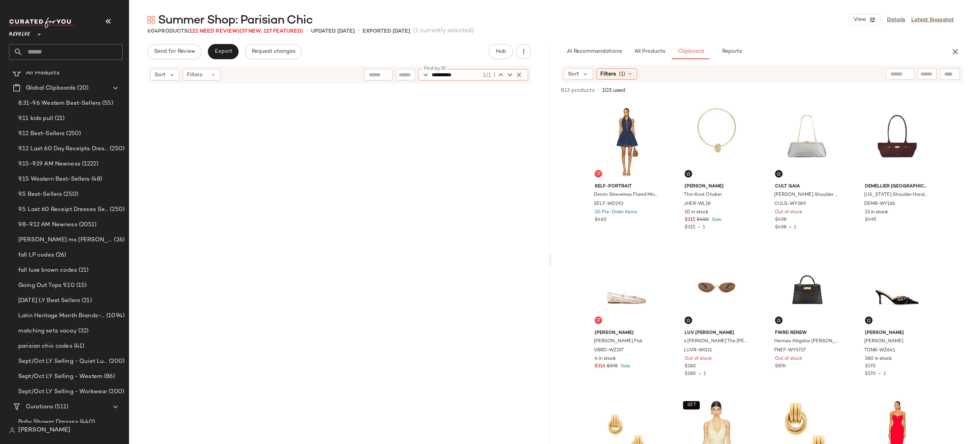
scroll to position [8061, 0]
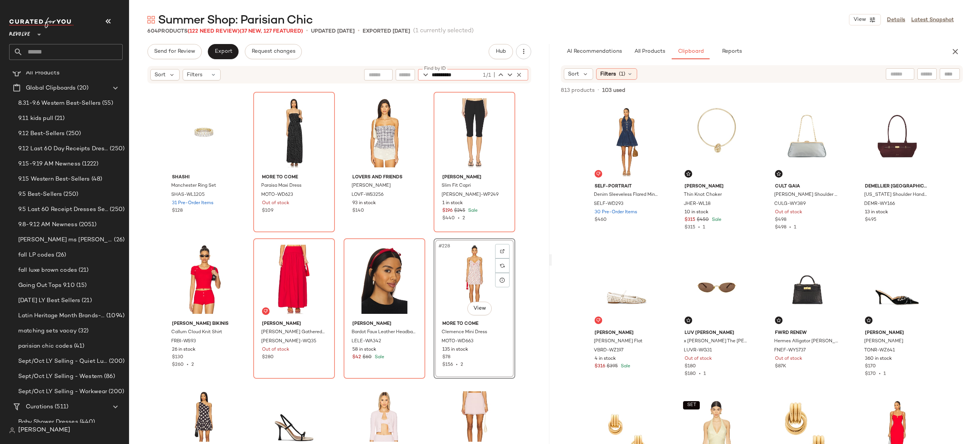
type input "**********"
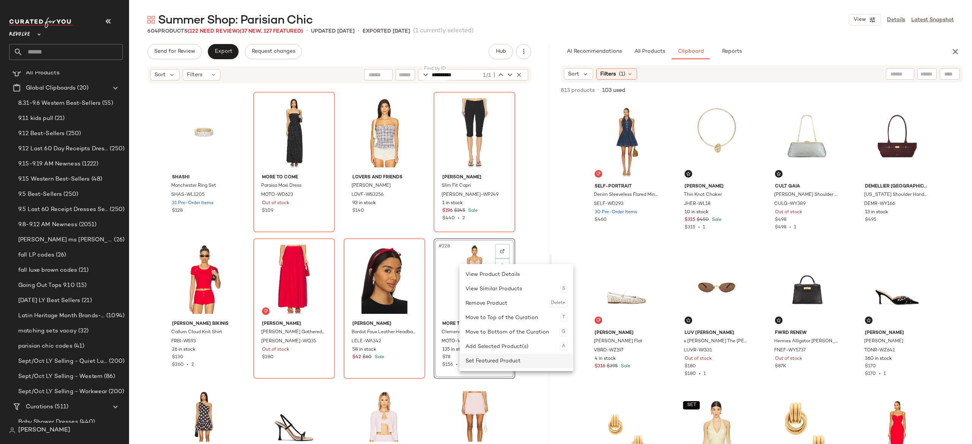
click at [486, 361] on div "Set Featured Product" at bounding box center [517, 361] width 102 height 14
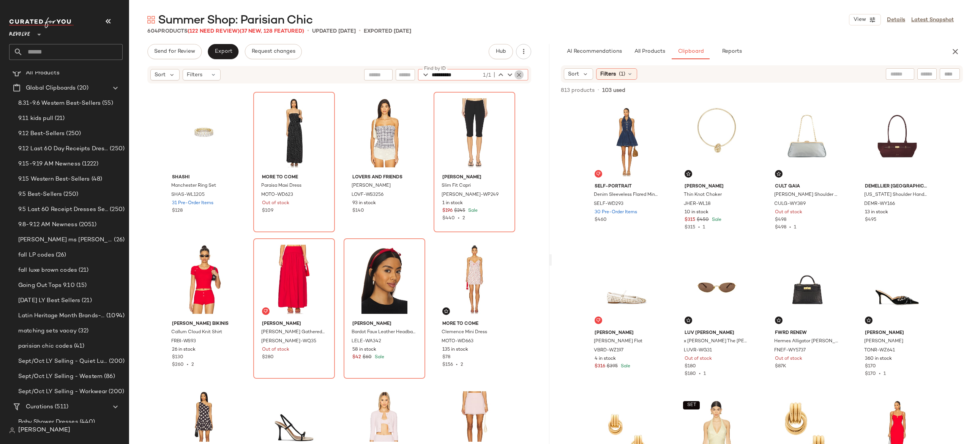
click at [518, 75] on icon "button" at bounding box center [519, 74] width 7 height 7
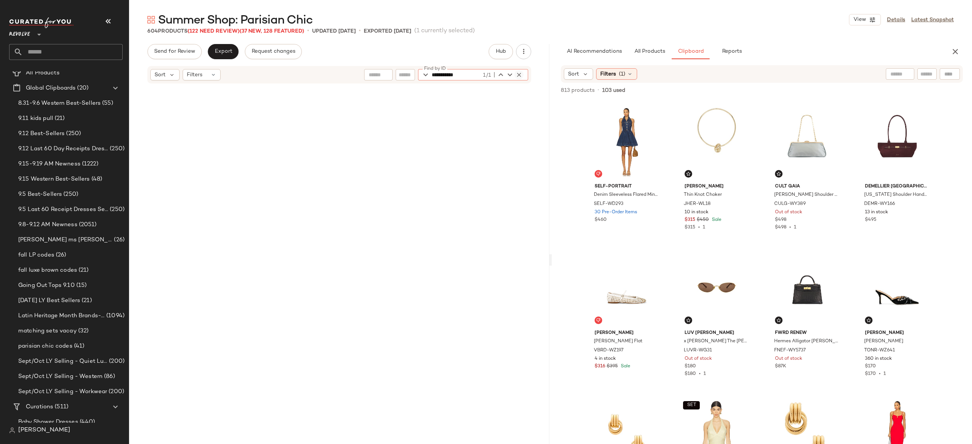
scroll to position [8647, 0]
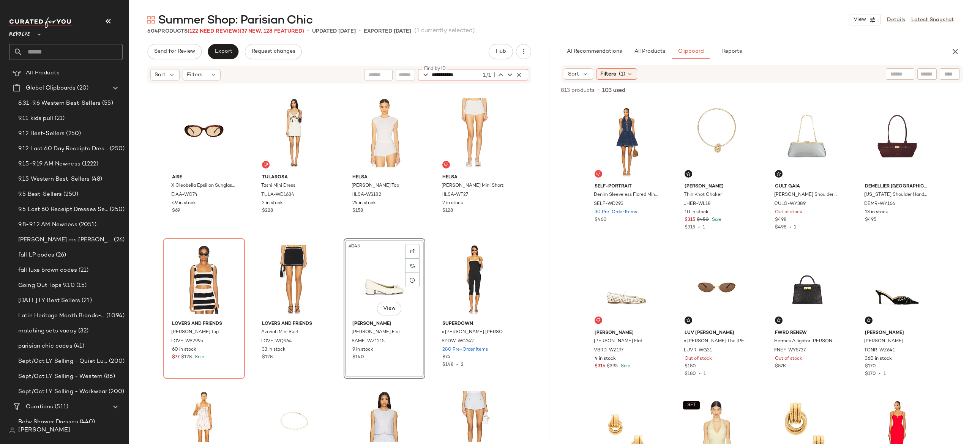
type input "**********"
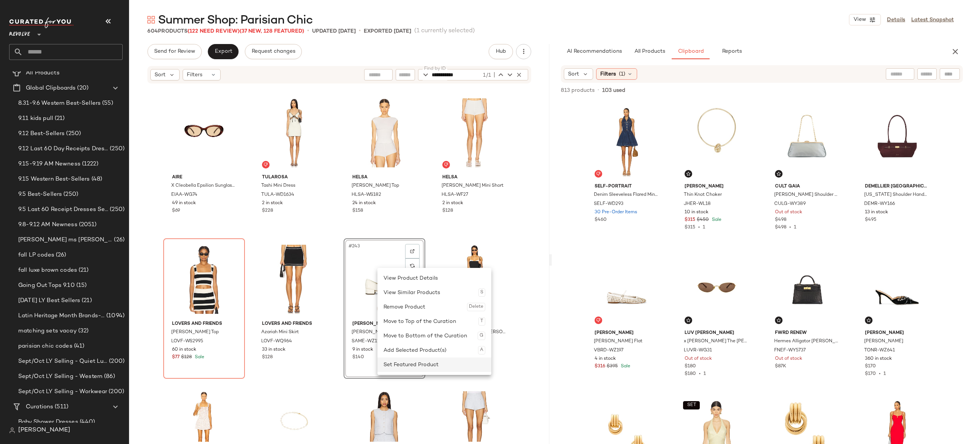
click at [402, 365] on div "Set Featured Product" at bounding box center [434, 365] width 102 height 14
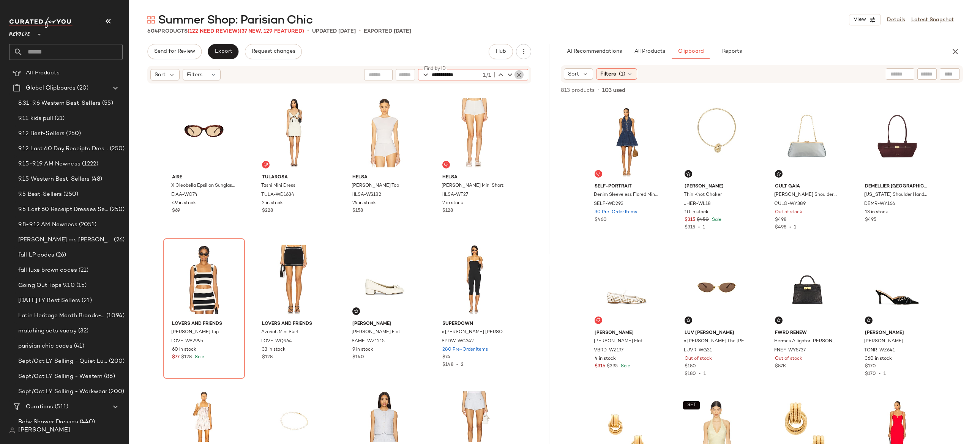
click at [518, 74] on icon "button" at bounding box center [519, 74] width 7 height 7
type input "**********"
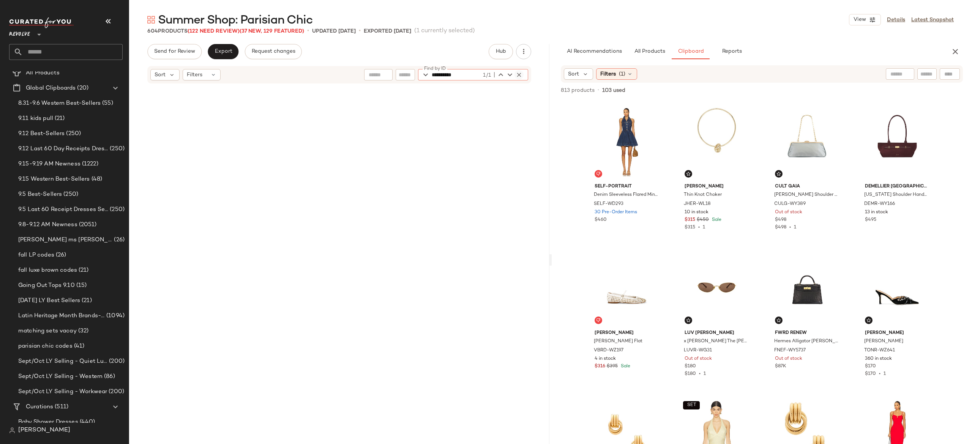
scroll to position [147, 0]
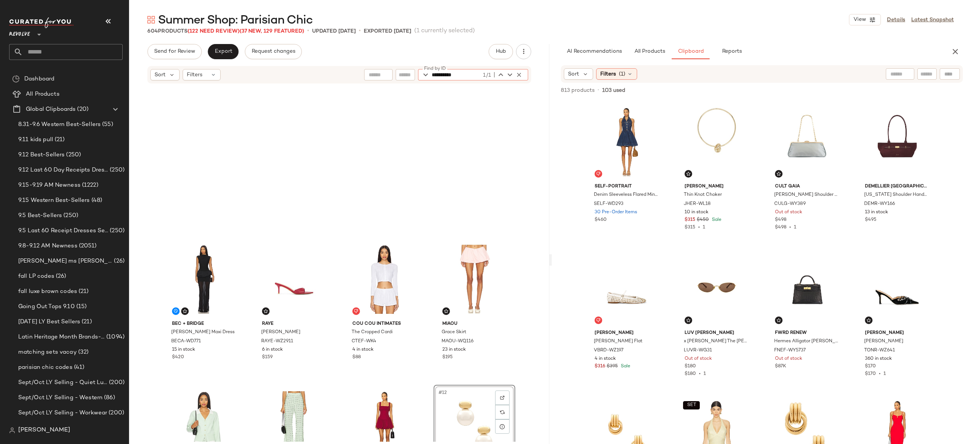
scroll to position [147, 0]
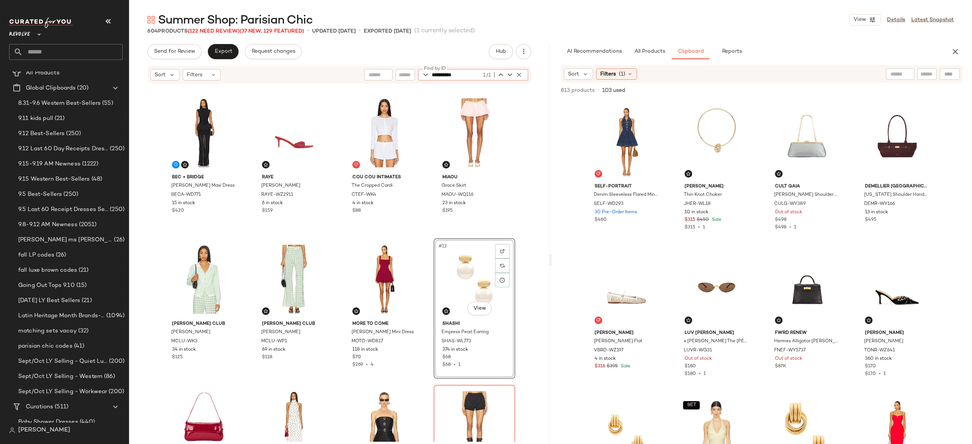
type input "**********"
click at [516, 74] on icon "button" at bounding box center [519, 74] width 7 height 7
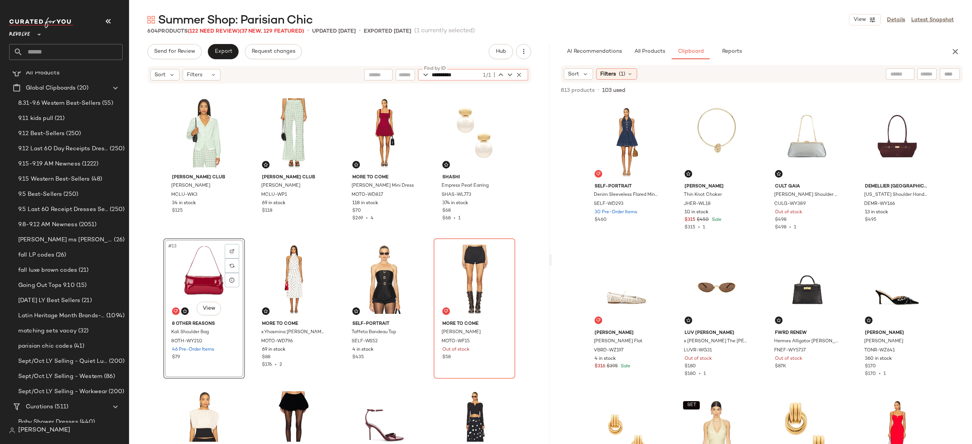
type input "**********"
click at [519, 74] on icon "button" at bounding box center [519, 74] width 7 height 7
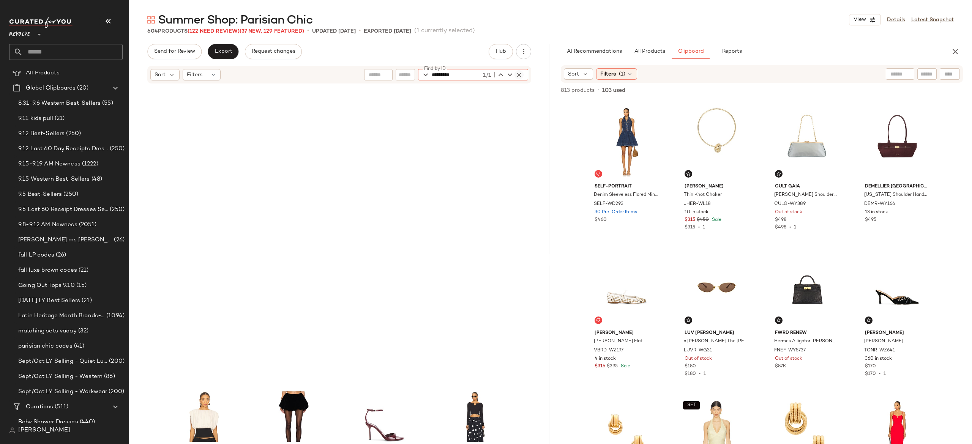
scroll to position [586, 0]
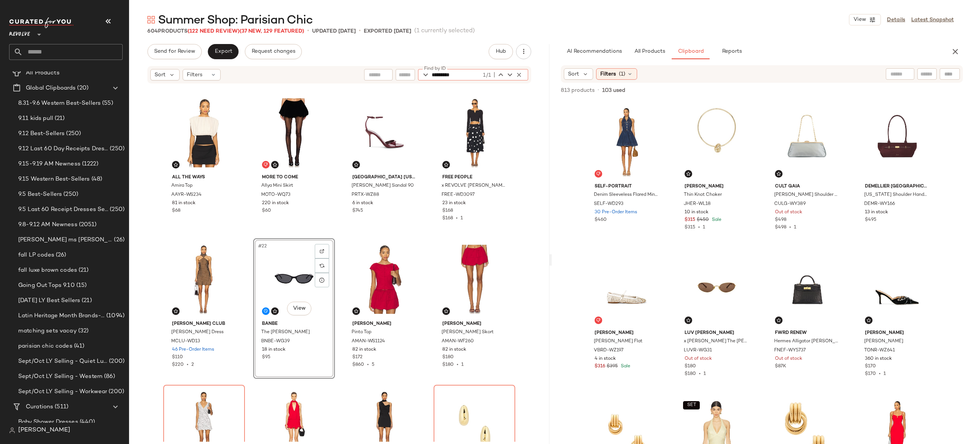
type input "*********"
click at [517, 74] on icon "button" at bounding box center [519, 74] width 7 height 7
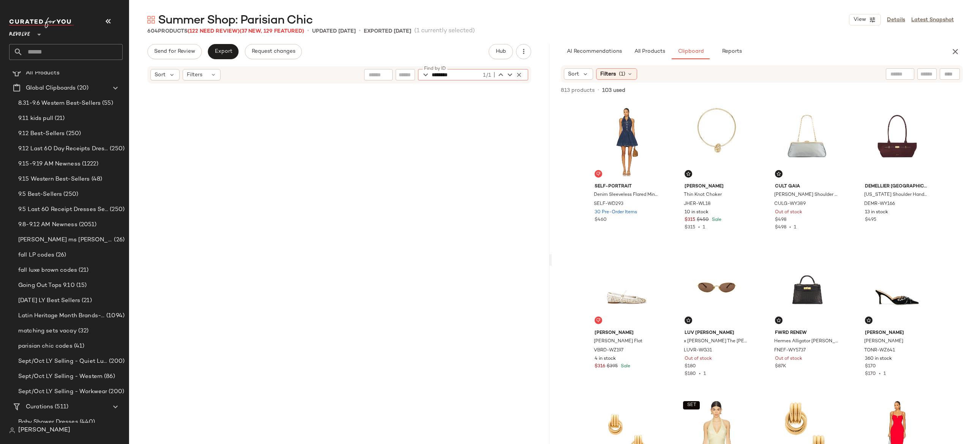
scroll to position [1026, 0]
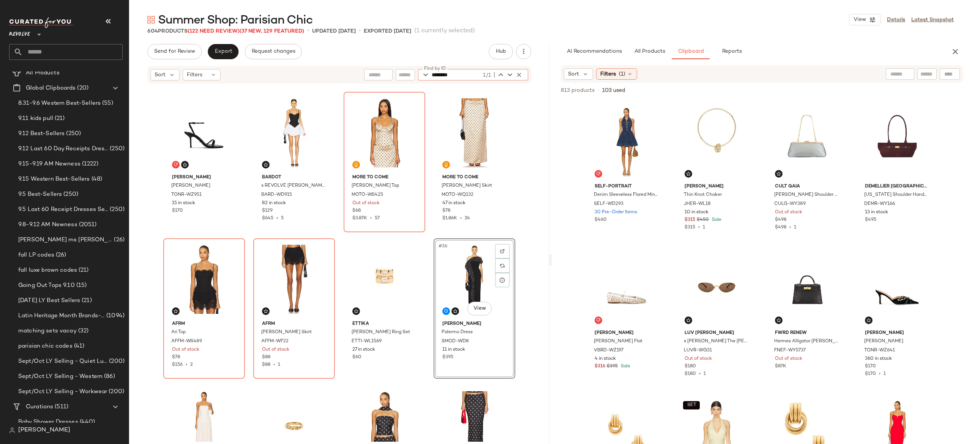
type input "********"
click at [519, 74] on icon "button" at bounding box center [519, 74] width 7 height 7
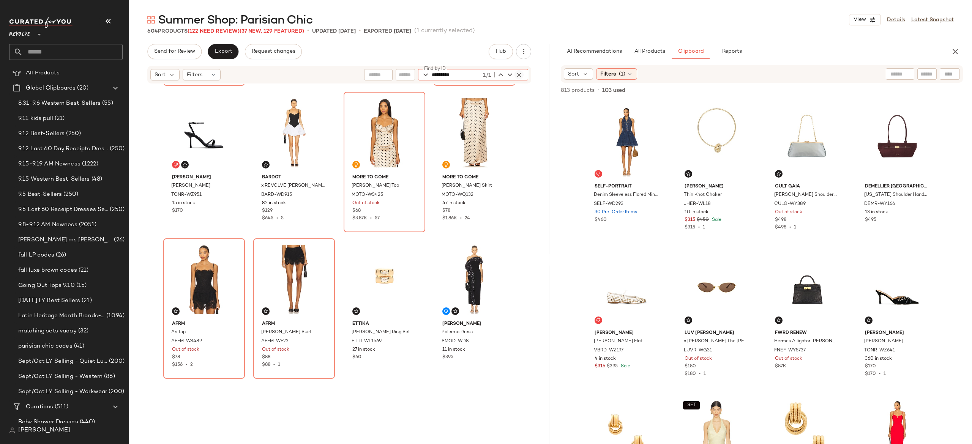
scroll to position [586, 0]
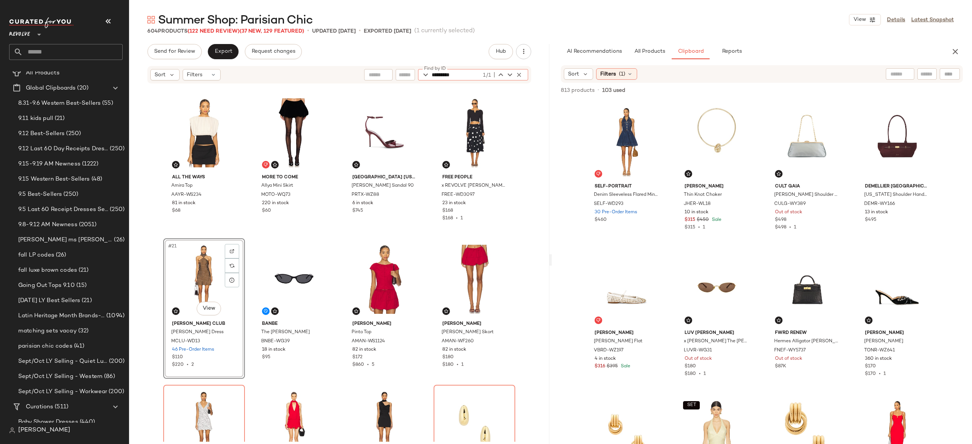
type input "*********"
click at [519, 74] on icon "button" at bounding box center [519, 74] width 7 height 7
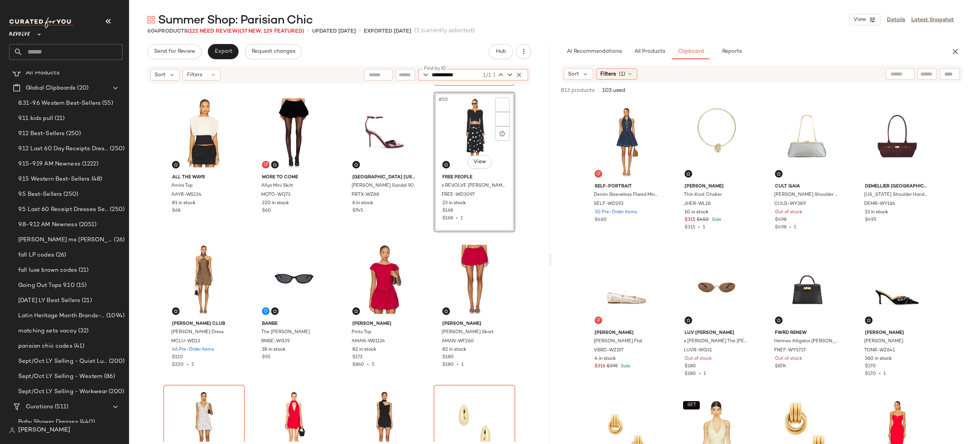
scroll to position [440, 0]
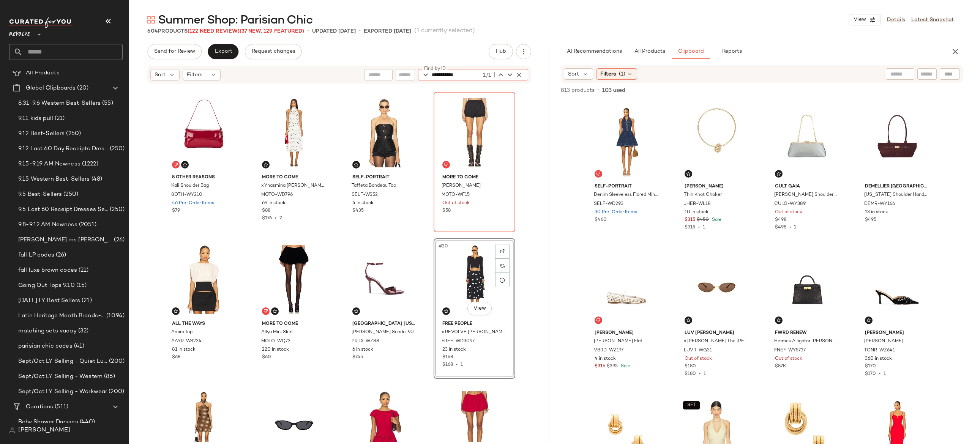
type input "**********"
click at [518, 71] on icon "button" at bounding box center [519, 74] width 7 height 7
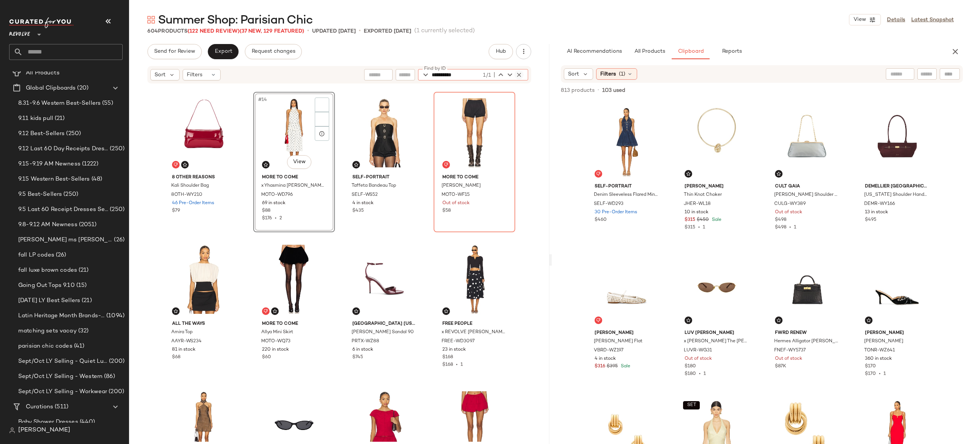
scroll to position [293, 0]
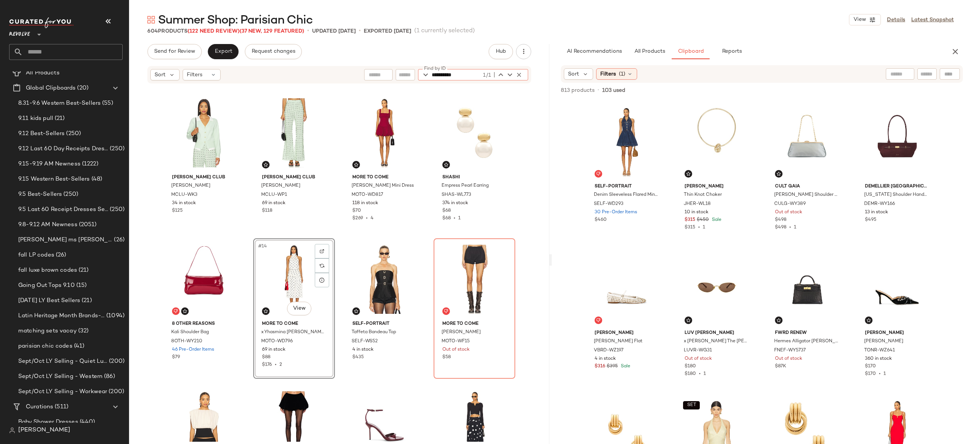
type input "**********"
click at [518, 74] on icon "button" at bounding box center [519, 74] width 7 height 7
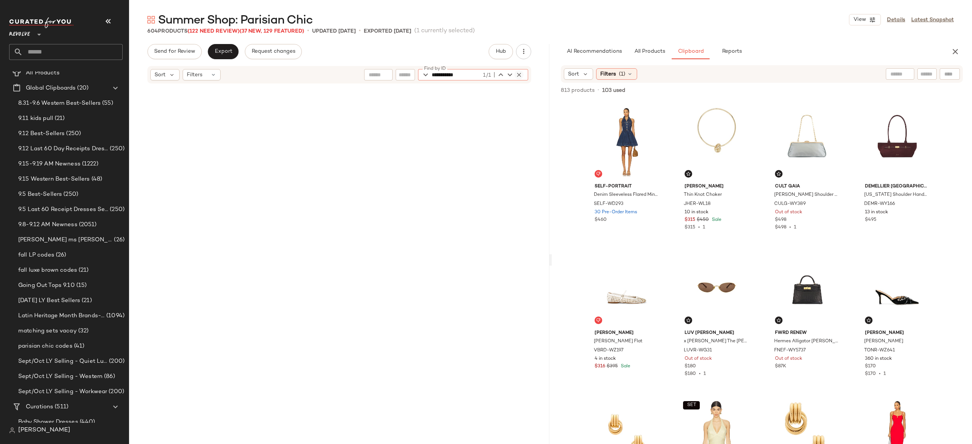
scroll to position [2492, 0]
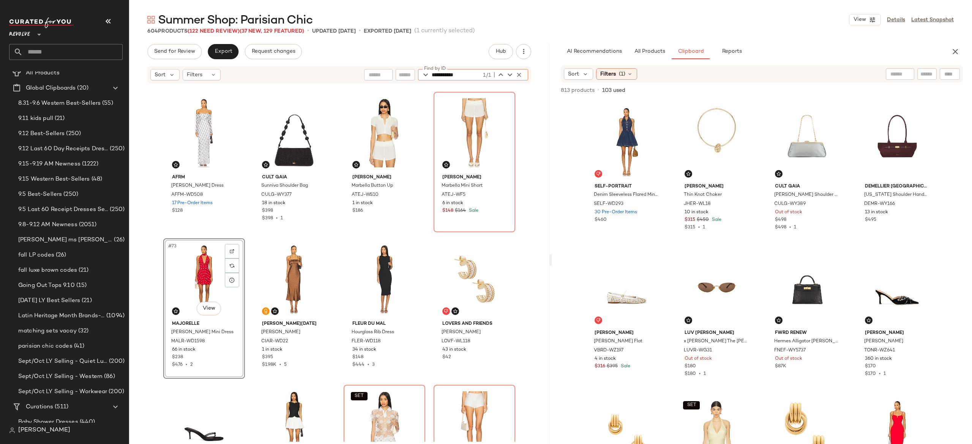
type input "**********"
click at [521, 74] on icon "button" at bounding box center [519, 74] width 7 height 7
type input "********"
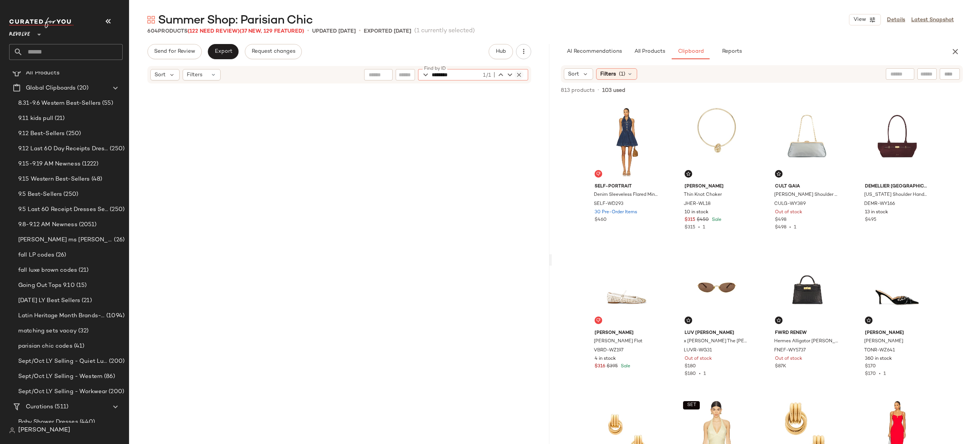
scroll to position [147, 0]
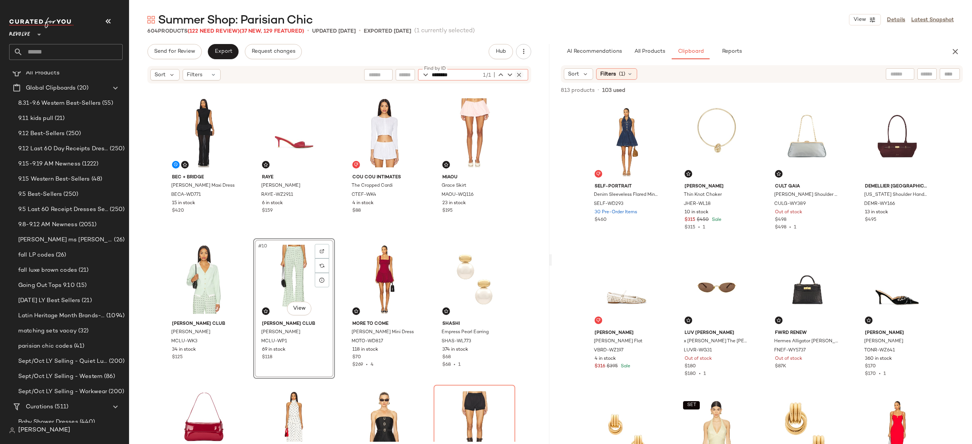
click at [519, 74] on icon "button" at bounding box center [519, 74] width 7 height 7
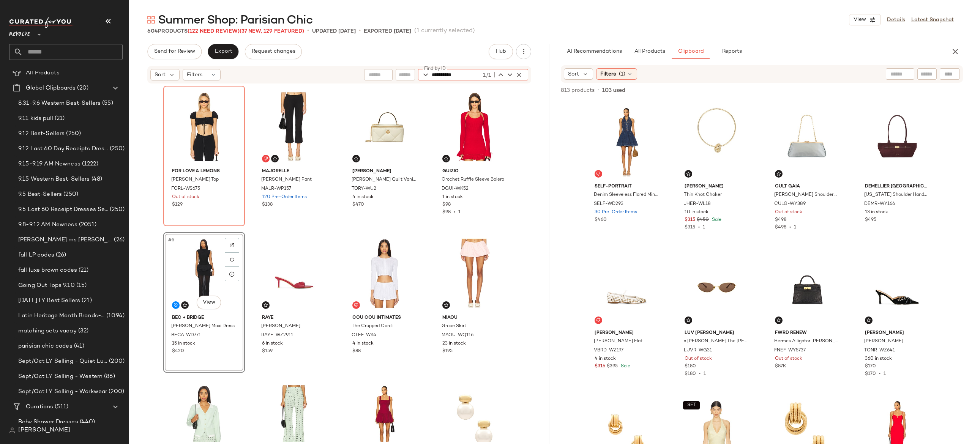
type input "**********"
click at [519, 73] on icon "button" at bounding box center [519, 74] width 7 height 7
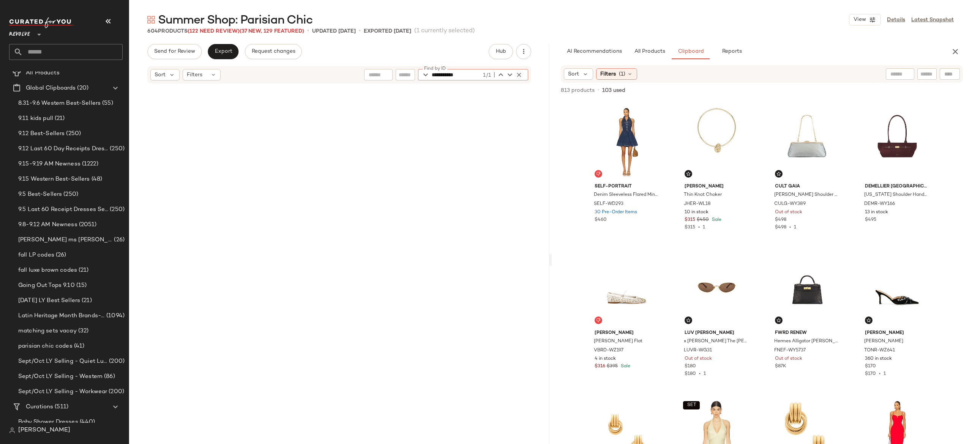
scroll to position [5569, 0]
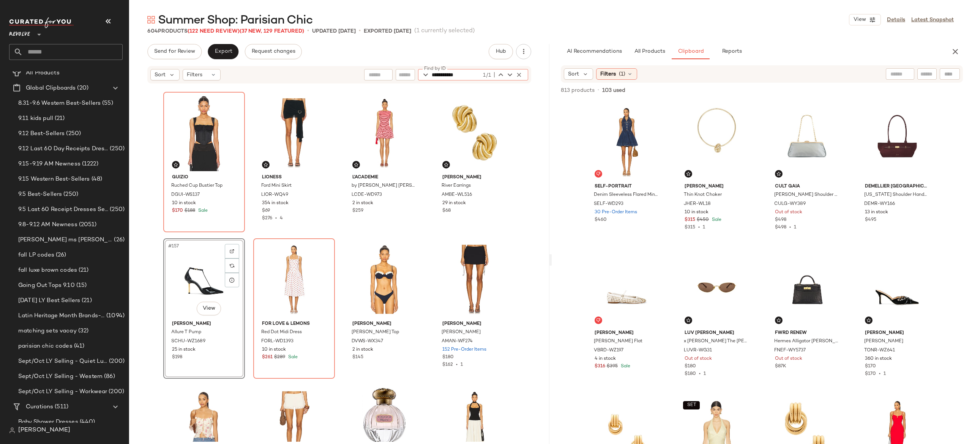
type input "**********"
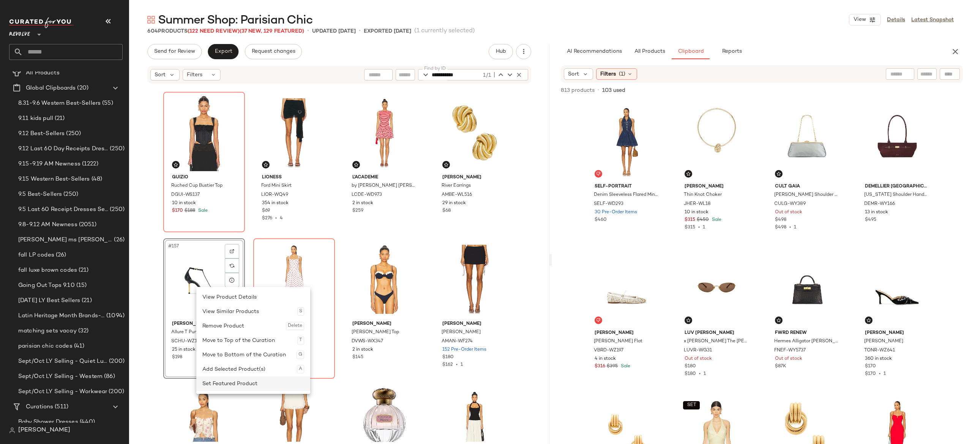
click at [224, 380] on div "Set Featured Product" at bounding box center [253, 384] width 102 height 14
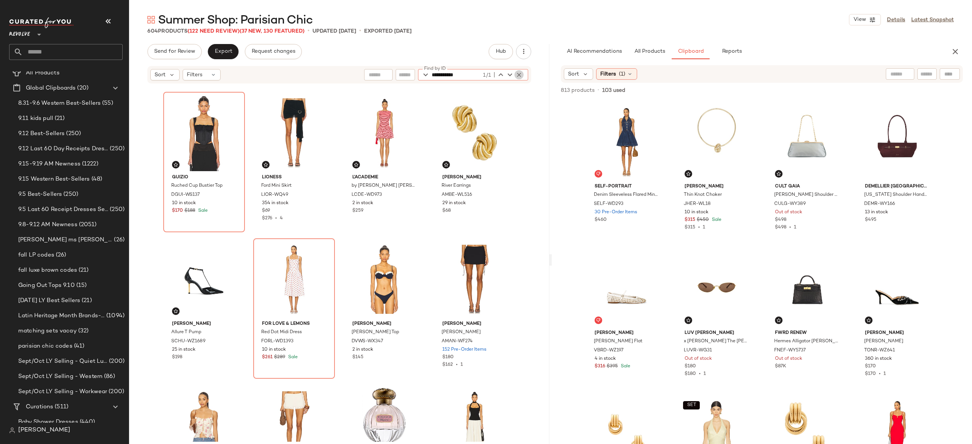
click at [517, 76] on icon "button" at bounding box center [519, 74] width 7 height 7
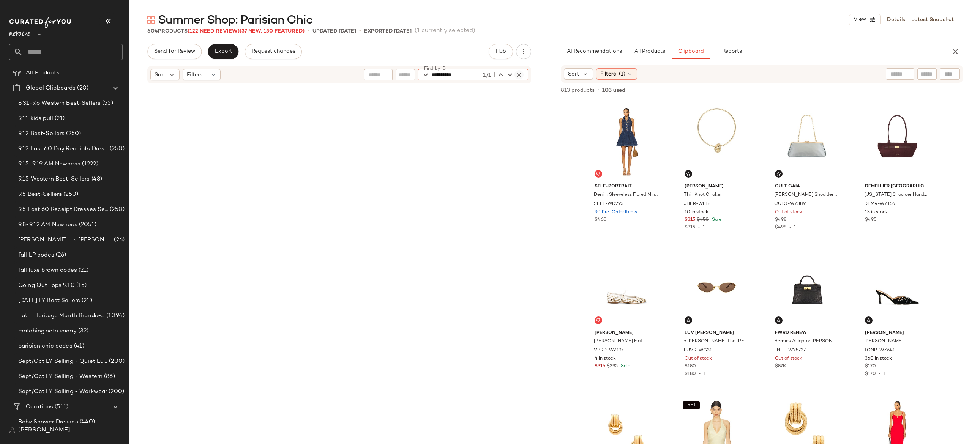
scroll to position [3371, 0]
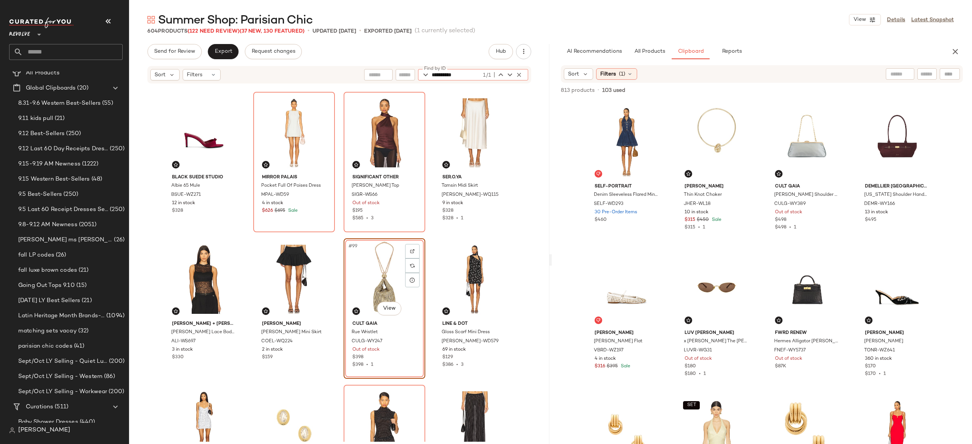
type input "**********"
click at [520, 74] on icon "button" at bounding box center [519, 74] width 7 height 7
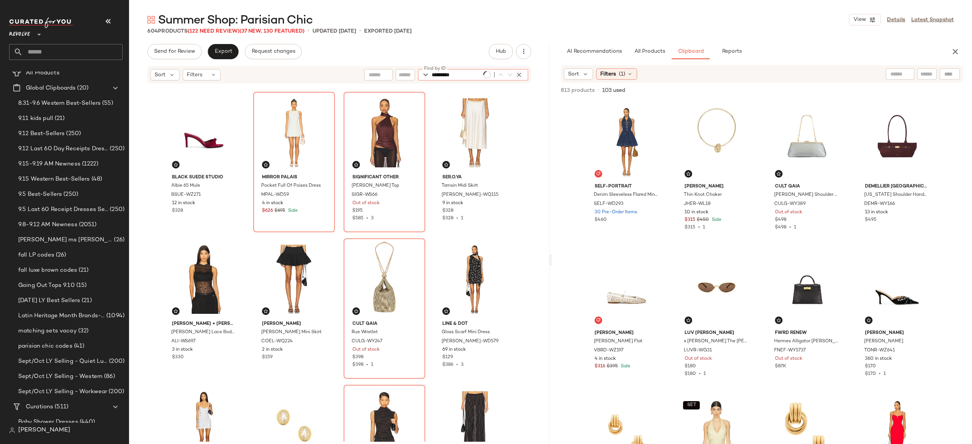
scroll to position [9380, 0]
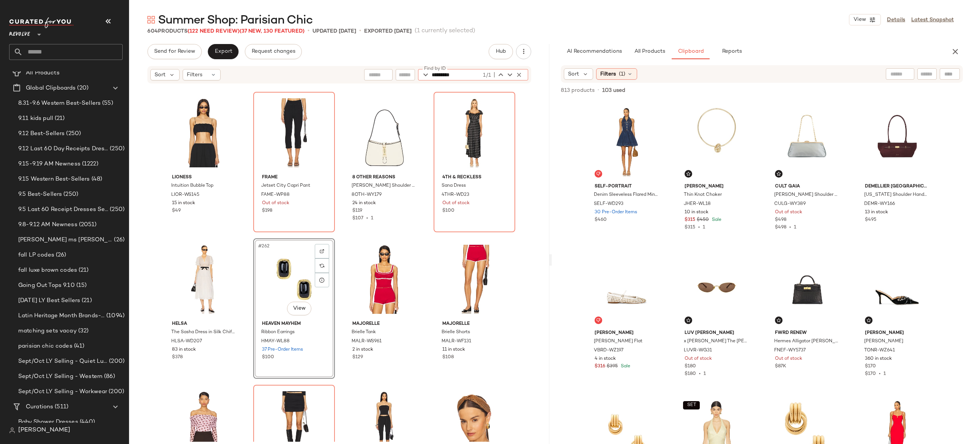
type input "*********"
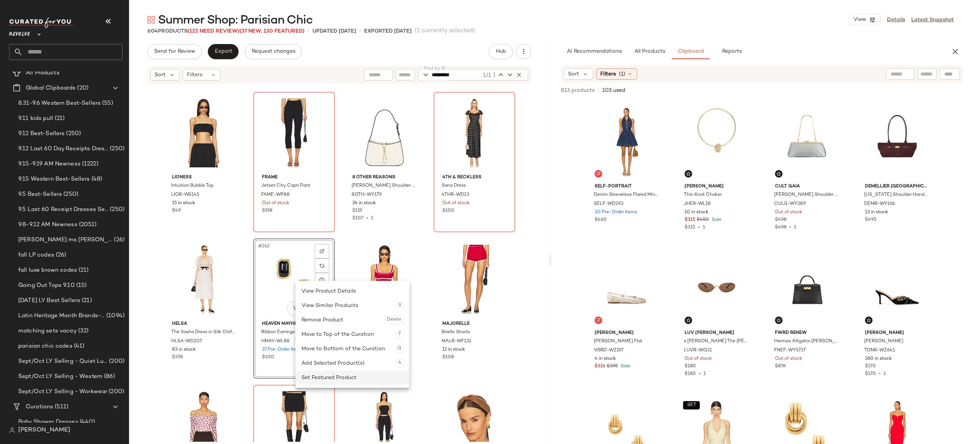
click at [316, 373] on div "Set Featured Product" at bounding box center [352, 378] width 102 height 14
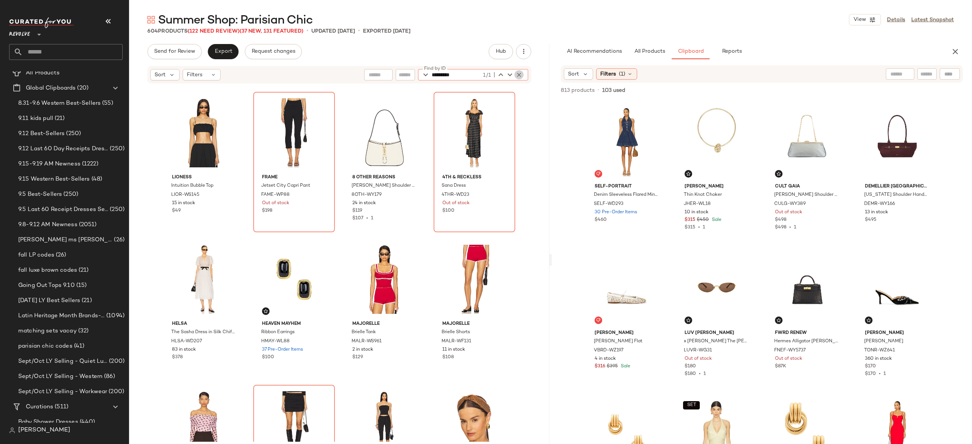
click at [519, 73] on icon "button" at bounding box center [519, 74] width 7 height 7
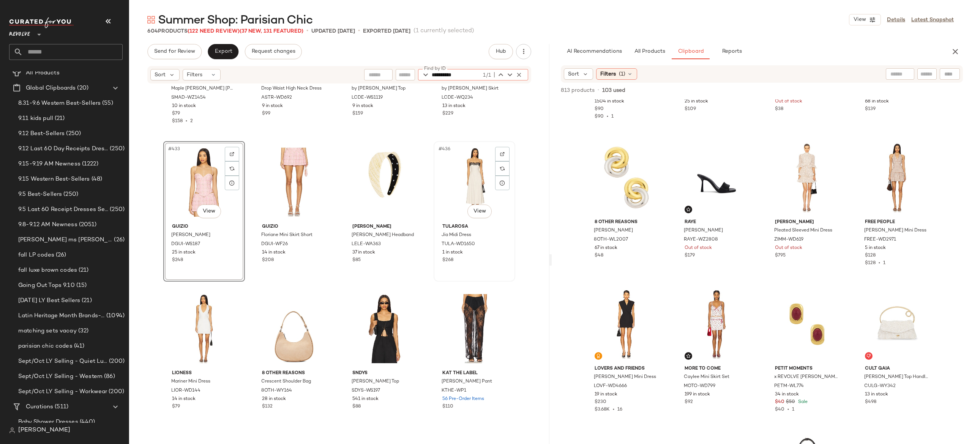
scroll to position [15786, 0]
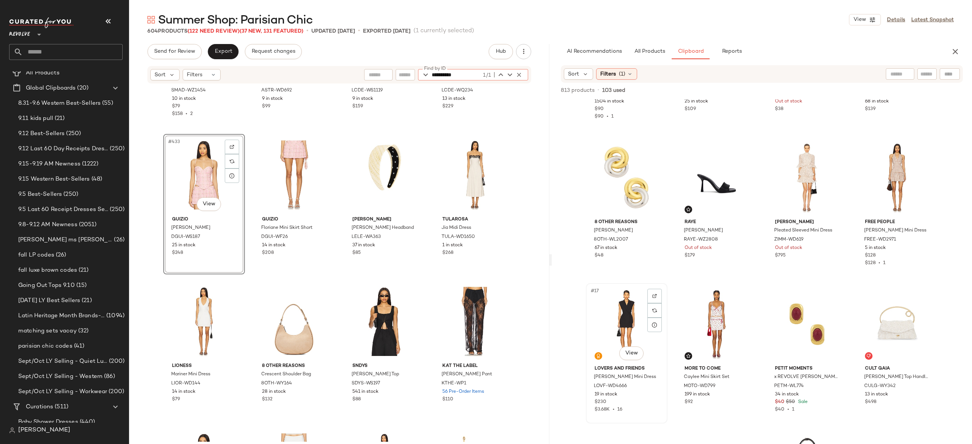
type input "**********"
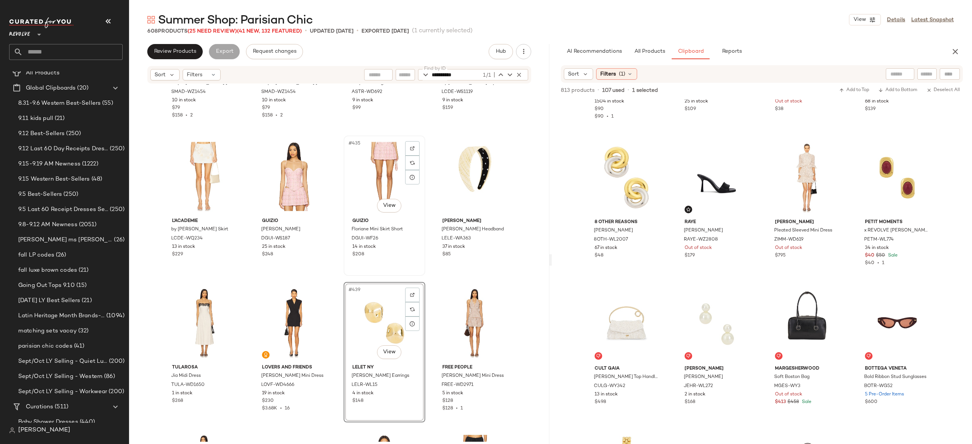
scroll to position [15784, 0]
click at [294, 179] on div "#434 View" at bounding box center [294, 177] width 76 height 77
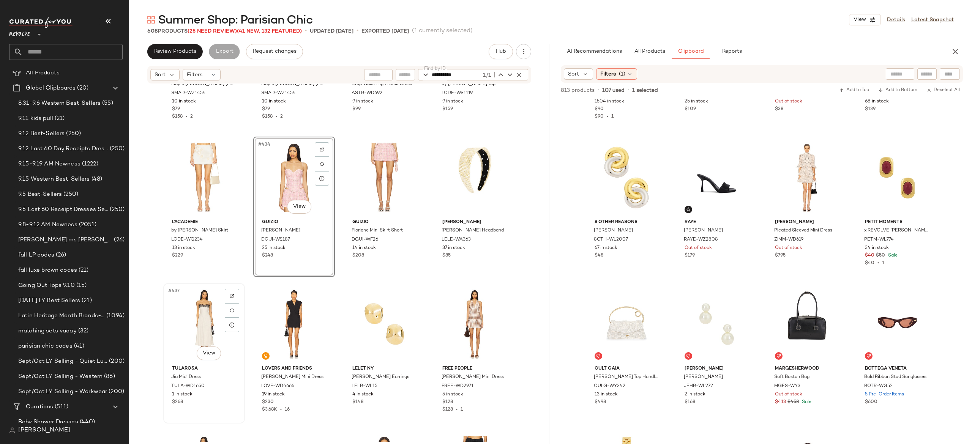
click at [200, 312] on div "#437 View" at bounding box center [204, 324] width 76 height 77
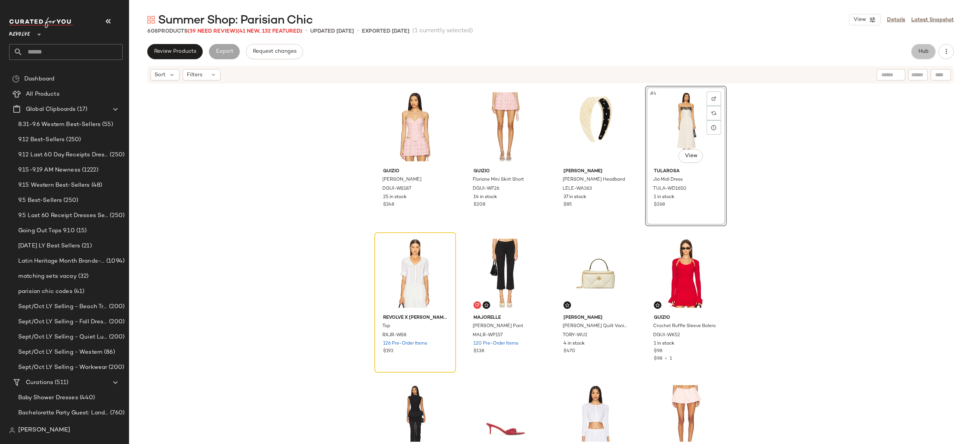
click at [925, 49] on span "Hub" at bounding box center [923, 52] width 11 height 6
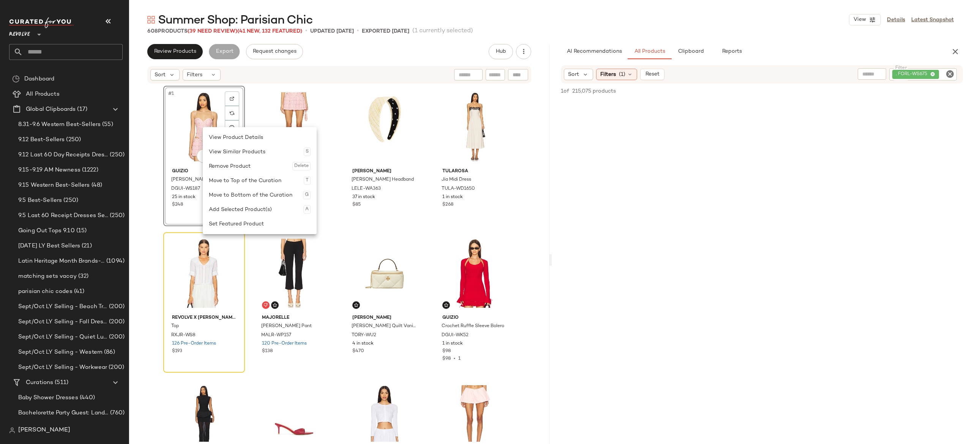
click at [510, 76] on div at bounding box center [518, 74] width 20 height 11
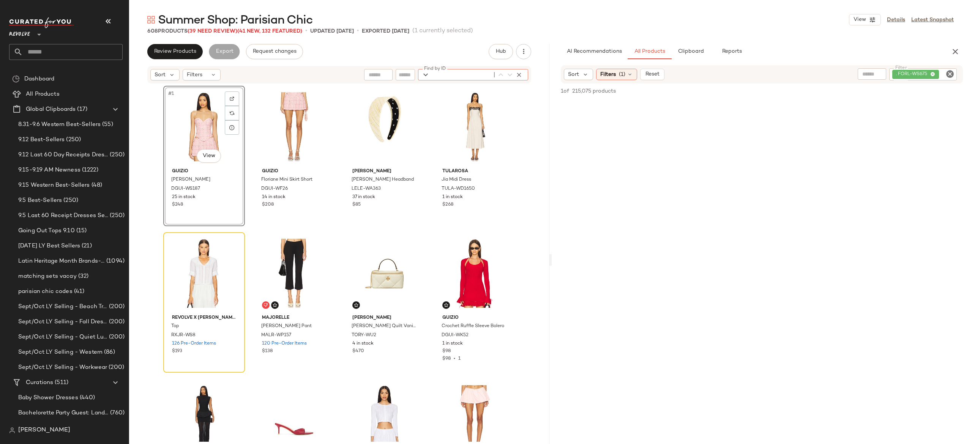
paste input "**********"
type input "**********"
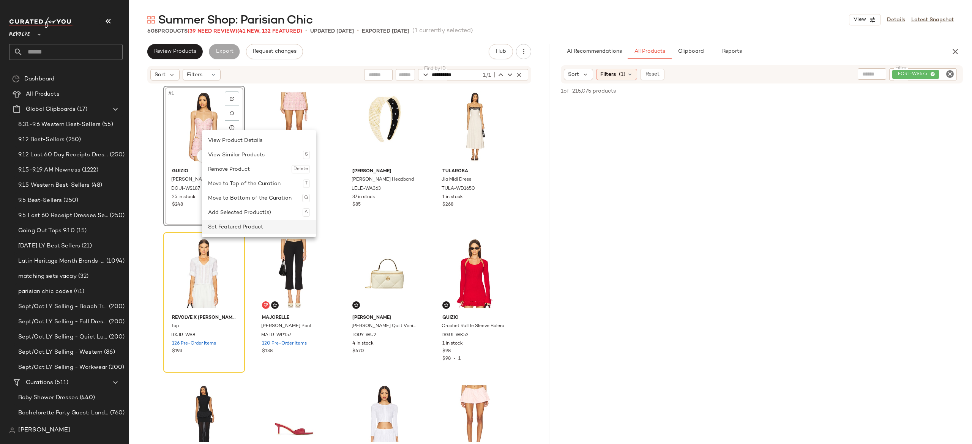
click at [228, 223] on div "Set Featured Product" at bounding box center [259, 227] width 102 height 14
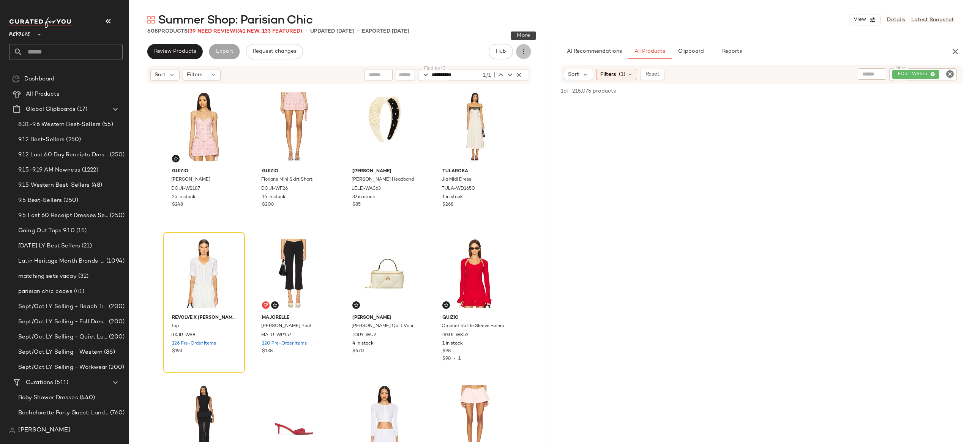
click at [524, 51] on icon "button" at bounding box center [524, 52] width 8 height 8
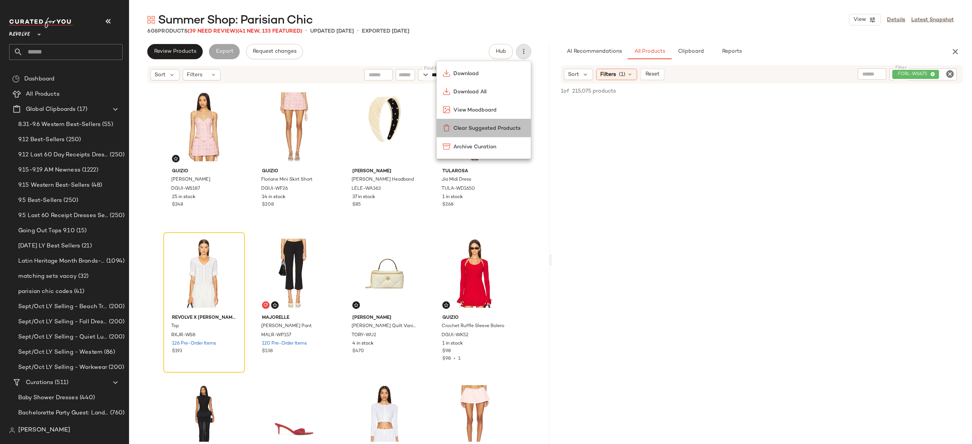
click at [497, 133] on div "Clear Suggested Products" at bounding box center [484, 128] width 94 height 18
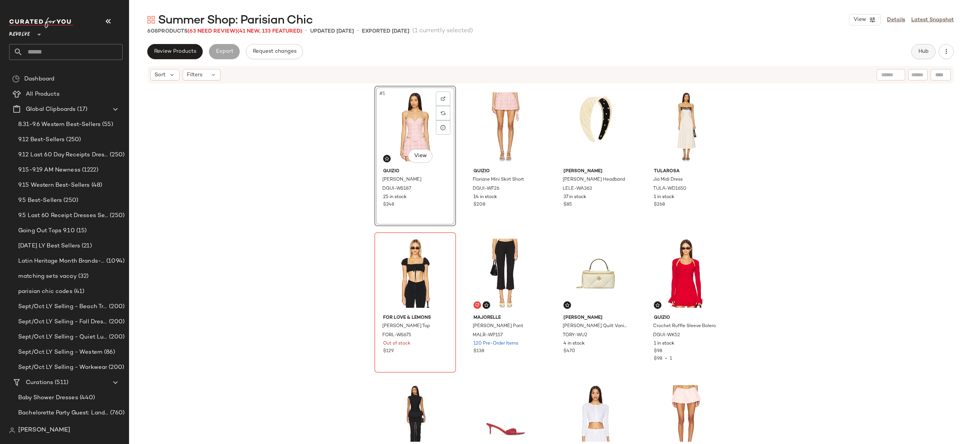
click at [915, 50] on button "Hub" at bounding box center [923, 51] width 24 height 15
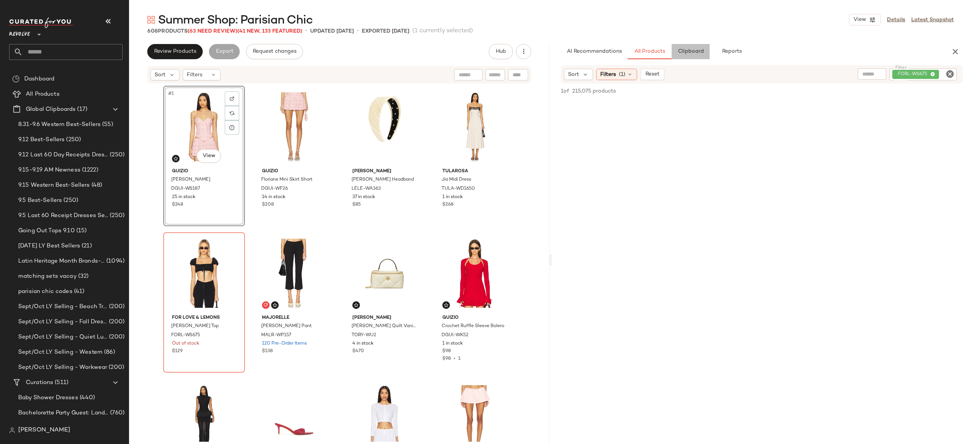
click at [694, 52] on span "Clipboard" at bounding box center [690, 52] width 26 height 6
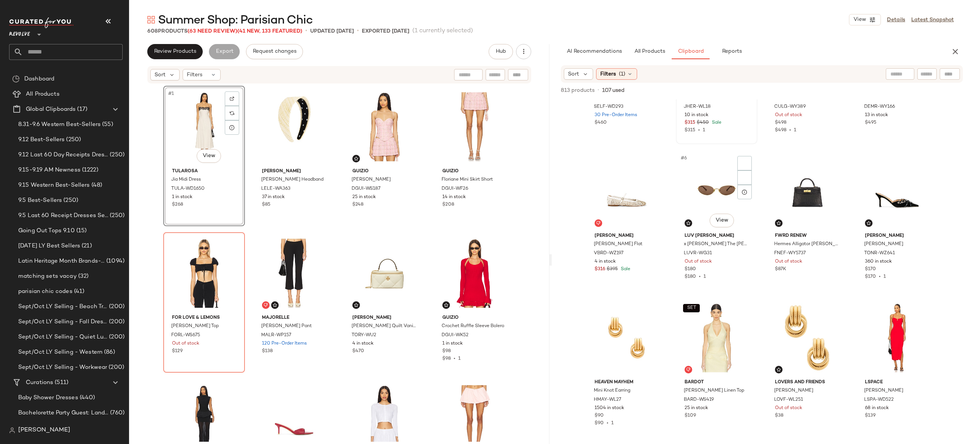
scroll to position [113, 0]
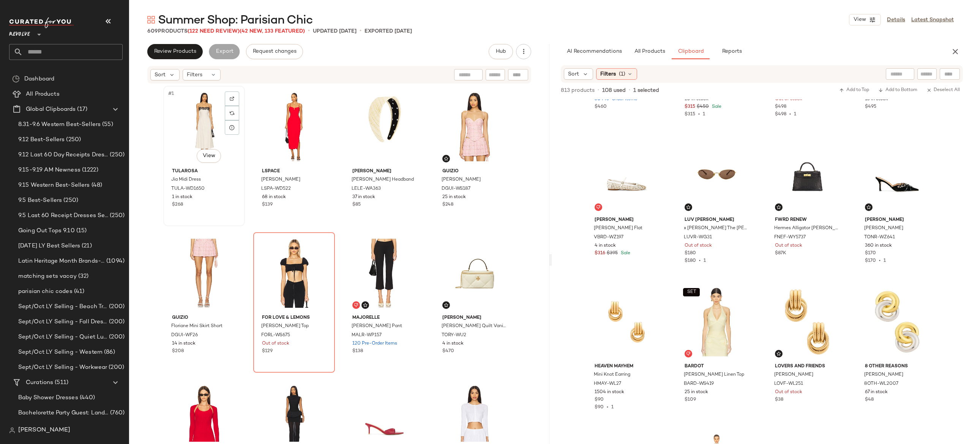
click at [202, 133] on div "#1 View" at bounding box center [204, 126] width 76 height 77
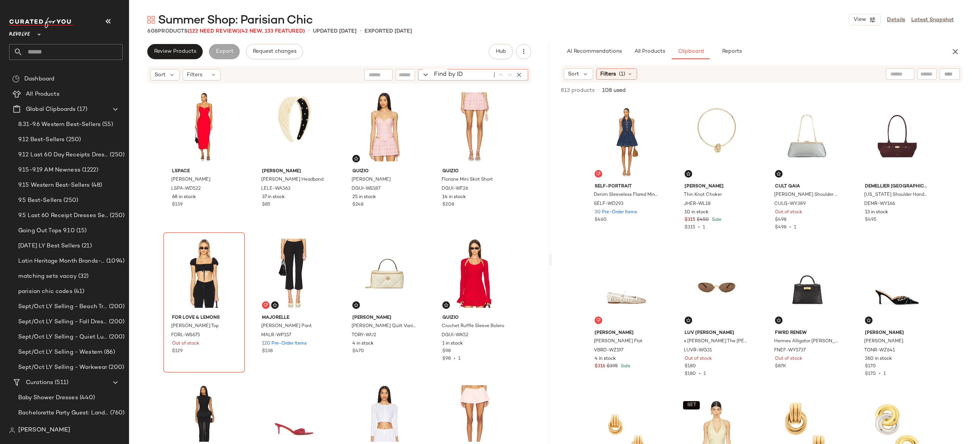
click at [519, 77] on div "Find by ID Find by ID" at bounding box center [473, 74] width 110 height 11
paste input "**********"
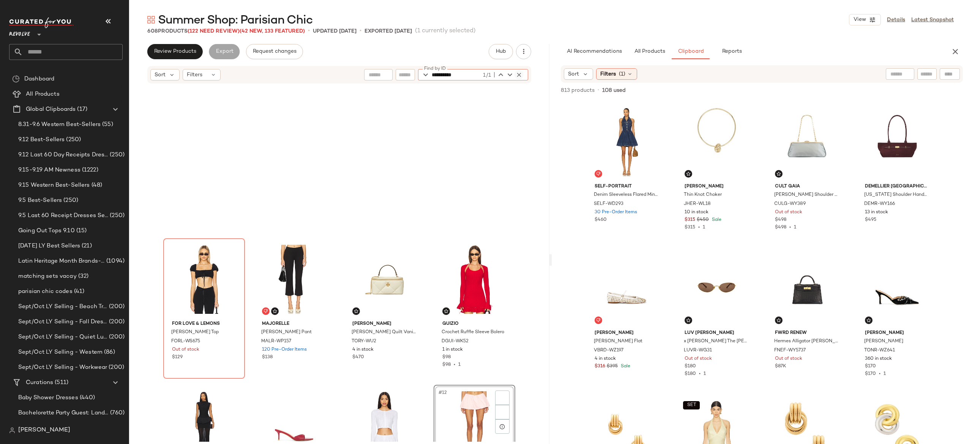
scroll to position [153, 0]
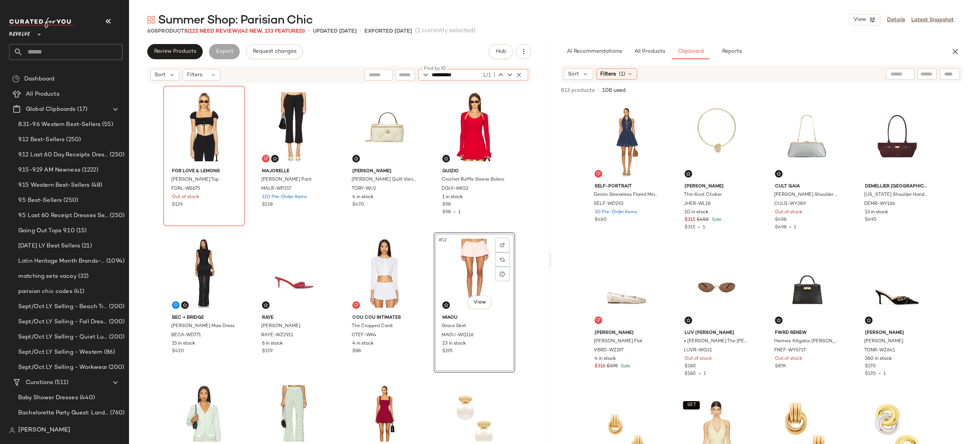
type input "**********"
click at [520, 73] on icon "button" at bounding box center [519, 74] width 7 height 7
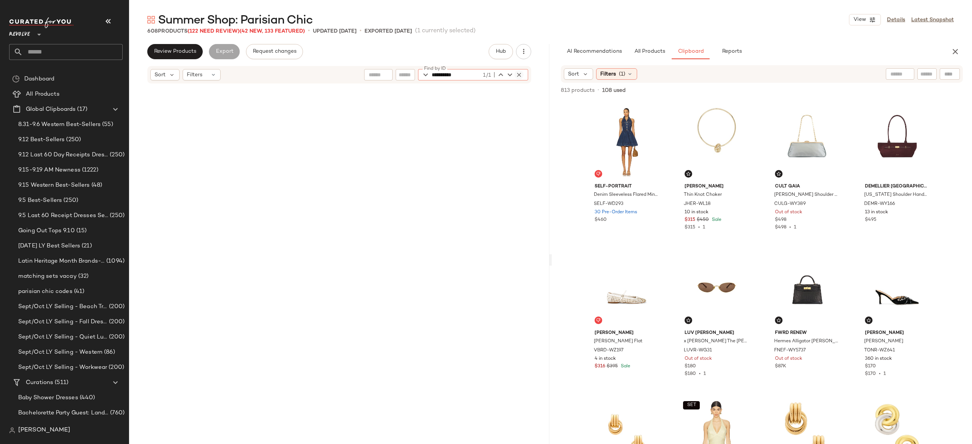
scroll to position [4837, 0]
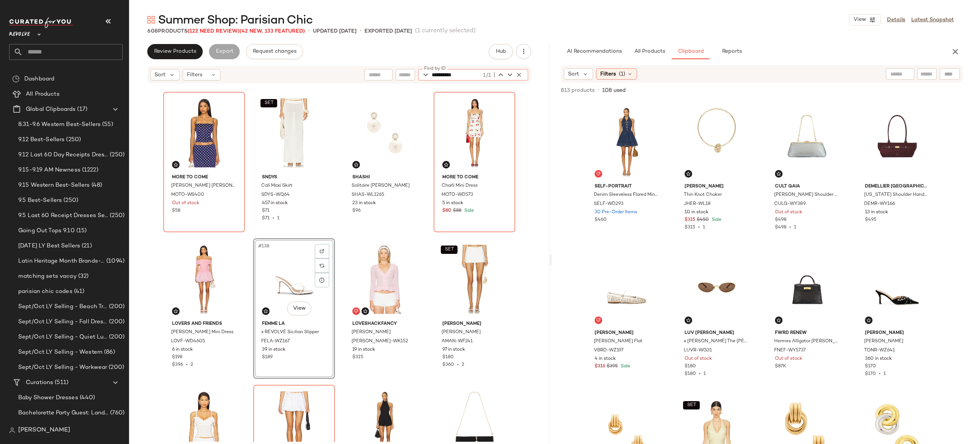
type input "**********"
click at [519, 72] on icon "button" at bounding box center [519, 74] width 7 height 7
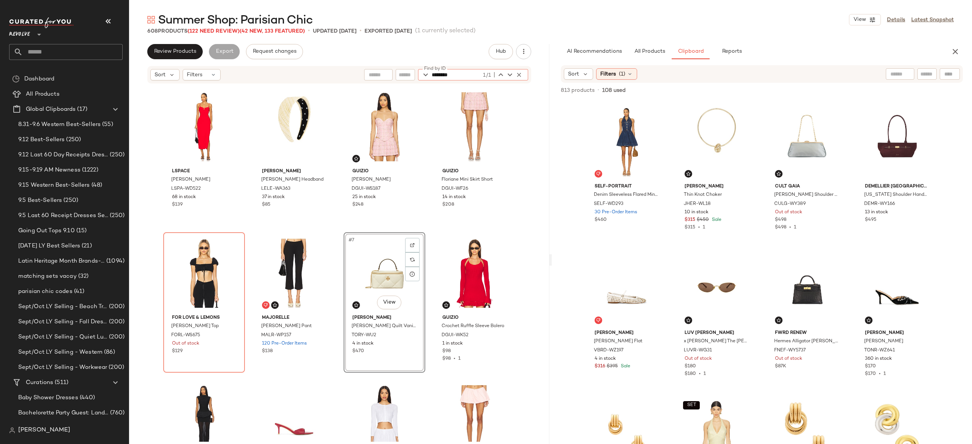
type input "********"
click at [519, 74] on icon "button" at bounding box center [519, 74] width 7 height 7
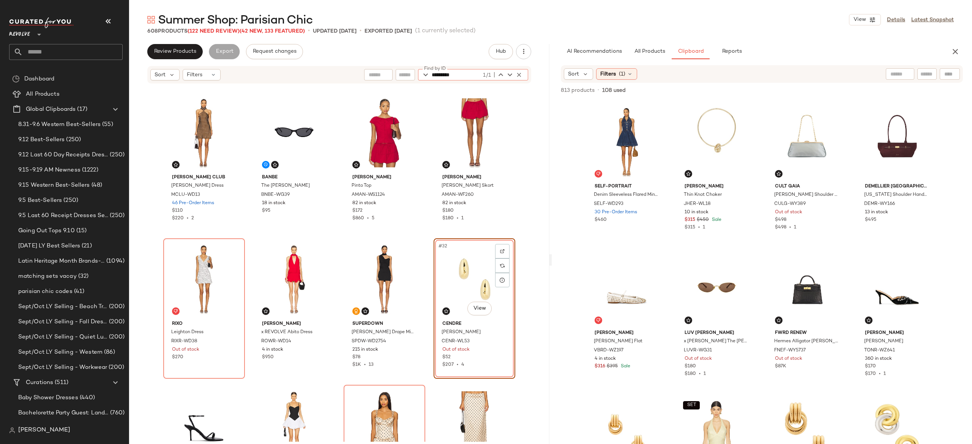
type input "*********"
click at [518, 74] on icon "button" at bounding box center [519, 74] width 7 height 7
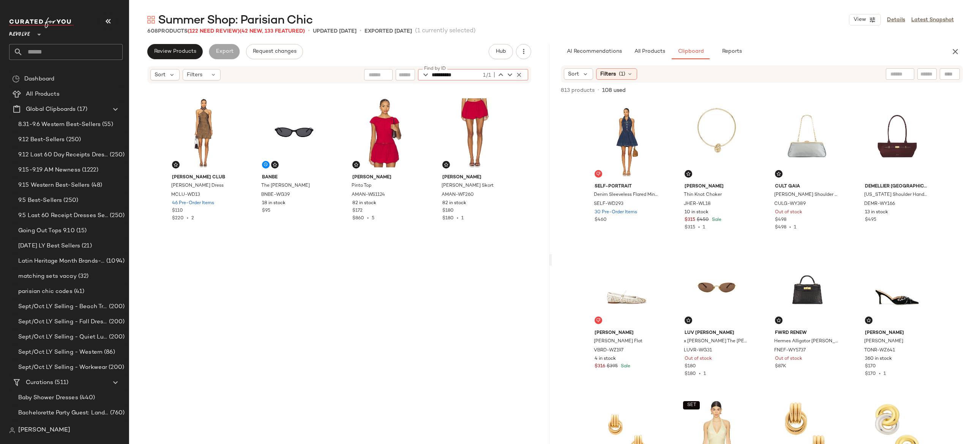
scroll to position [293, 0]
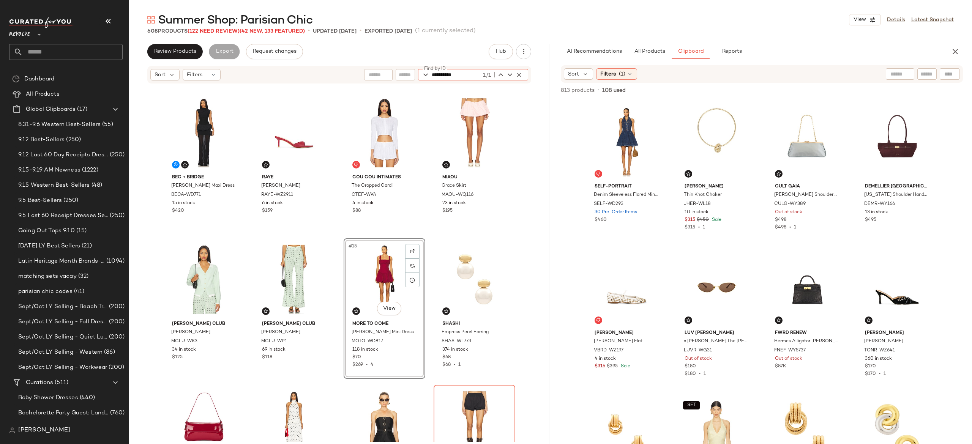
type input "**********"
click at [380, 271] on div "#15 View" at bounding box center [384, 279] width 76 height 77
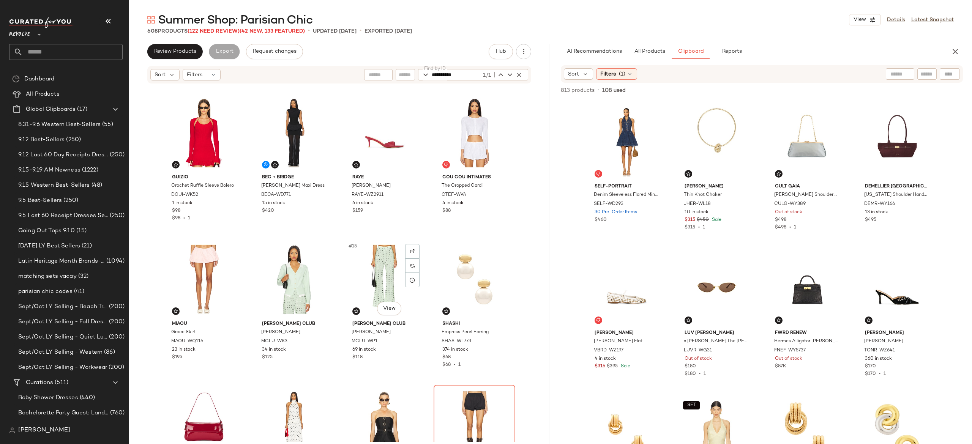
scroll to position [0, 0]
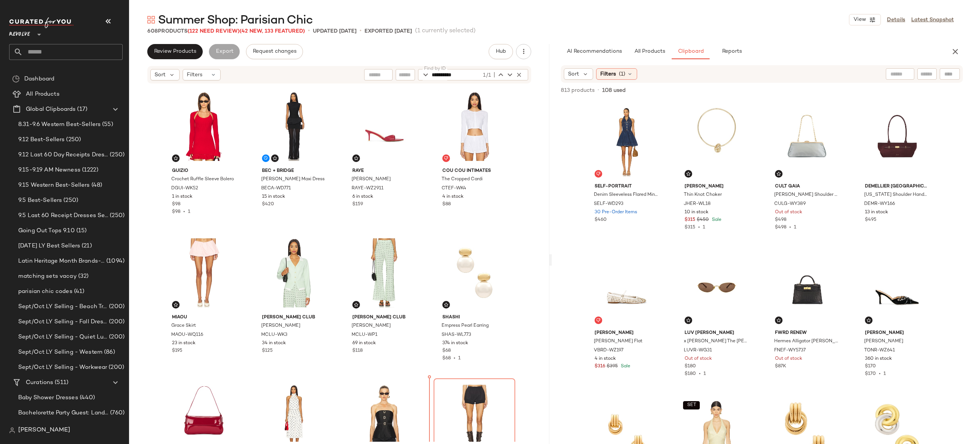
scroll to position [321, 0]
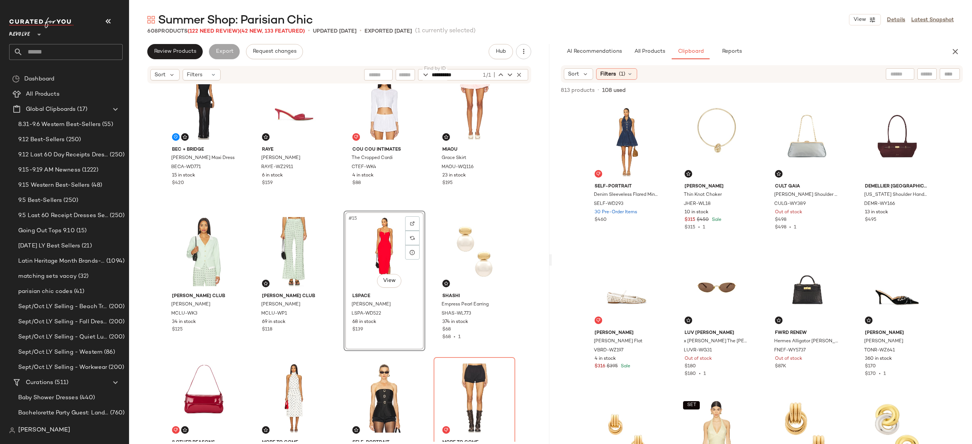
click at [427, 256] on div "Bec + Bridge Ida Bubble Maxi Dress BECA-WD771 15 in stock $420 RAYE Chad Sandal…" at bounding box center [339, 263] width 420 height 358
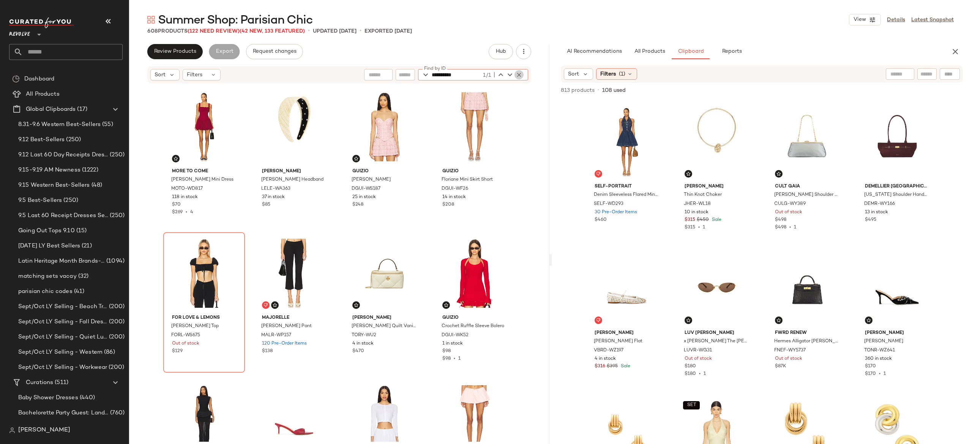
click at [522, 72] on icon "button" at bounding box center [519, 74] width 7 height 7
paste input "**********"
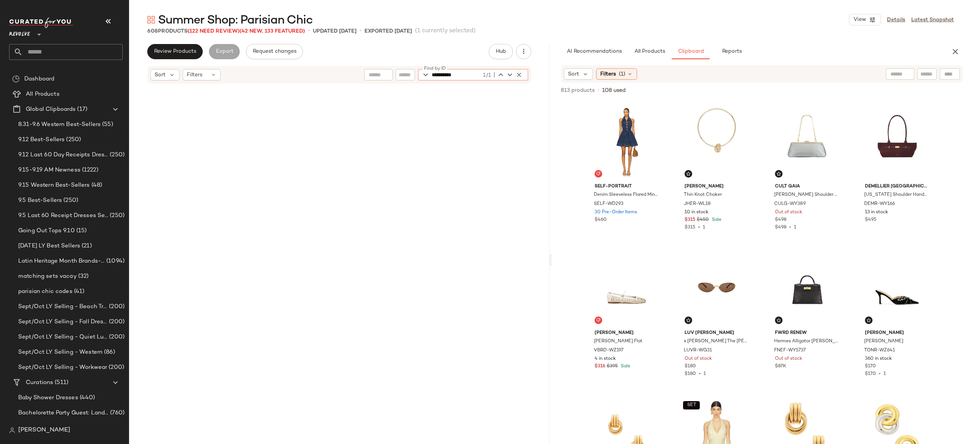
scroll to position [4397, 0]
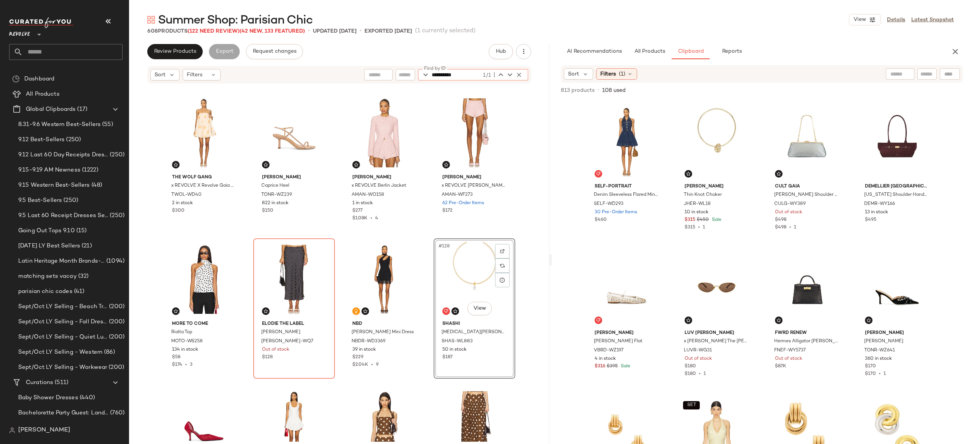
type input "**********"
click at [518, 77] on icon "button" at bounding box center [519, 74] width 7 height 7
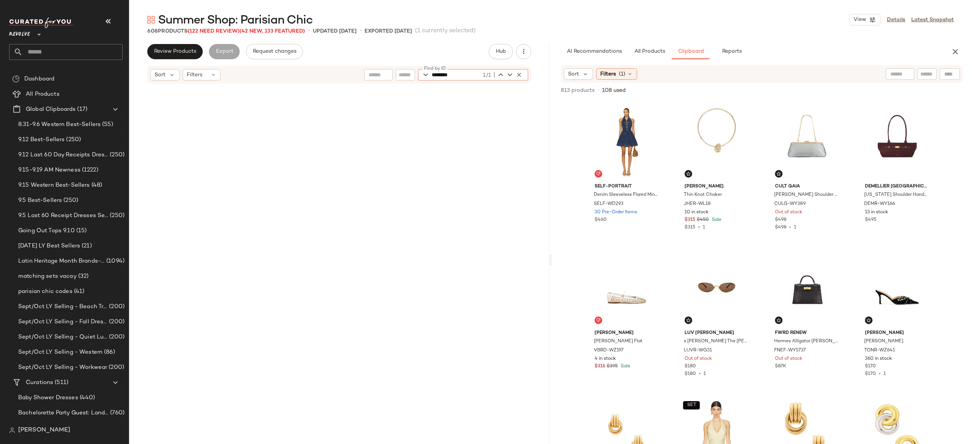
scroll to position [6156, 0]
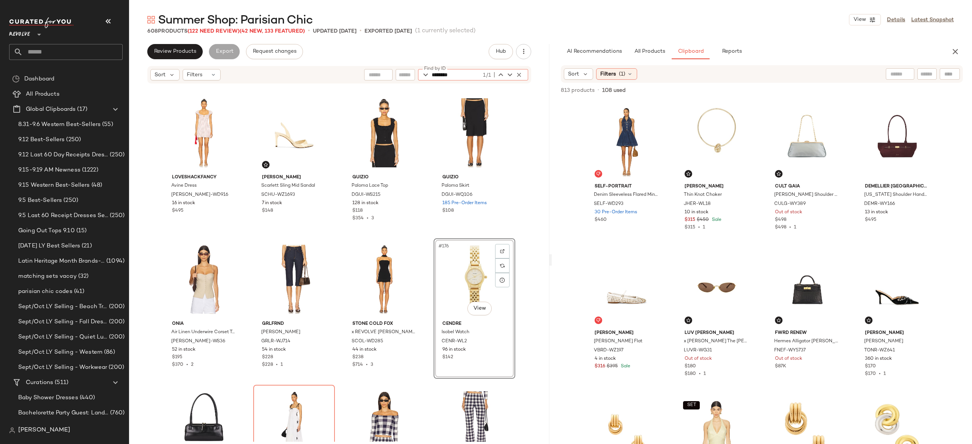
type input "********"
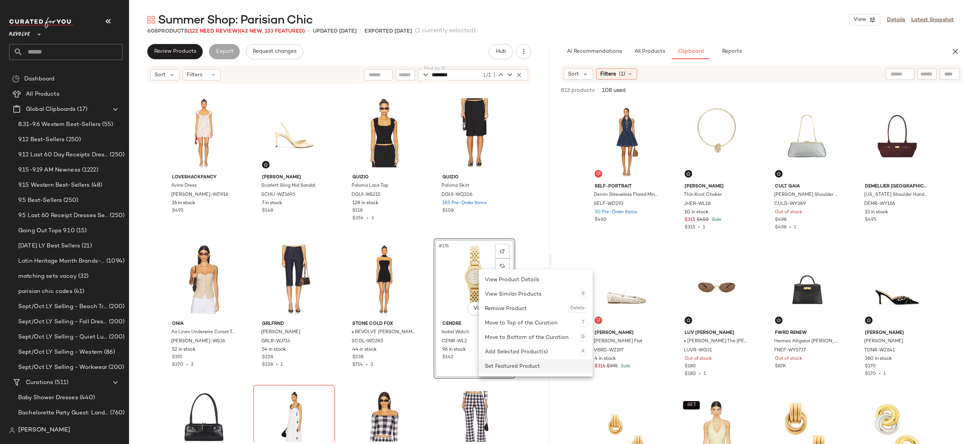
click at [503, 361] on div "Set Featured Product" at bounding box center [536, 366] width 102 height 14
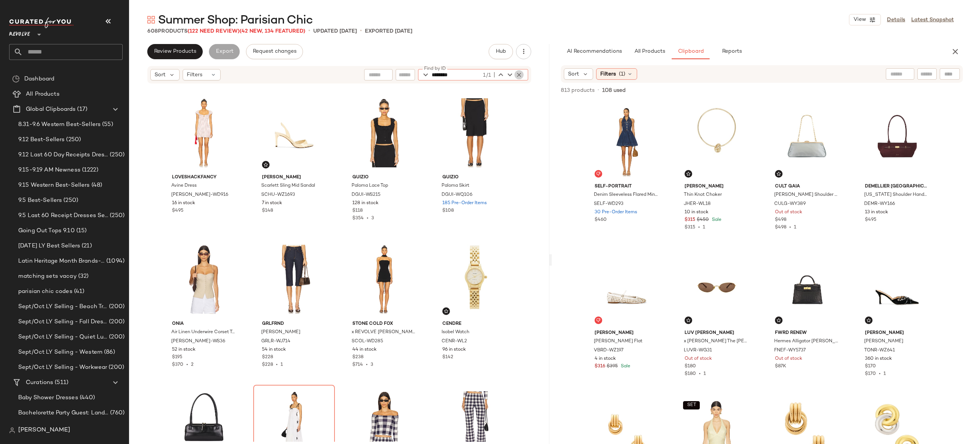
click at [518, 73] on icon "button" at bounding box center [519, 74] width 7 height 7
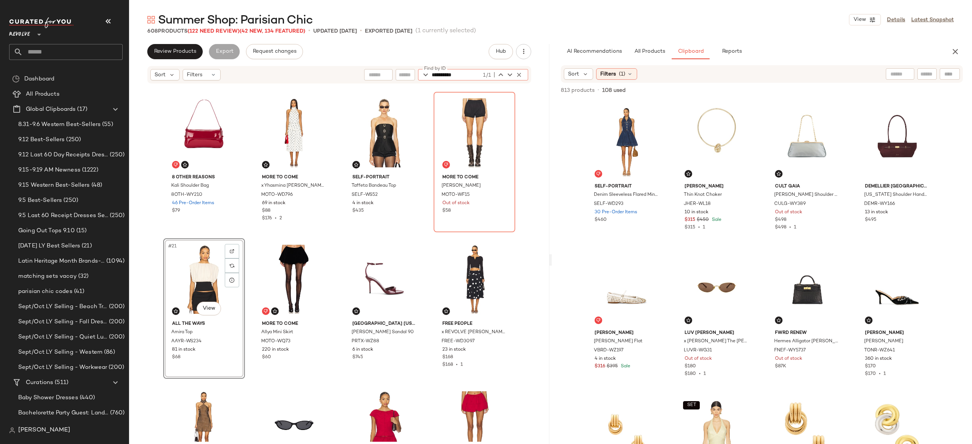
type input "**********"
click at [520, 73] on icon "button" at bounding box center [519, 74] width 7 height 7
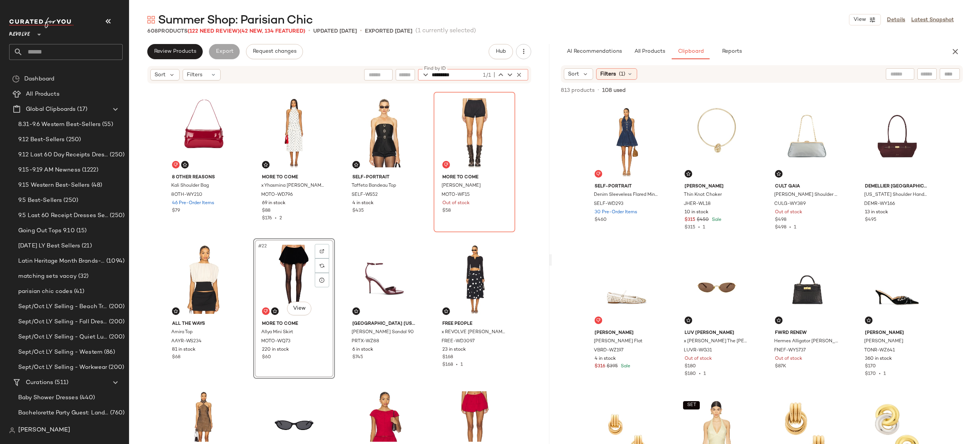
type input "*********"
click at [520, 73] on icon "button" at bounding box center [519, 74] width 7 height 7
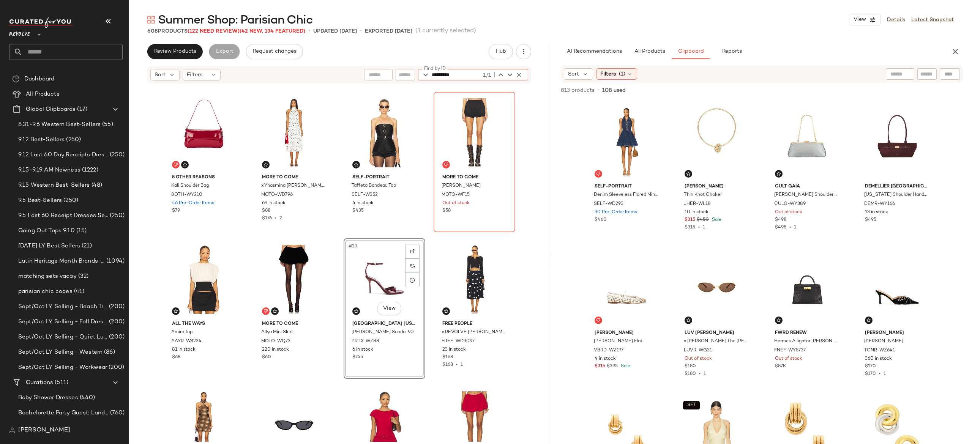
type input "*********"
click at [519, 71] on icon "button" at bounding box center [519, 74] width 7 height 7
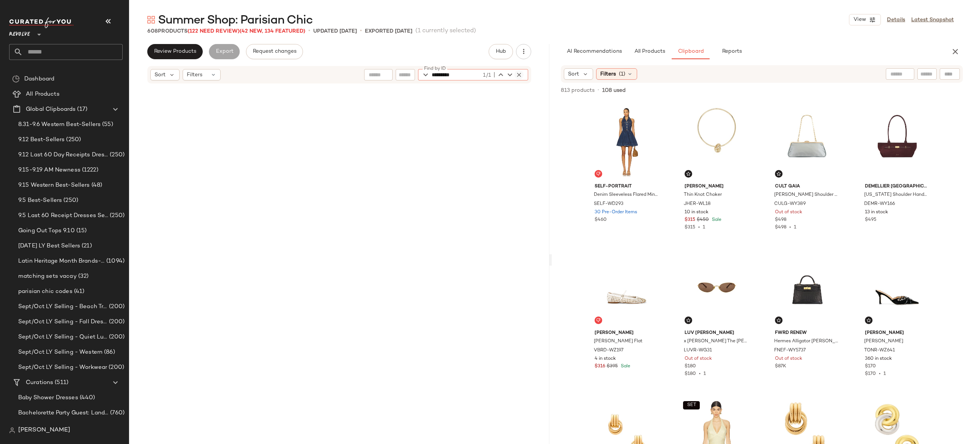
scroll to position [3957, 0]
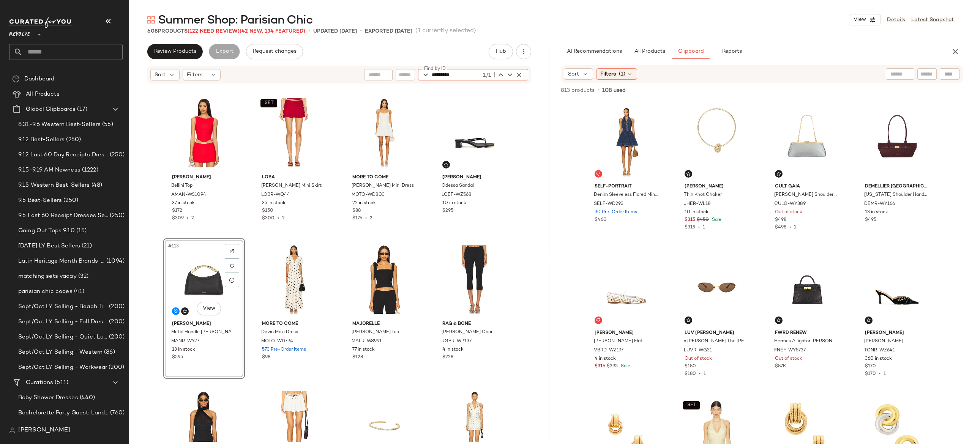
type input "*********"
click at [518, 74] on icon "button" at bounding box center [519, 74] width 7 height 7
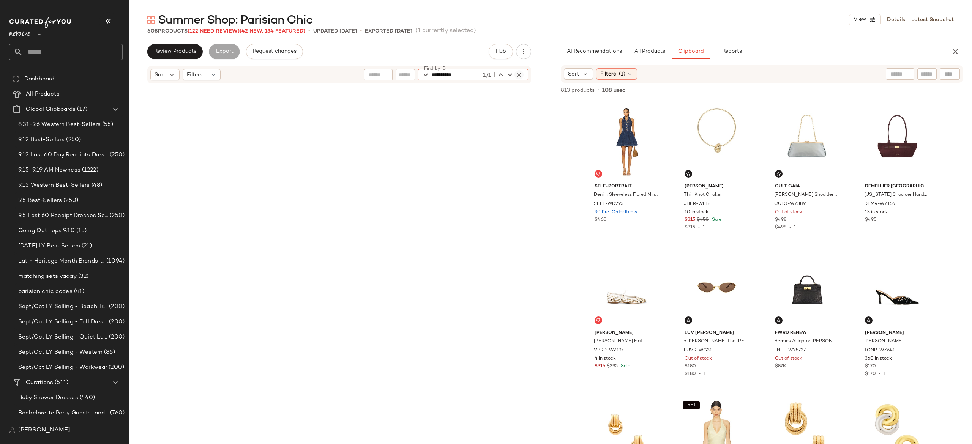
scroll to position [1759, 0]
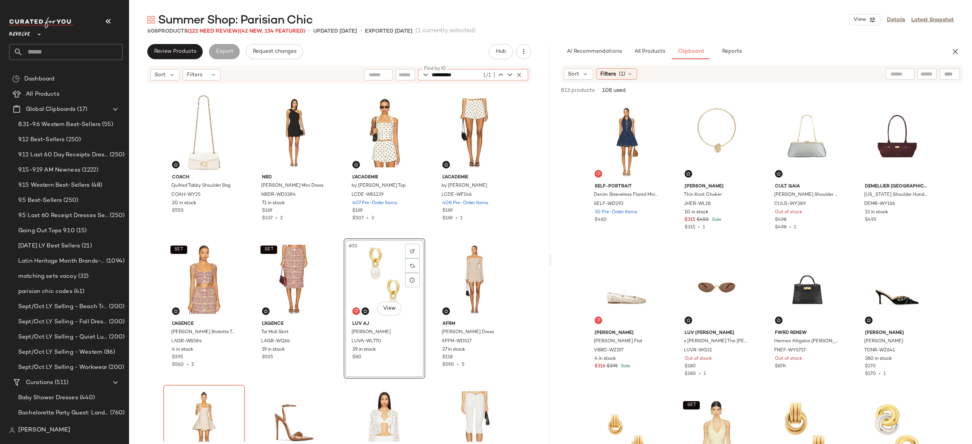
type input "**********"
click at [952, 56] on icon "button" at bounding box center [955, 51] width 9 height 9
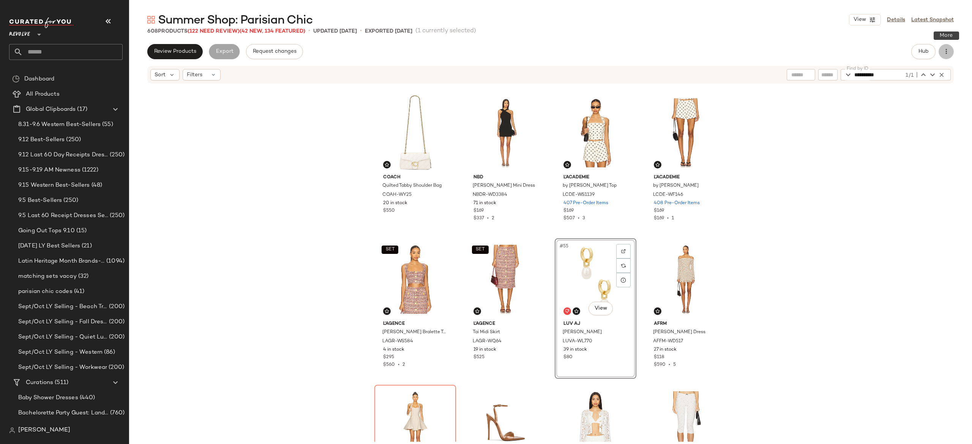
click at [942, 49] on icon "button" at bounding box center [946, 52] width 8 height 8
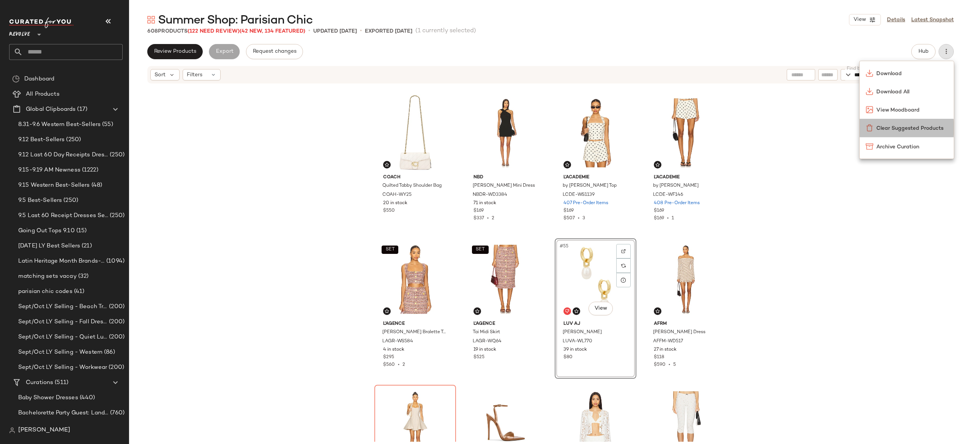
click at [910, 121] on div "Clear Suggested Products" at bounding box center [907, 128] width 94 height 18
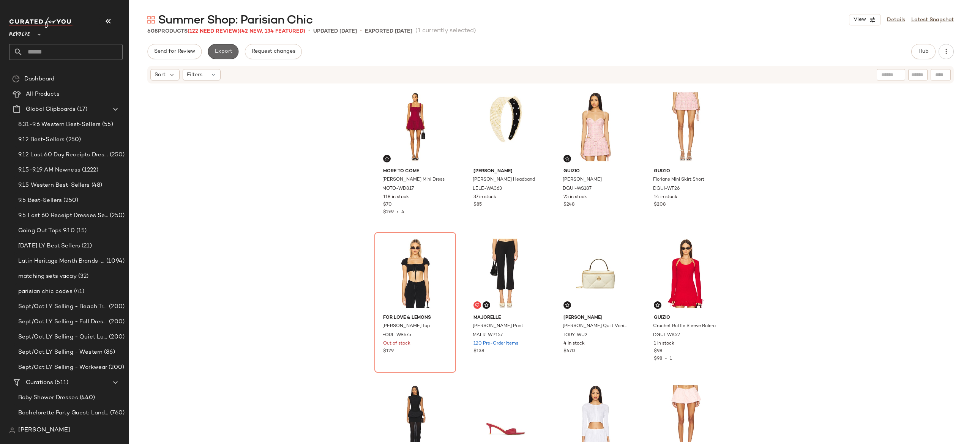
click at [229, 49] on span "Export" at bounding box center [223, 52] width 18 height 6
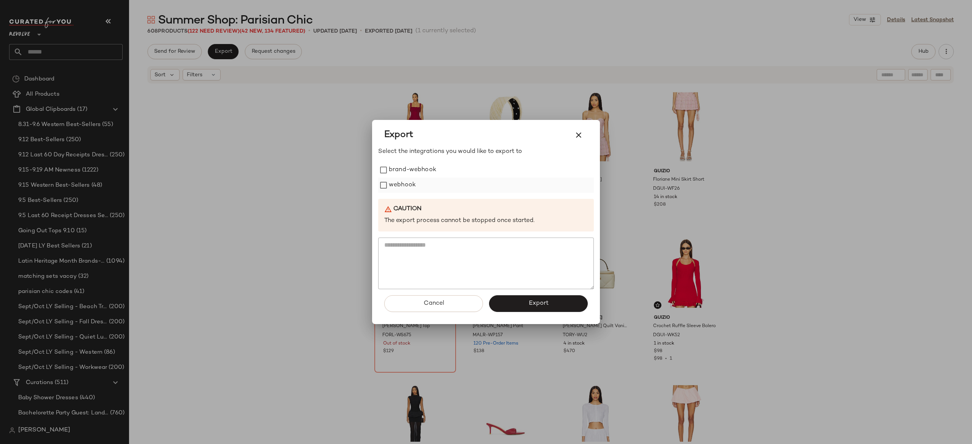
click at [407, 185] on label "webhook" at bounding box center [402, 185] width 27 height 15
click at [506, 305] on button "Export" at bounding box center [538, 303] width 99 height 17
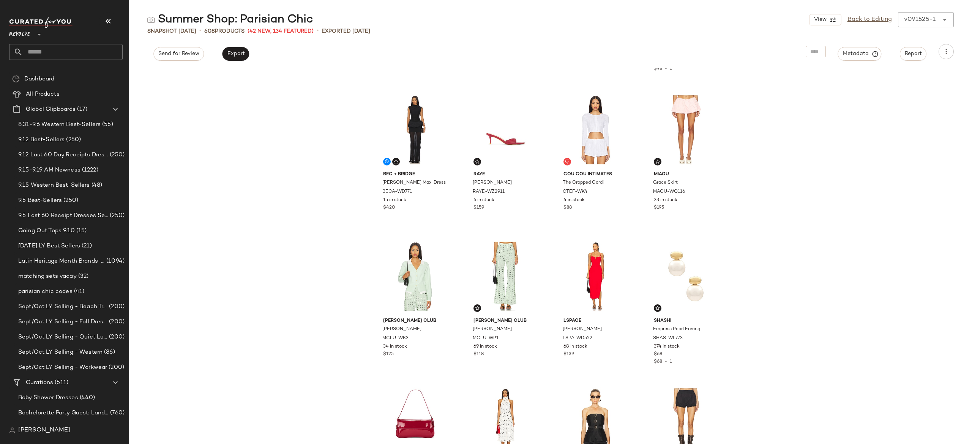
scroll to position [281, 0]
click at [104, 52] on input "text" at bounding box center [73, 52] width 100 height 16
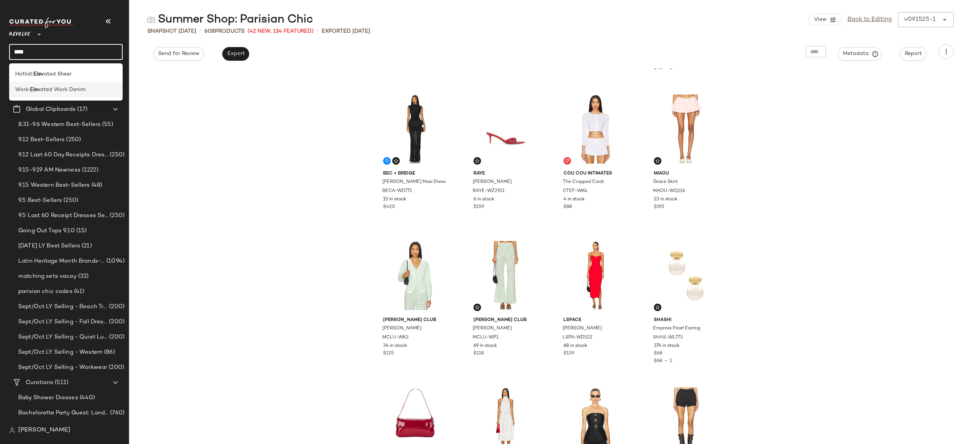
type input "****"
click at [70, 89] on span "ated Work Denim" at bounding box center [63, 90] width 46 height 8
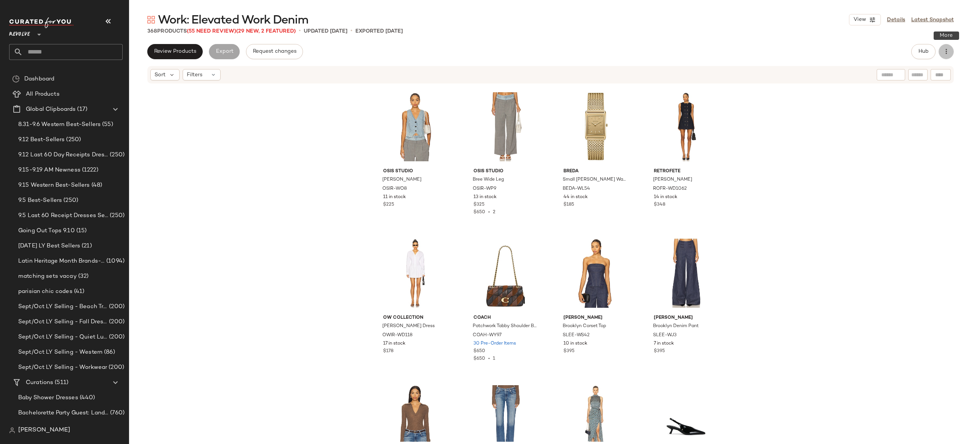
click at [948, 50] on icon "button" at bounding box center [946, 52] width 8 height 8
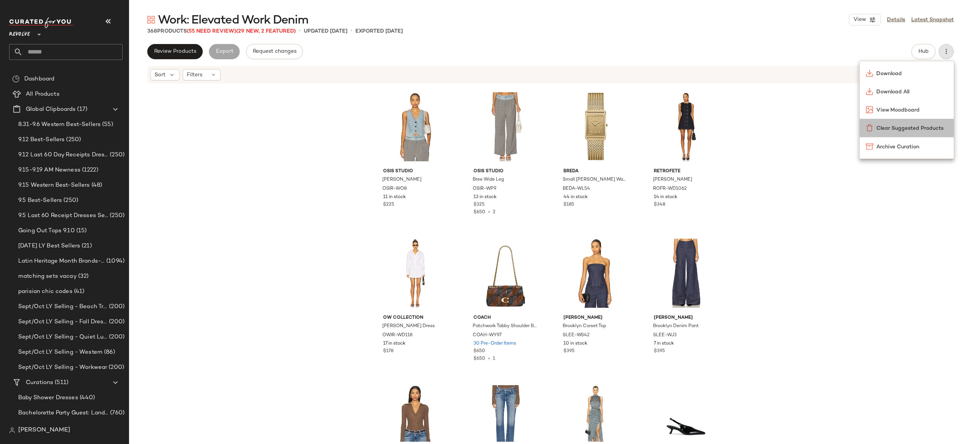
click at [905, 123] on div "Clear Suggested Products" at bounding box center [907, 128] width 94 height 18
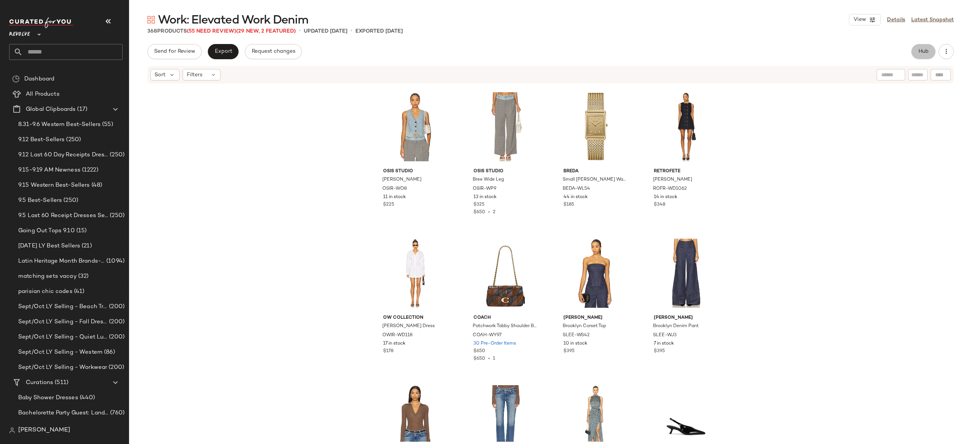
click at [927, 51] on span "Hub" at bounding box center [923, 52] width 11 height 6
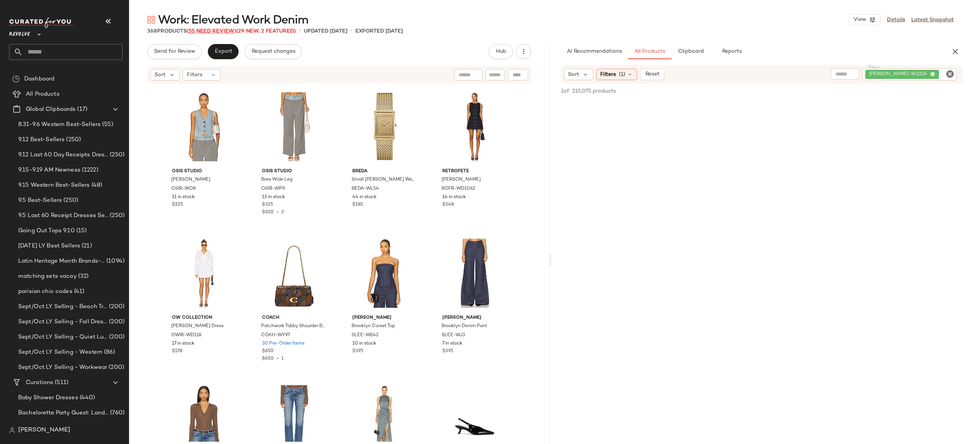
click at [230, 30] on span "(55 Need Review)" at bounding box center [211, 31] width 49 height 6
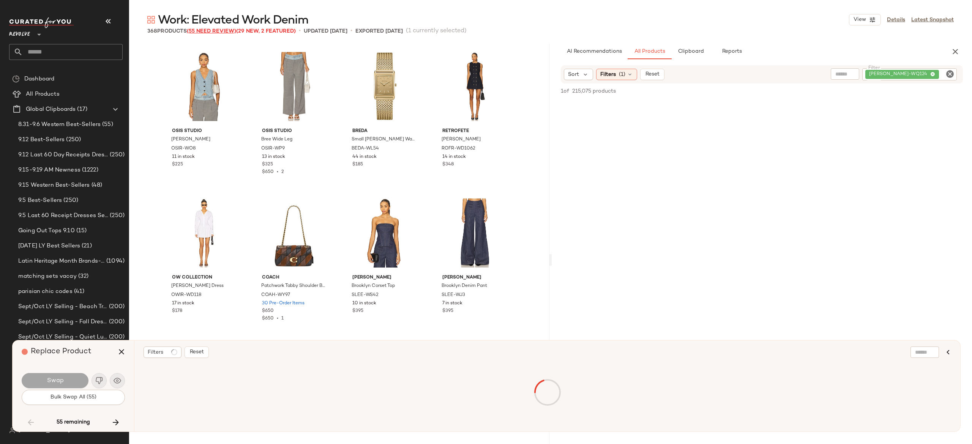
scroll to position [3078, 0]
